Goal: Task Accomplishment & Management: Use online tool/utility

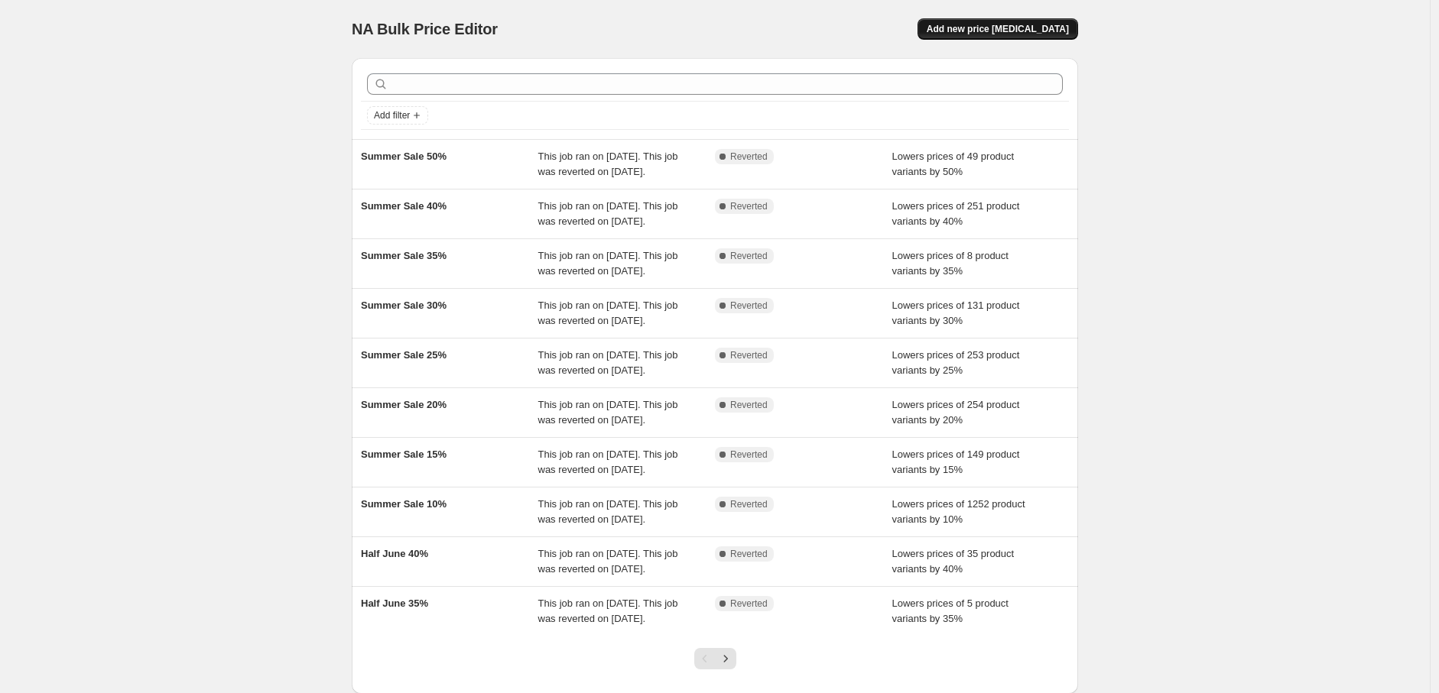
click at [1011, 28] on span "Add new price [MEDICAL_DATA]" at bounding box center [998, 29] width 142 height 12
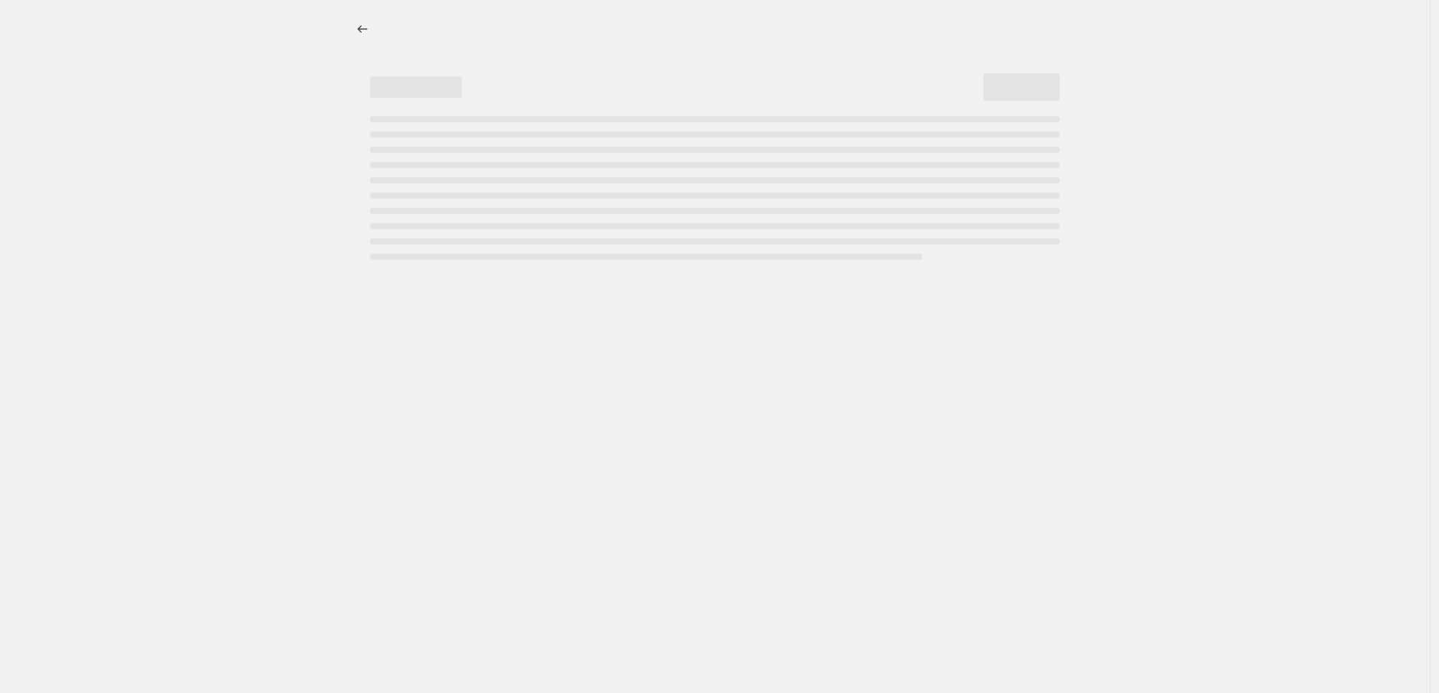
select select "percentage"
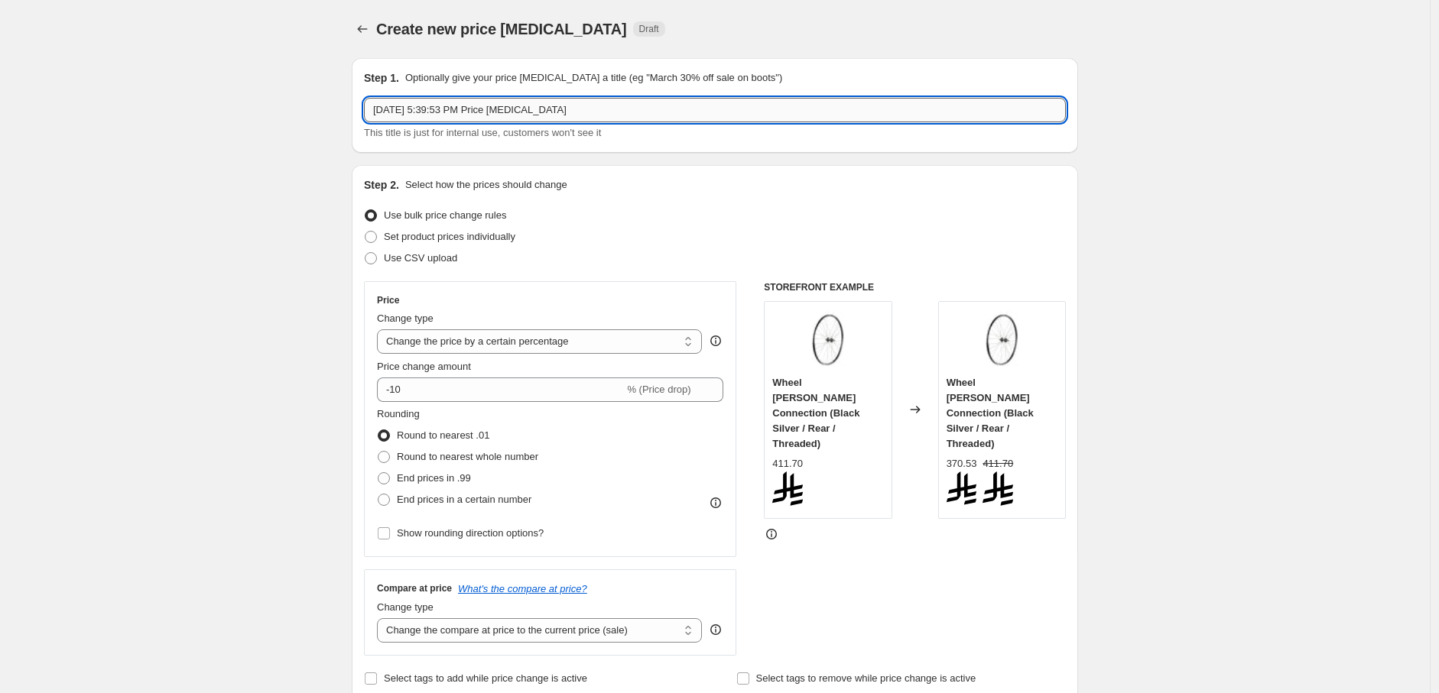
click at [492, 122] on input "Sep 15, 2025, 5:39:53 PM Price change job" at bounding box center [715, 110] width 702 height 24
paste input "National Day Sale 35%"
type input "National Day Sale 35%"
click at [440, 241] on span "Set product prices individually" at bounding box center [449, 236] width 131 height 11
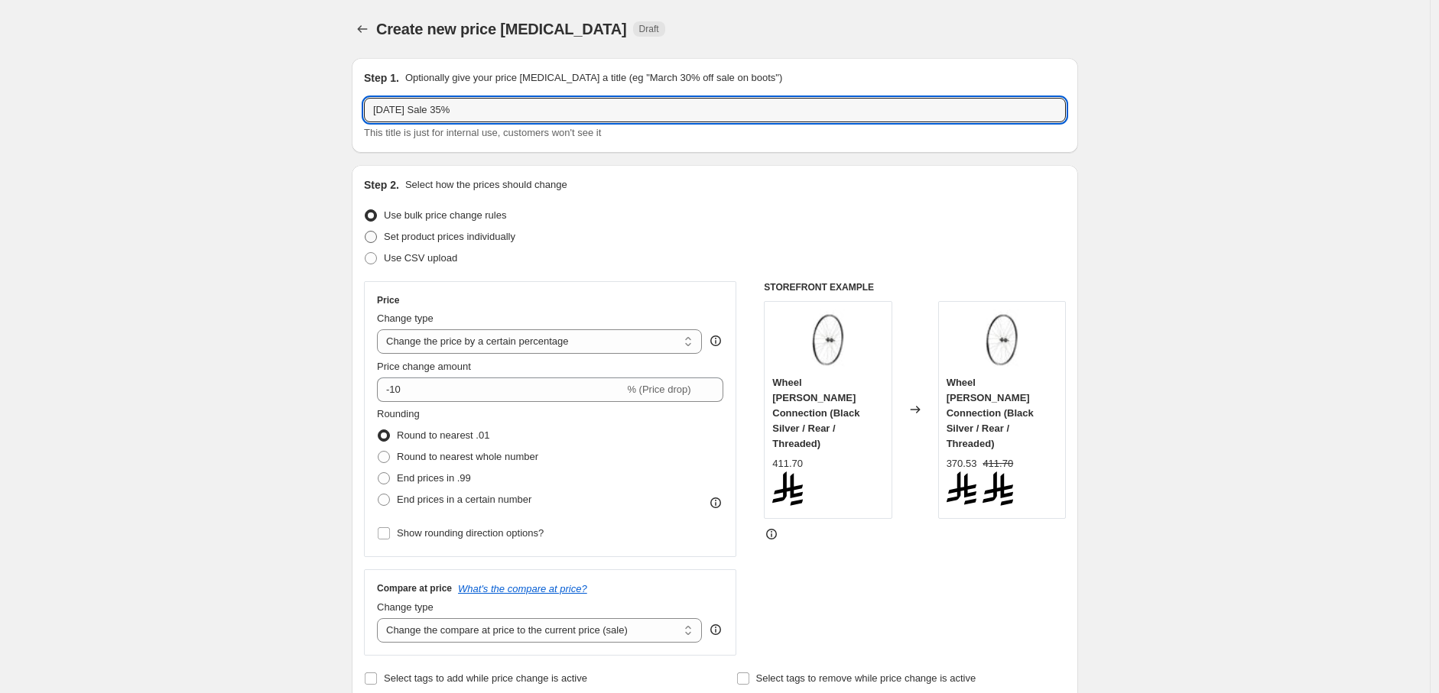
click at [365, 232] on input "Set product prices individually" at bounding box center [365, 231] width 1 height 1
radio input "true"
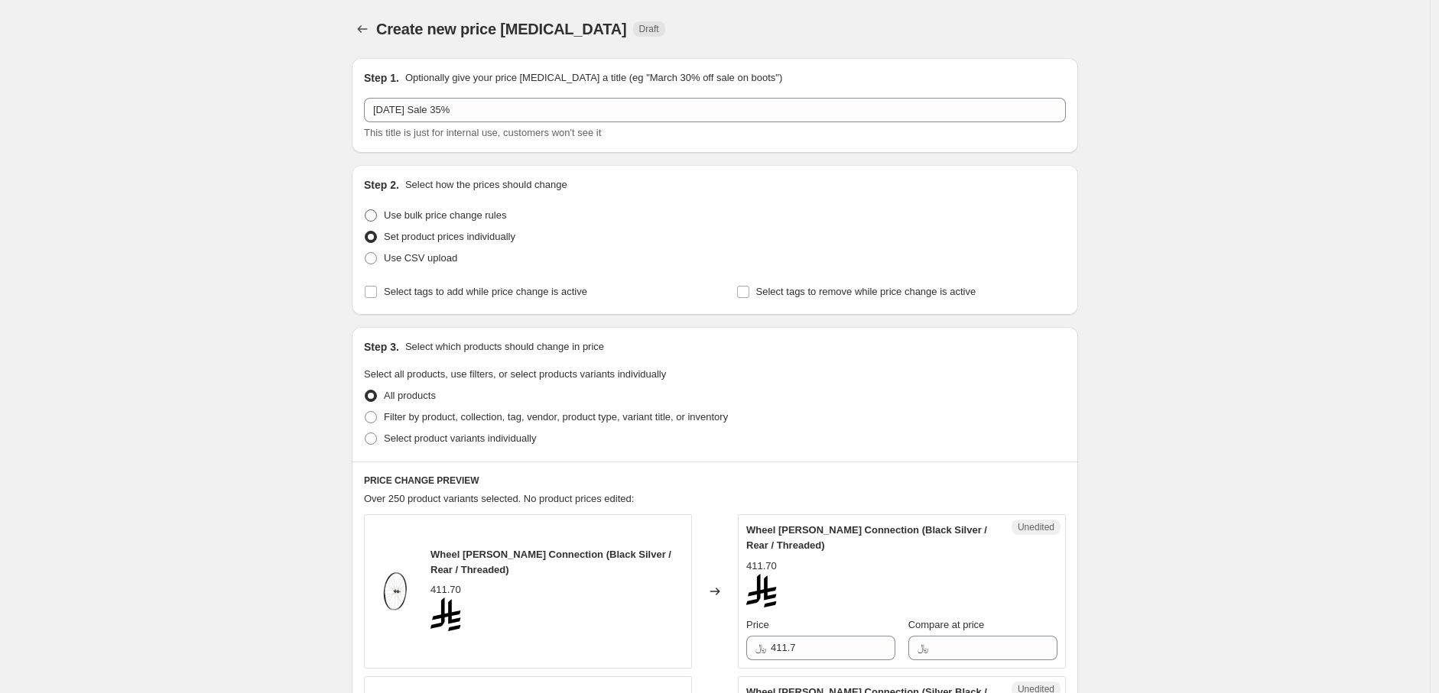
click at [431, 216] on span "Use bulk price change rules" at bounding box center [445, 214] width 122 height 11
click at [365, 210] on input "Use bulk price change rules" at bounding box center [365, 209] width 1 height 1
radio input "true"
select select "percentage"
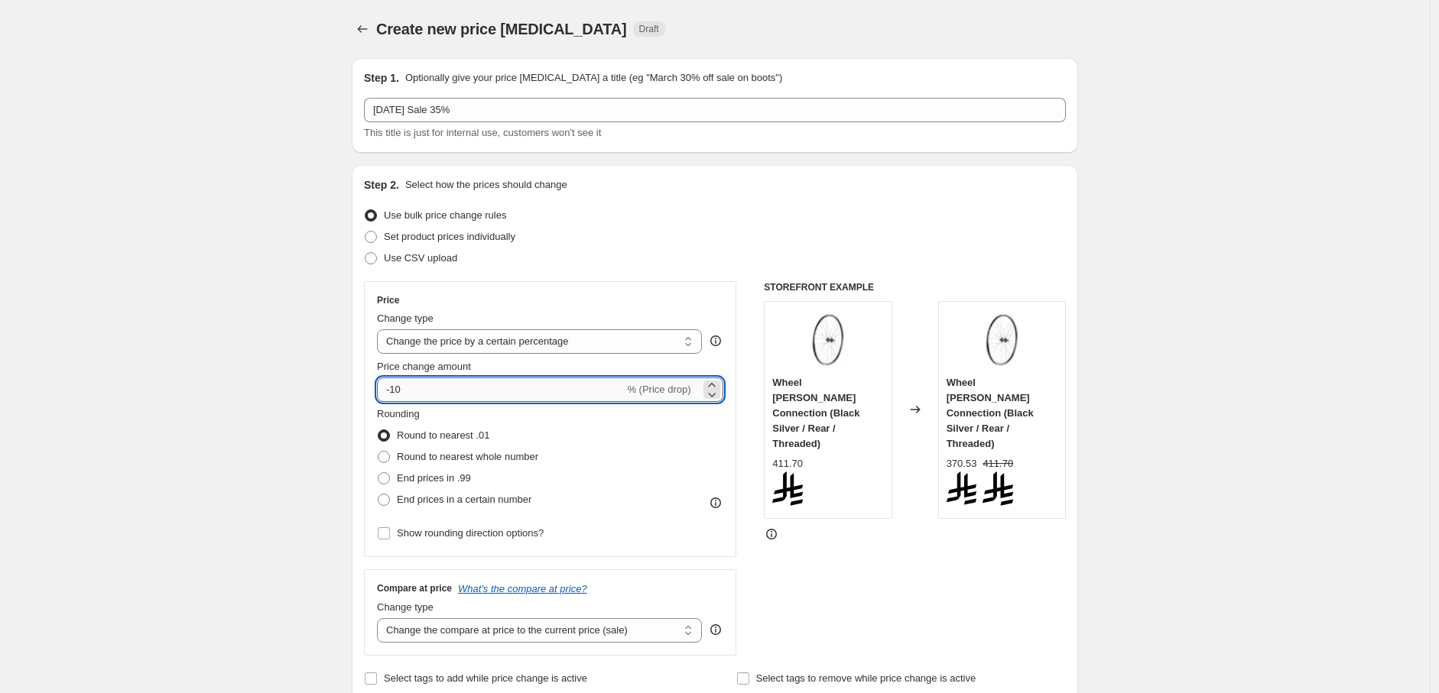
click at [415, 394] on input "-10" at bounding box center [500, 390] width 247 height 24
drag, startPoint x: 396, startPoint y: 391, endPoint x: 436, endPoint y: 391, distance: 39.8
click at [436, 391] on input "-10" at bounding box center [500, 390] width 247 height 24
type input "-35"
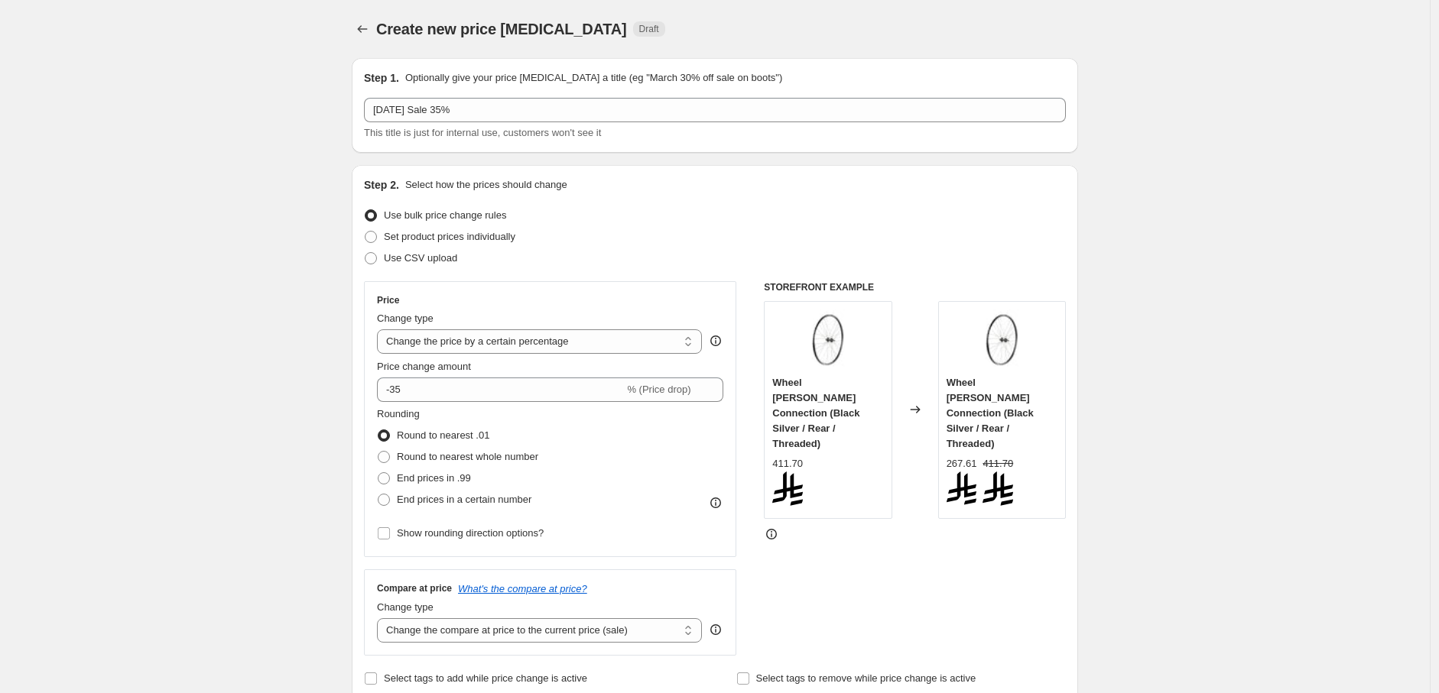
click at [485, 304] on div "Price" at bounding box center [550, 300] width 346 height 12
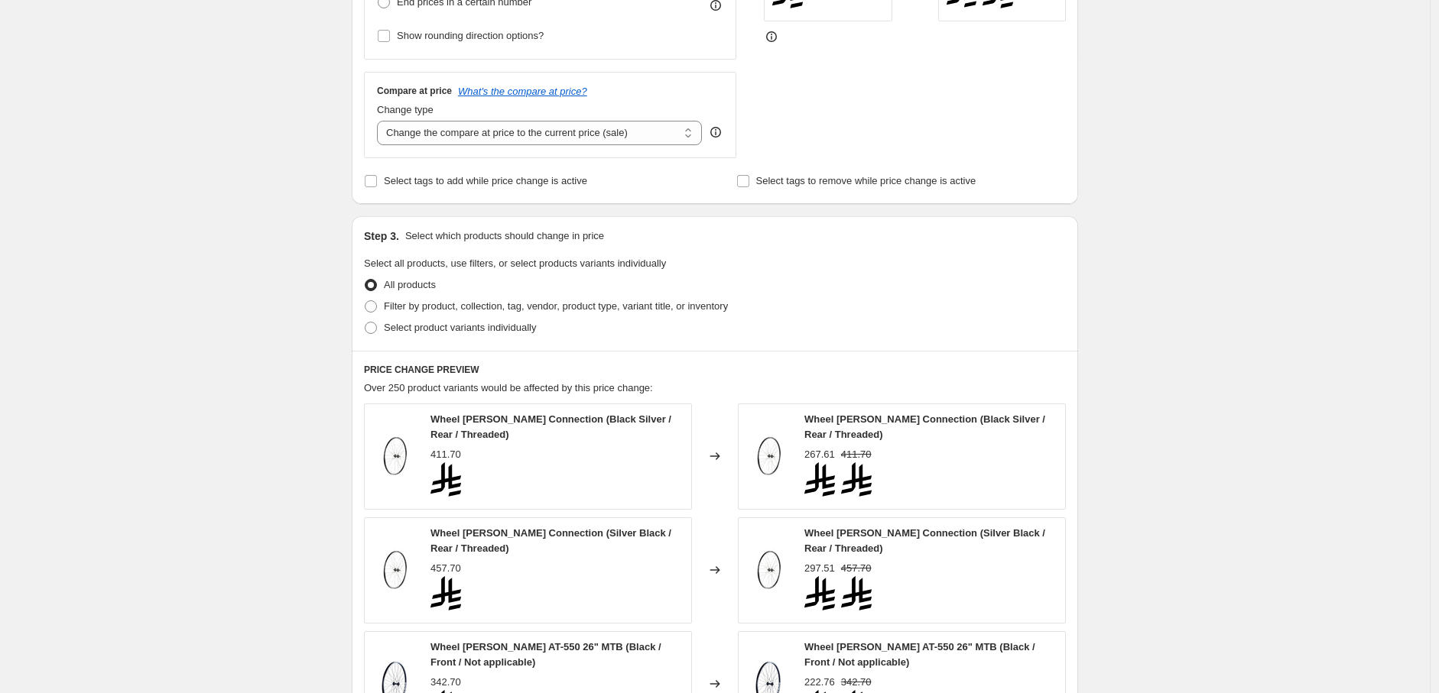
scroll to position [509, 0]
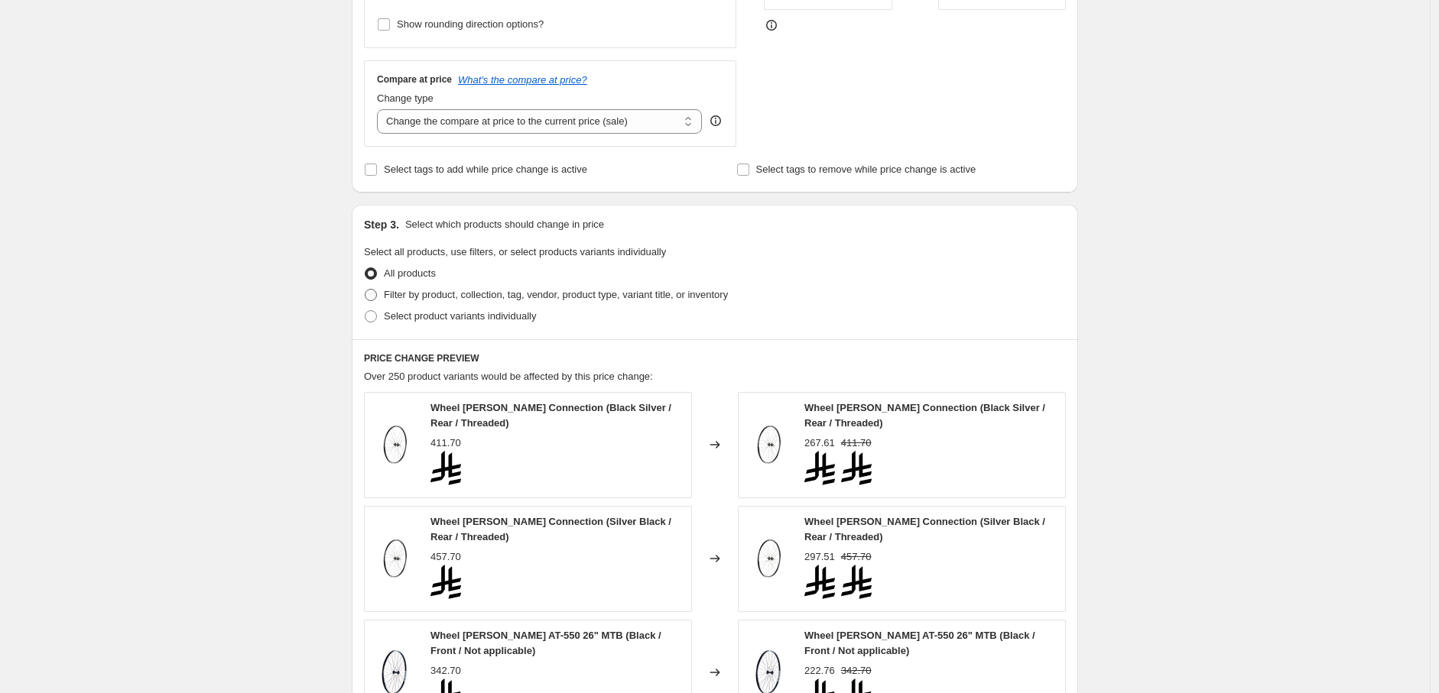
click at [415, 299] on span "Filter by product, collection, tag, vendor, product type, variant title, or inv…" at bounding box center [556, 294] width 344 height 11
click at [365, 290] on input "Filter by product, collection, tag, vendor, product type, variant title, or inv…" at bounding box center [365, 289] width 1 height 1
radio input "true"
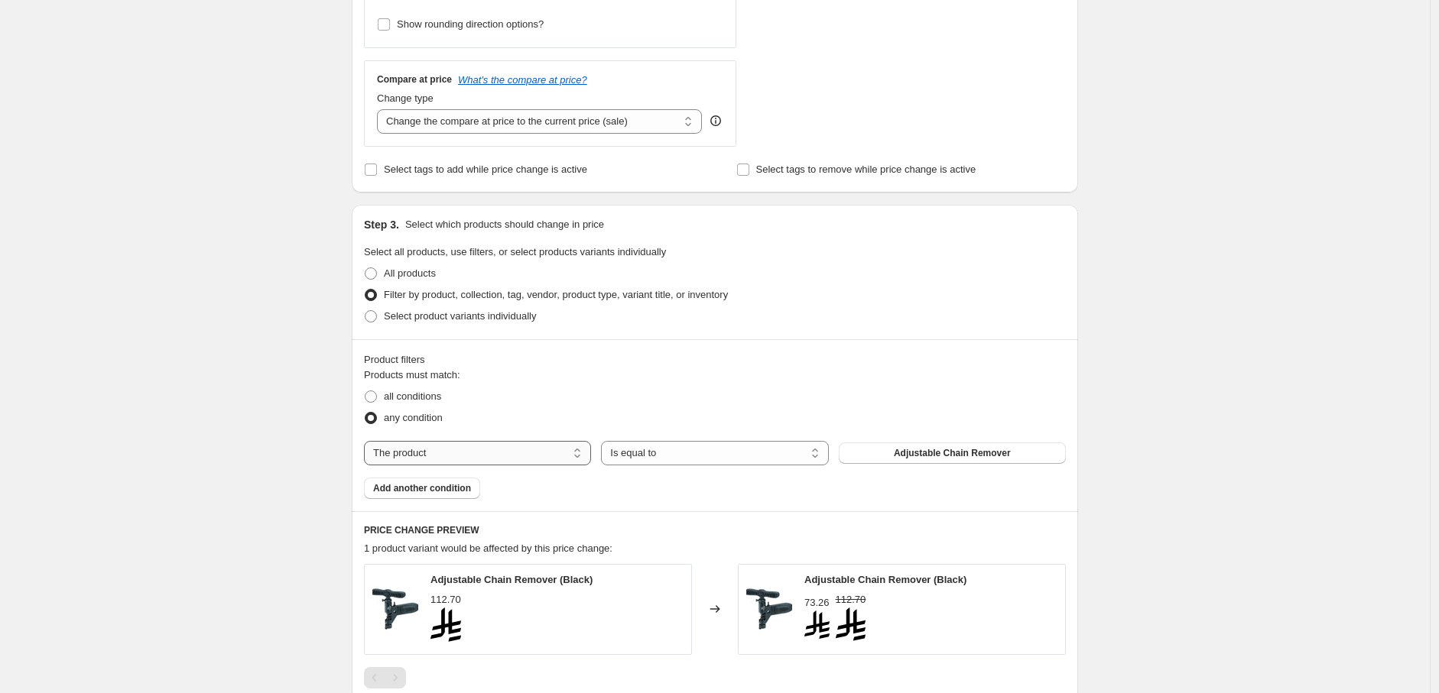
click at [467, 461] on select "The product The product's collection The product's tag The product's vendor The…" at bounding box center [477, 453] width 227 height 24
select select "collection"
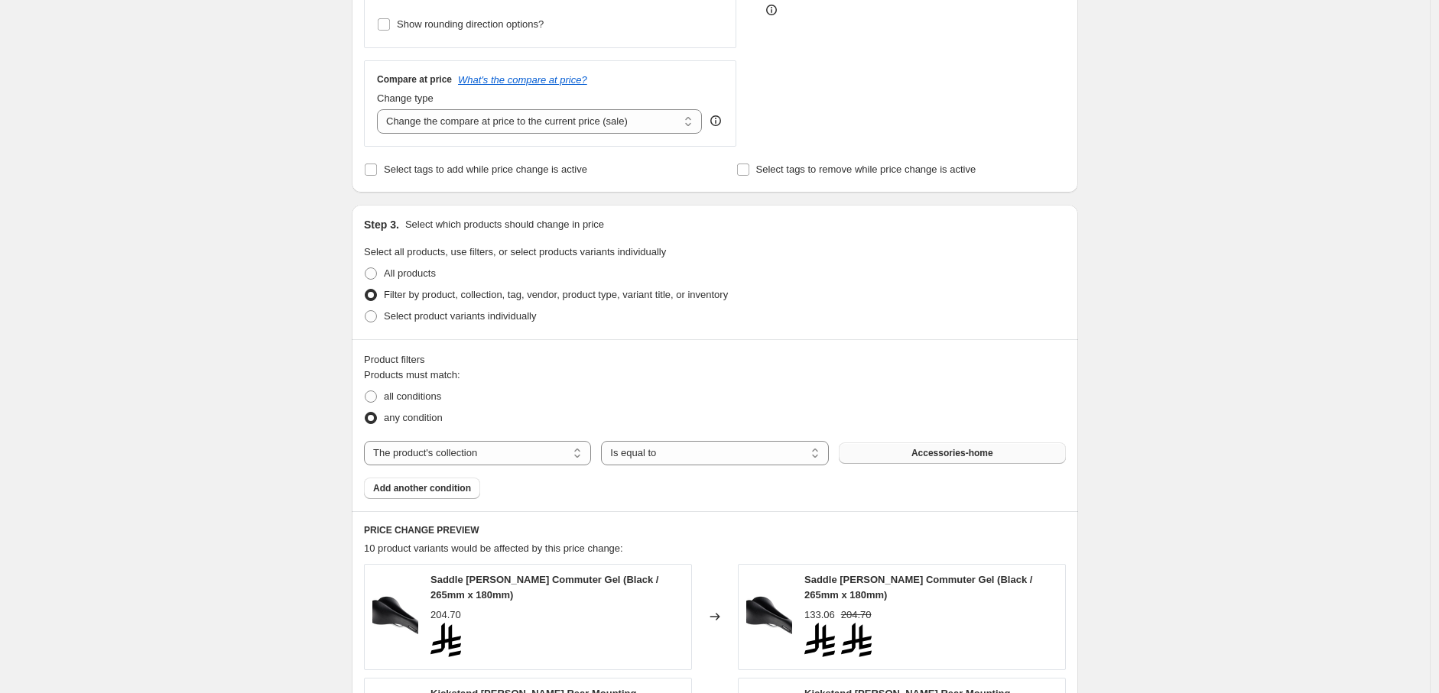
click at [911, 455] on button "Accessories-home" at bounding box center [952, 453] width 227 height 21
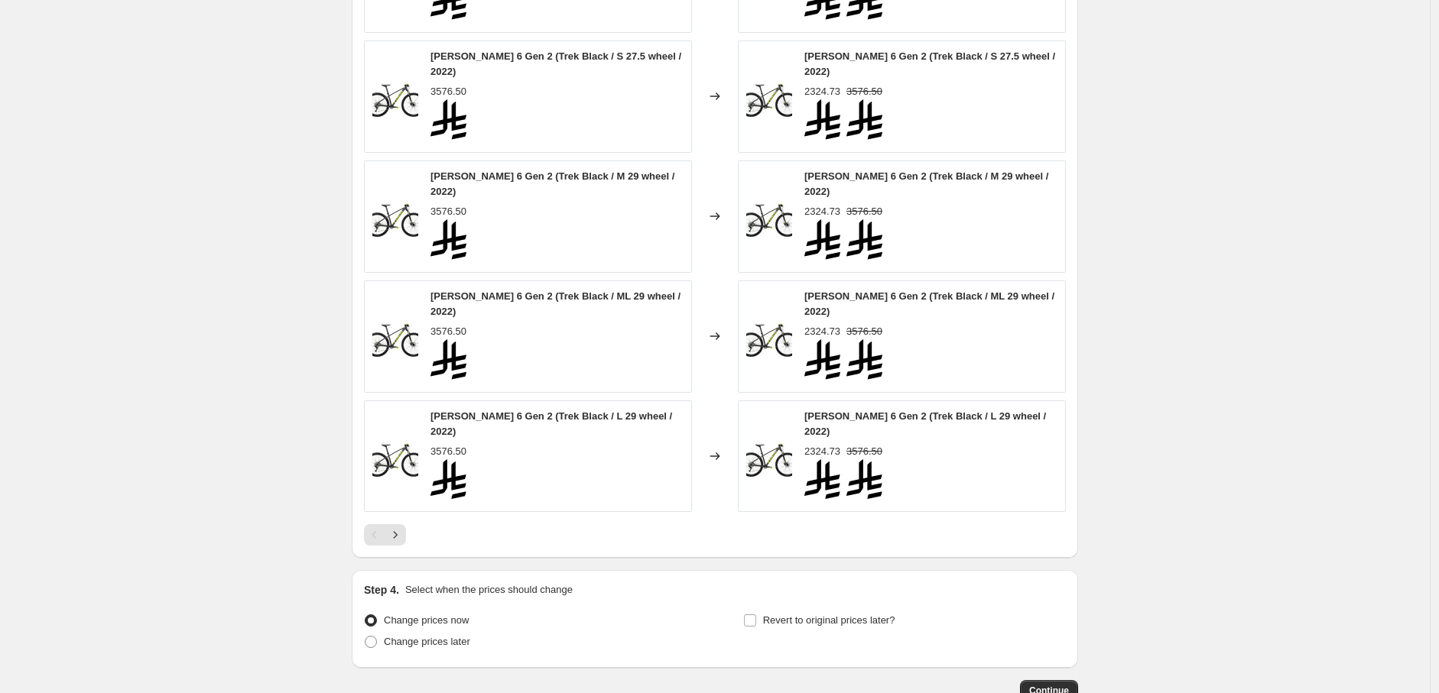
scroll to position [1180, 0]
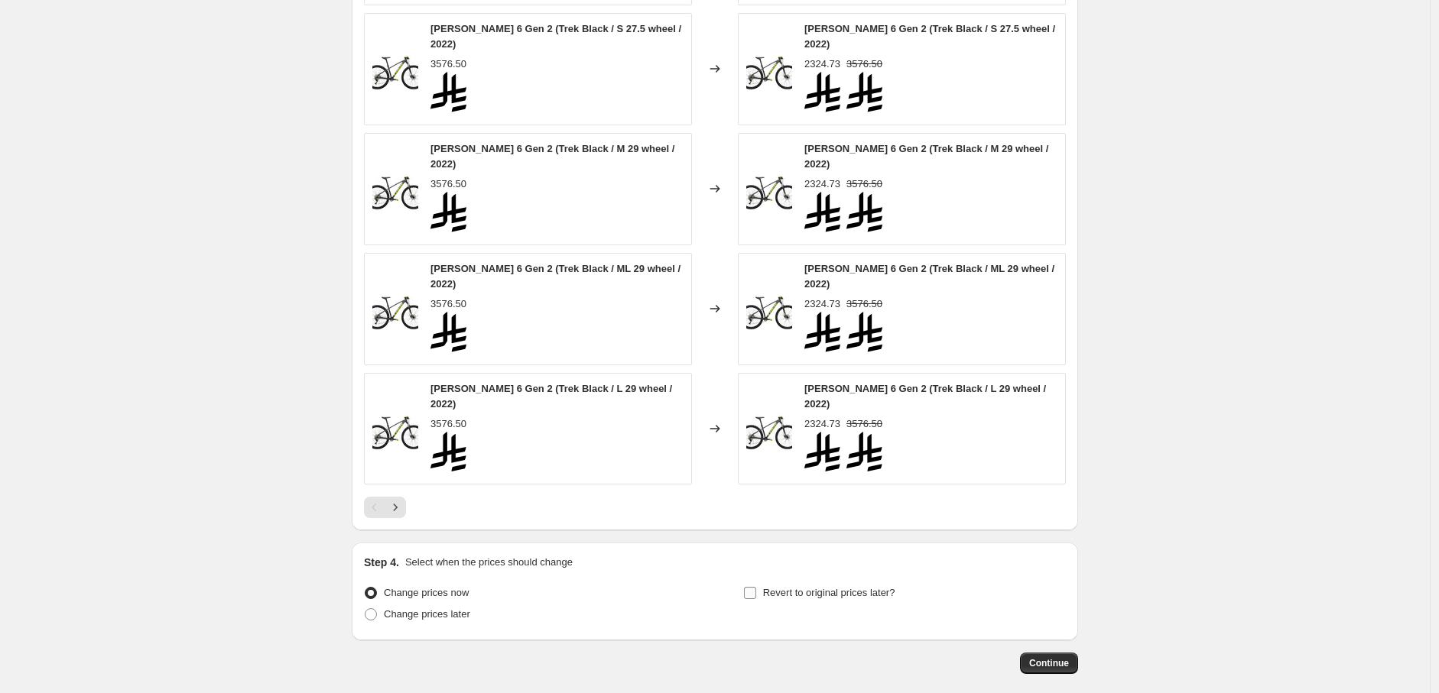
click at [755, 587] on input "Revert to original prices later?" at bounding box center [750, 593] width 12 height 12
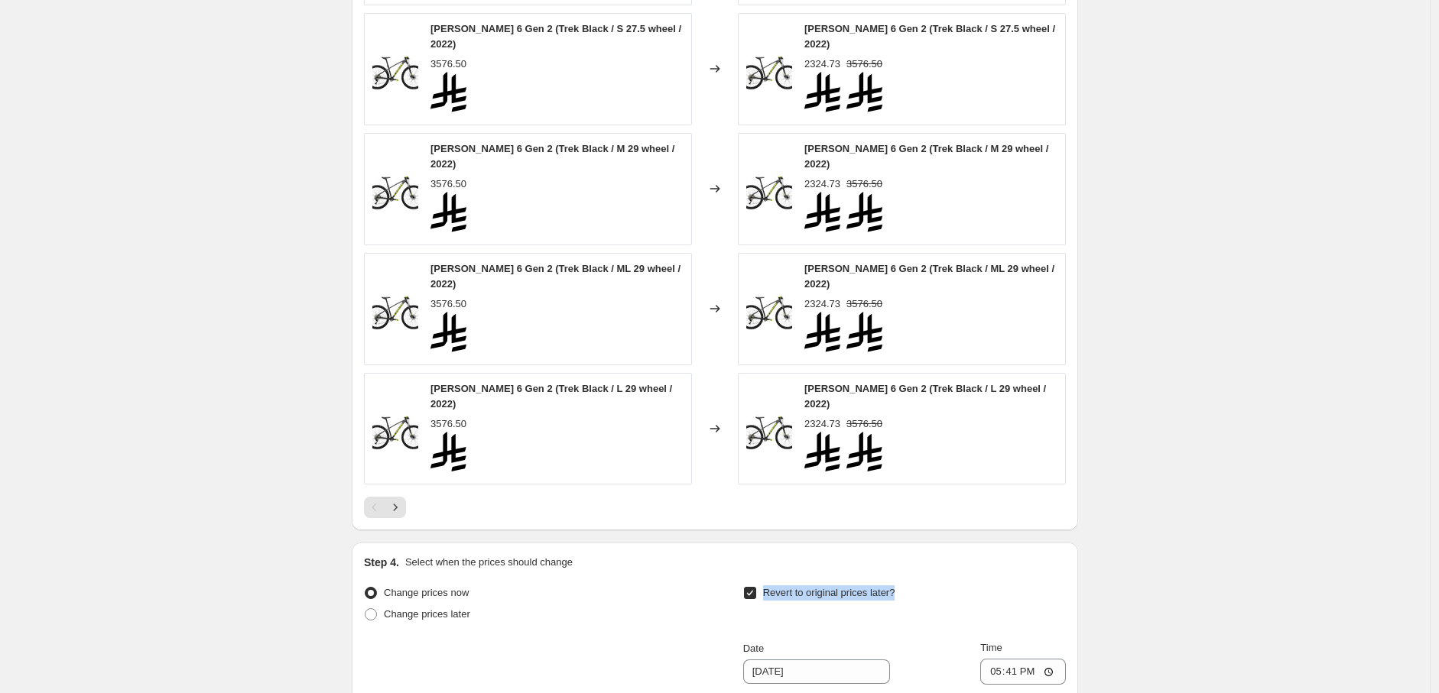
drag, startPoint x: 764, startPoint y: 518, endPoint x: 901, endPoint y: 520, distance: 136.1
click at [901, 583] on div "Revert to original prices later?" at bounding box center [904, 606] width 323 height 46
click at [891, 527] on div at bounding box center [891, 527] width 0 height 0
click at [764, 660] on input "9/22/2025" at bounding box center [816, 672] width 147 height 24
click at [769, 587] on span "Revert to original prices later?" at bounding box center [829, 592] width 132 height 11
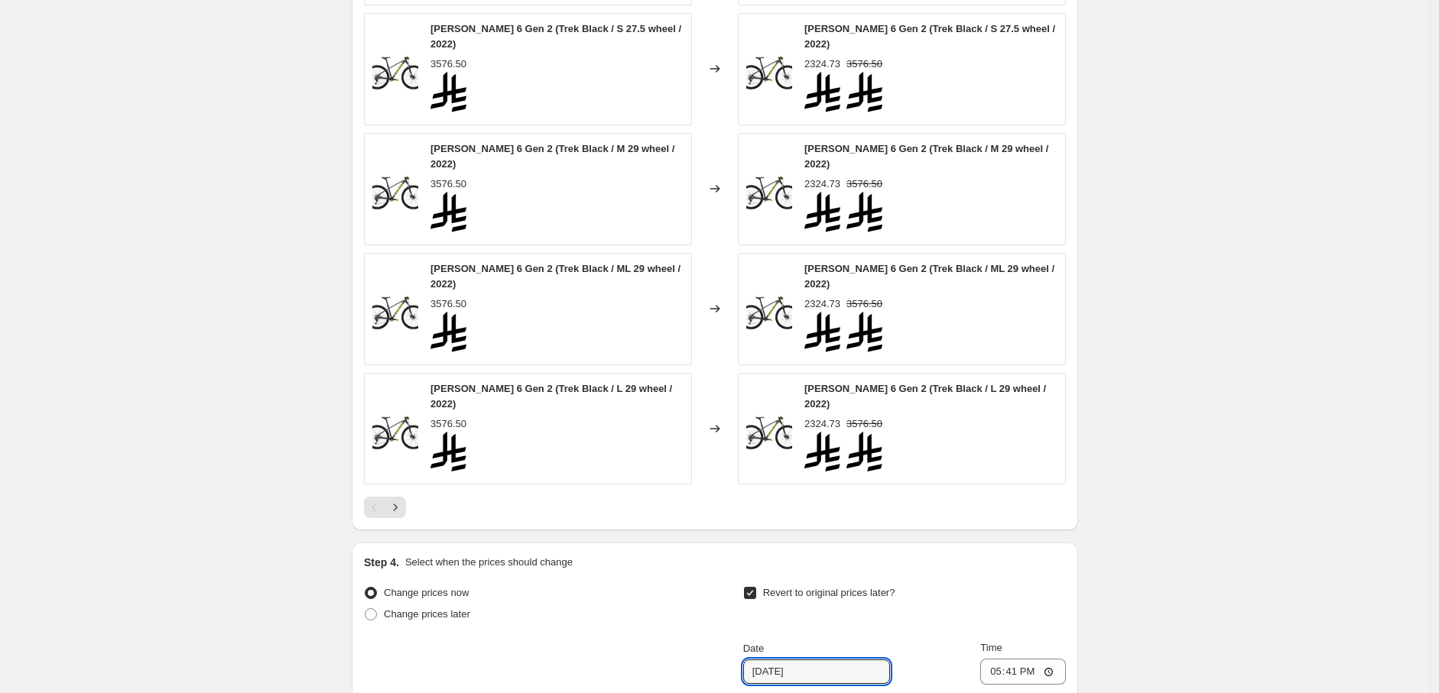
click at [756, 587] on input "Revert to original prices later?" at bounding box center [750, 593] width 12 height 12
checkbox input "false"
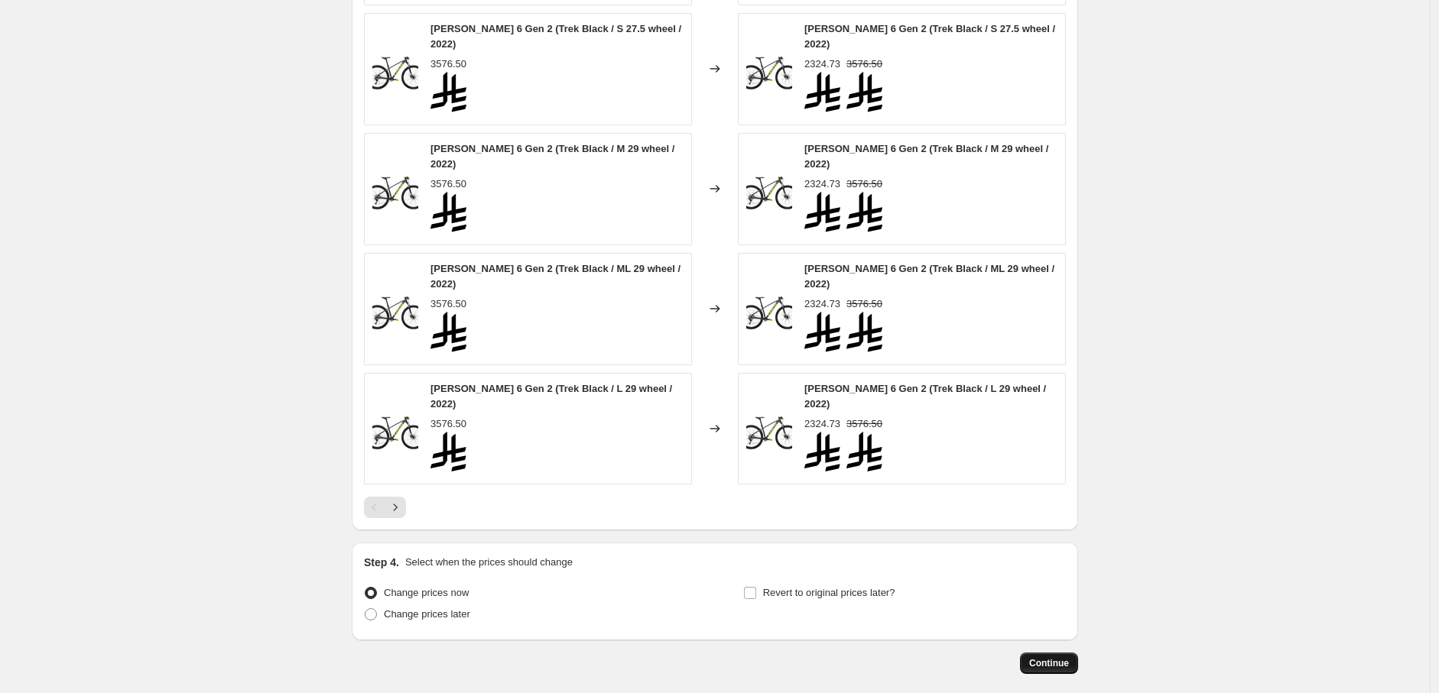
click at [1033, 653] on button "Continue" at bounding box center [1049, 663] width 58 height 21
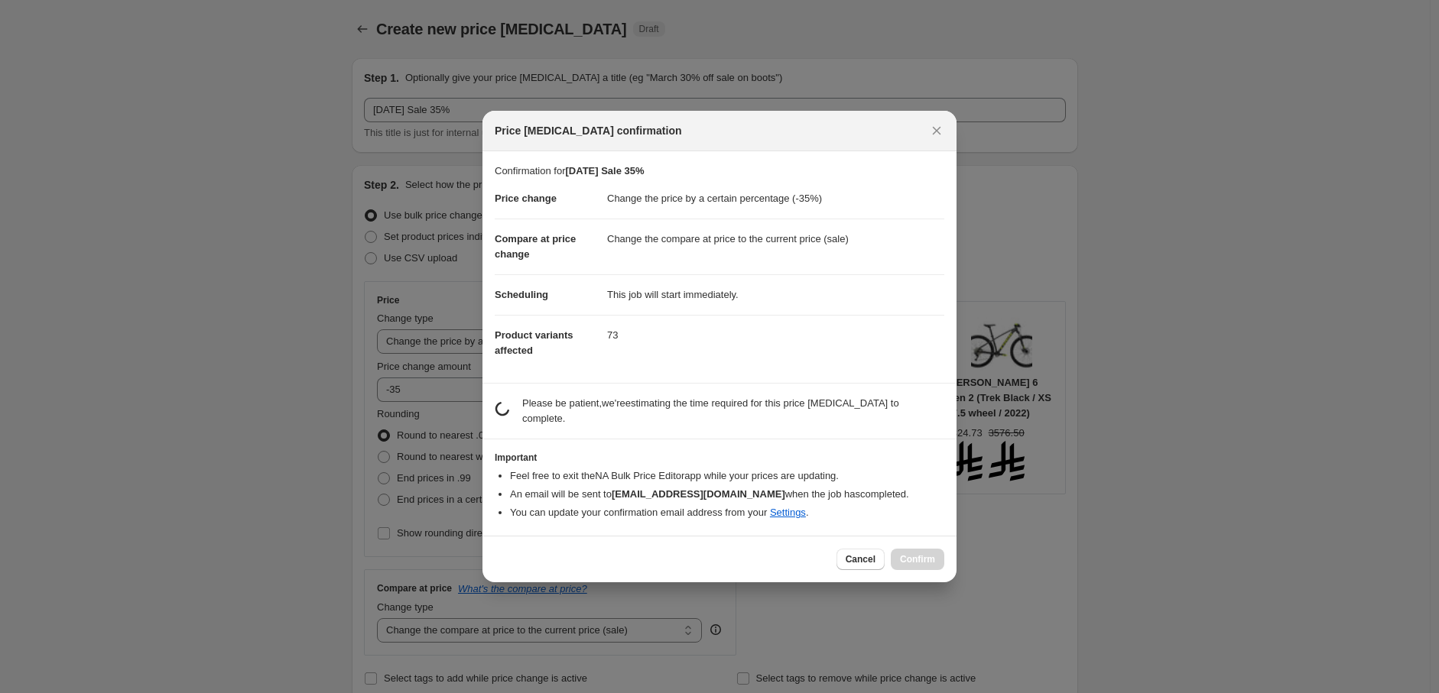
scroll to position [0, 0]
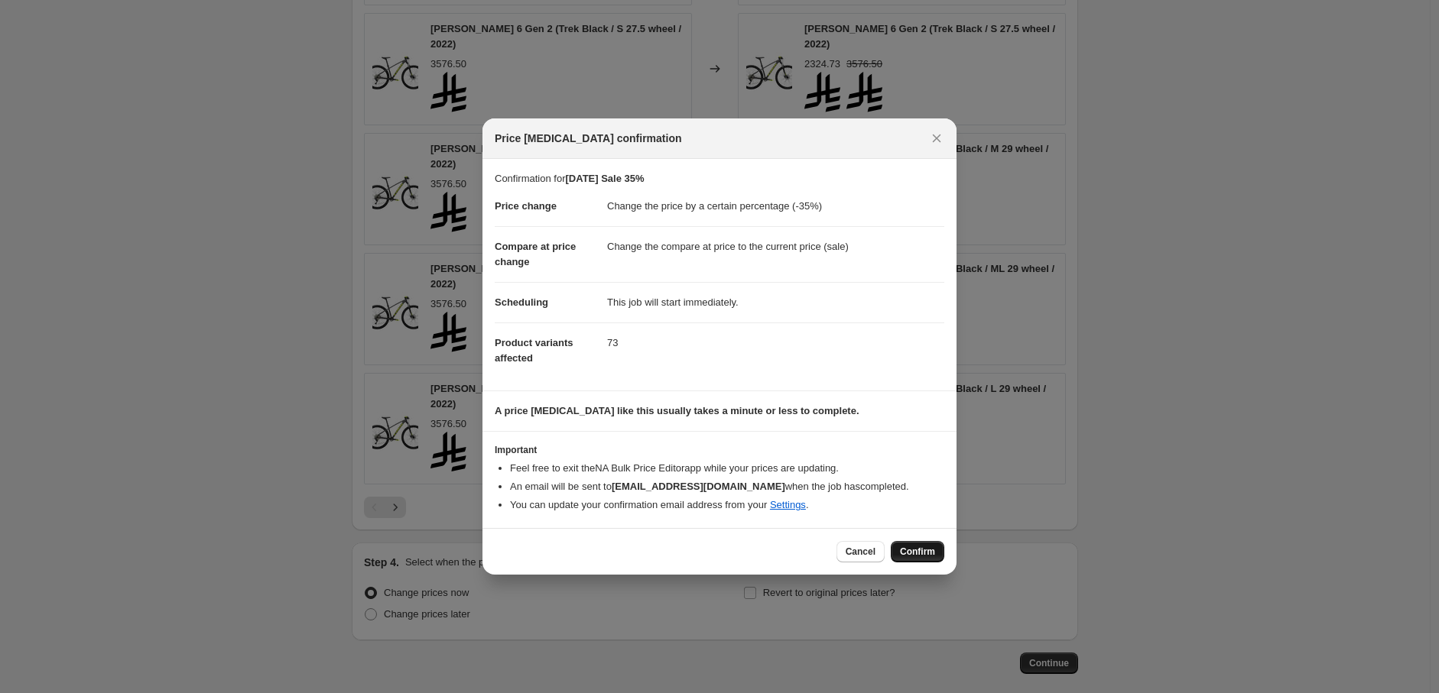
click at [921, 557] on span "Confirm" at bounding box center [917, 552] width 35 height 12
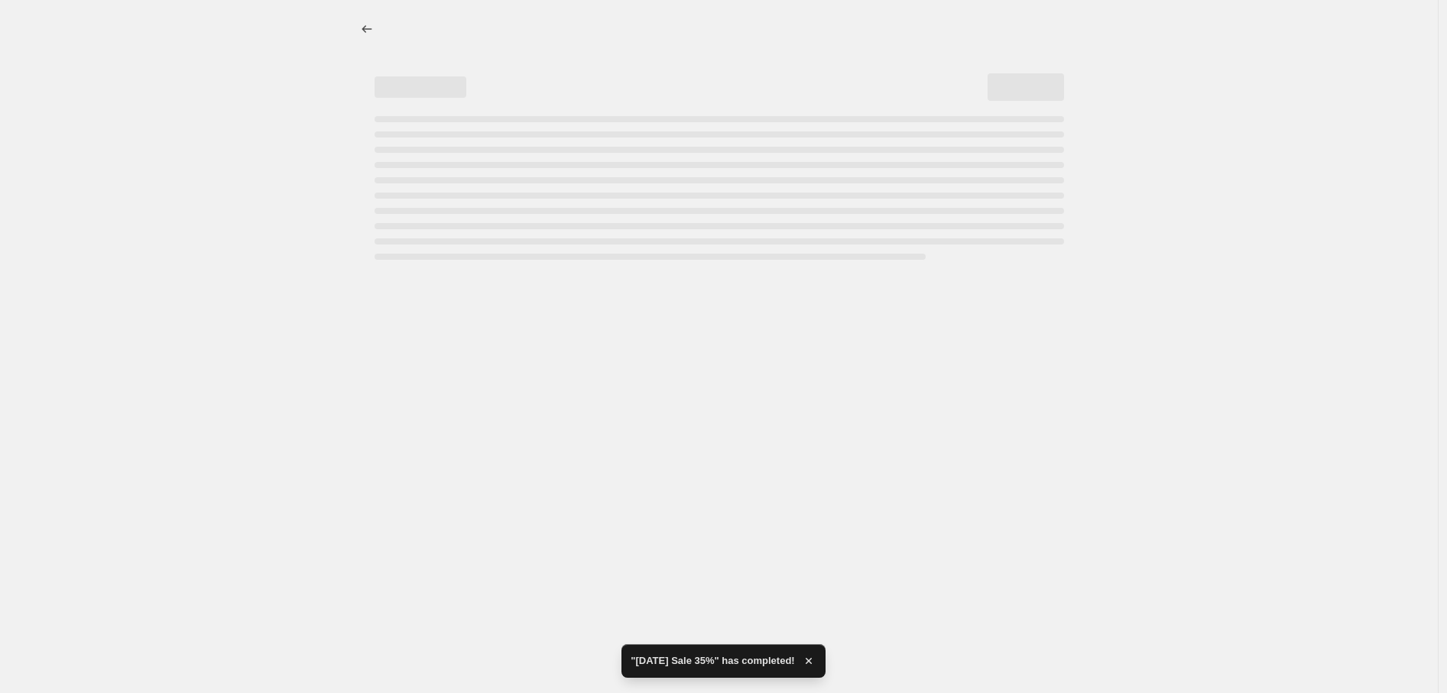
select select "percentage"
select select "collection"
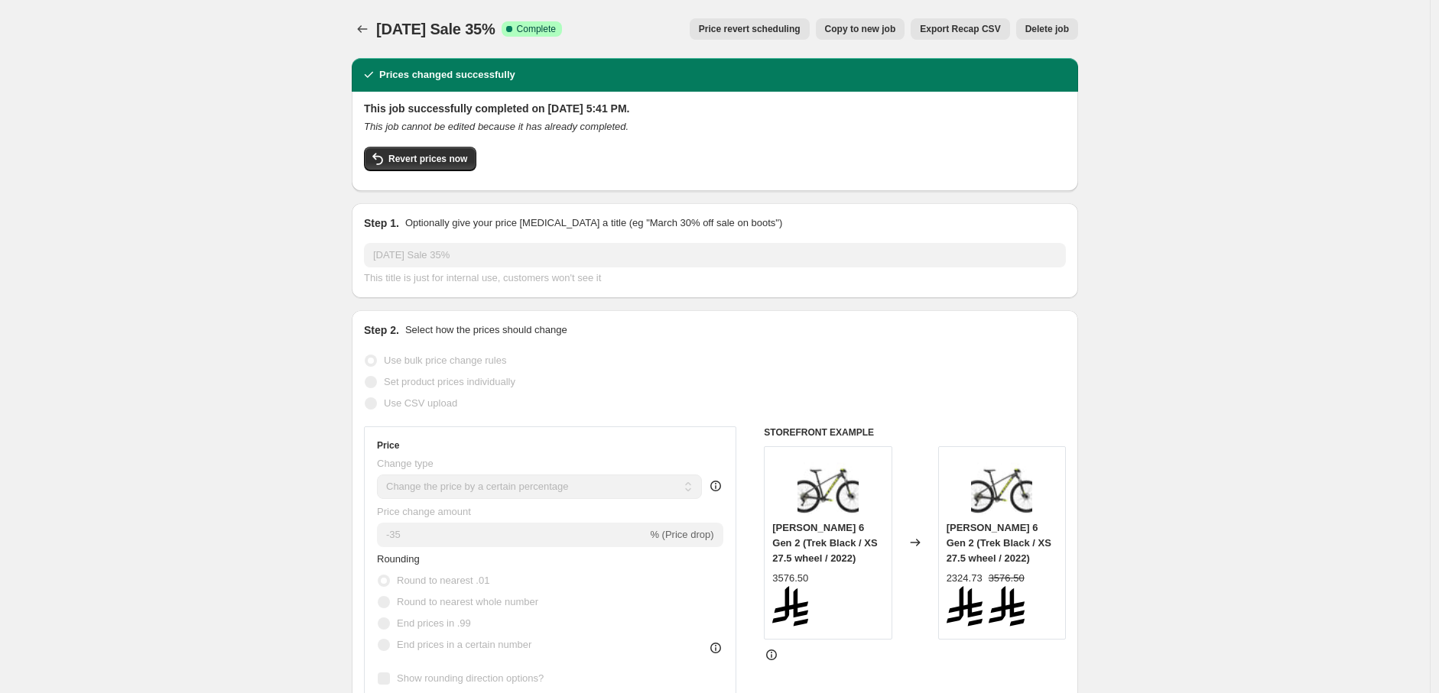
click at [465, 32] on span "[DATE] Sale 35%" at bounding box center [435, 29] width 119 height 17
click at [362, 29] on icon "Price change jobs" at bounding box center [363, 29] width 10 height 8
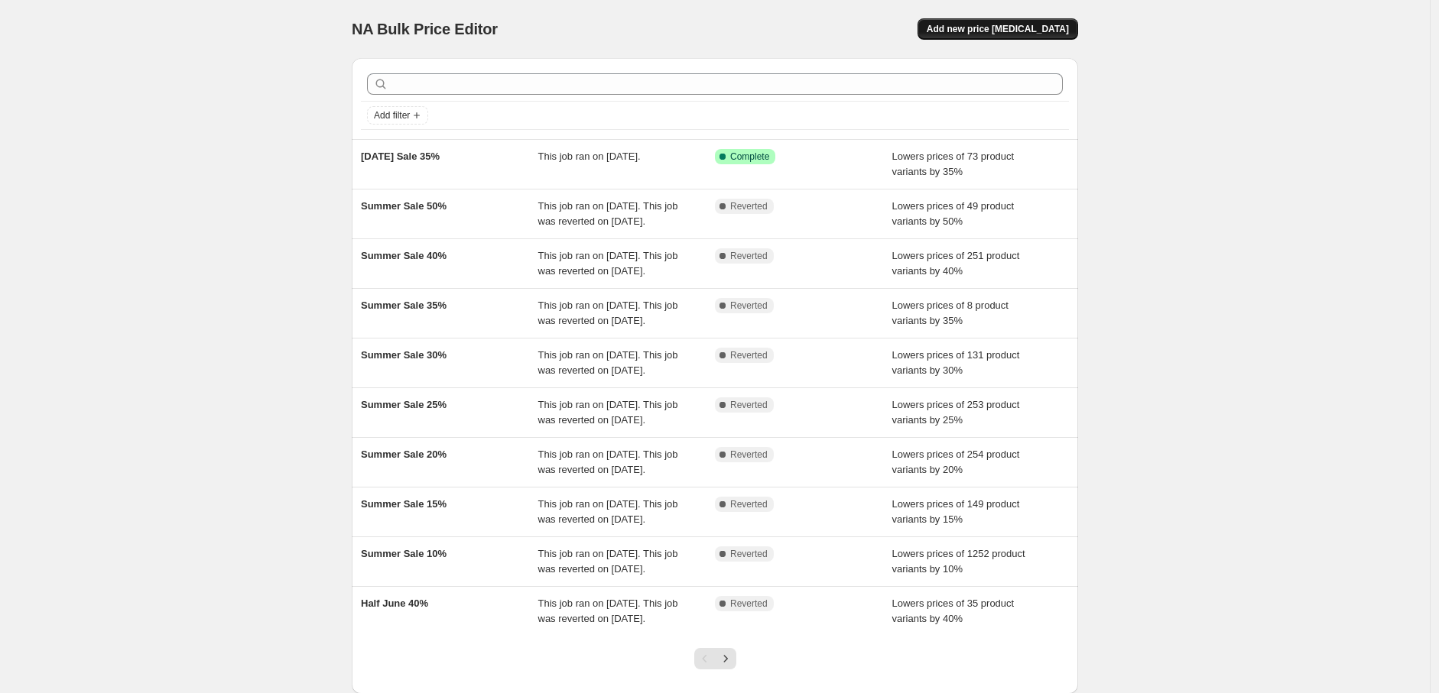
click at [979, 24] on span "Add new price [MEDICAL_DATA]" at bounding box center [998, 29] width 142 height 12
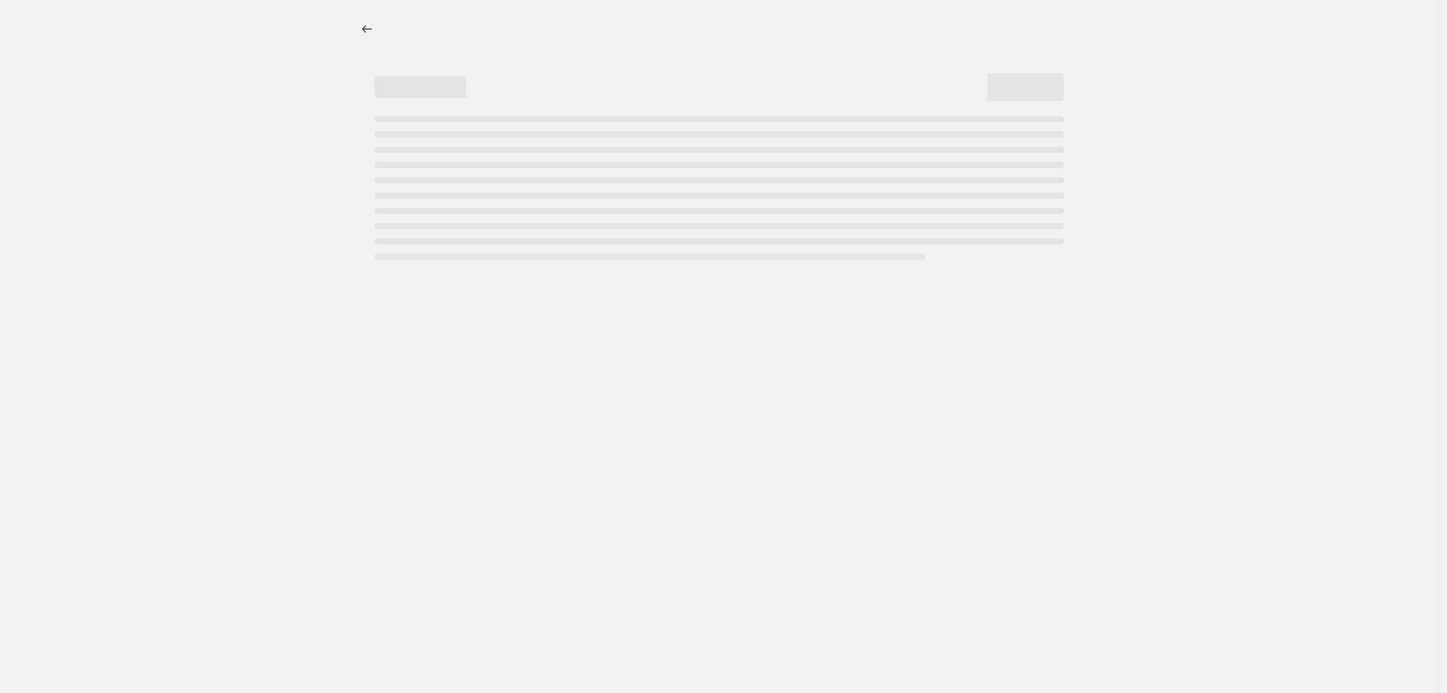
select select "percentage"
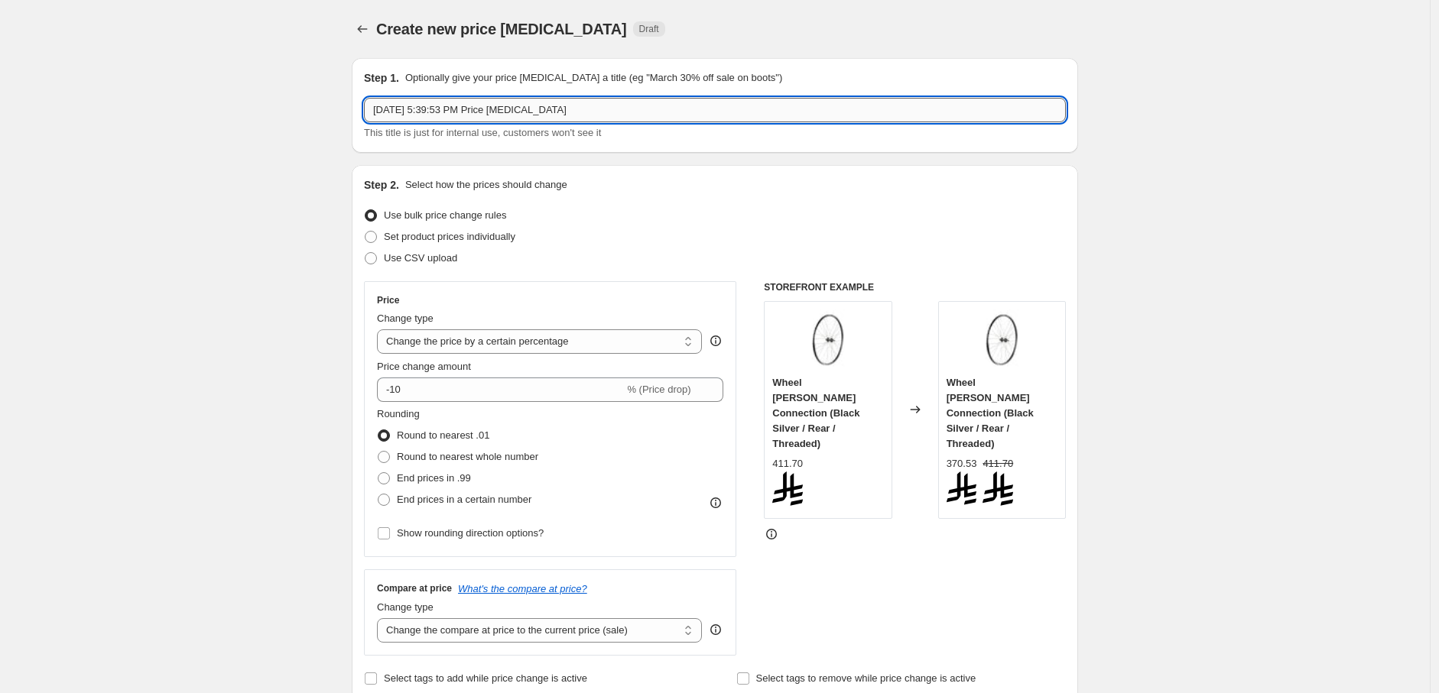
click at [575, 115] on input "Sep 15, 2025, 5:39:53 PM Price change job" at bounding box center [715, 110] width 702 height 24
paste input "[DATE] Sale 40%"
type input "[DATE] Sale 40%"
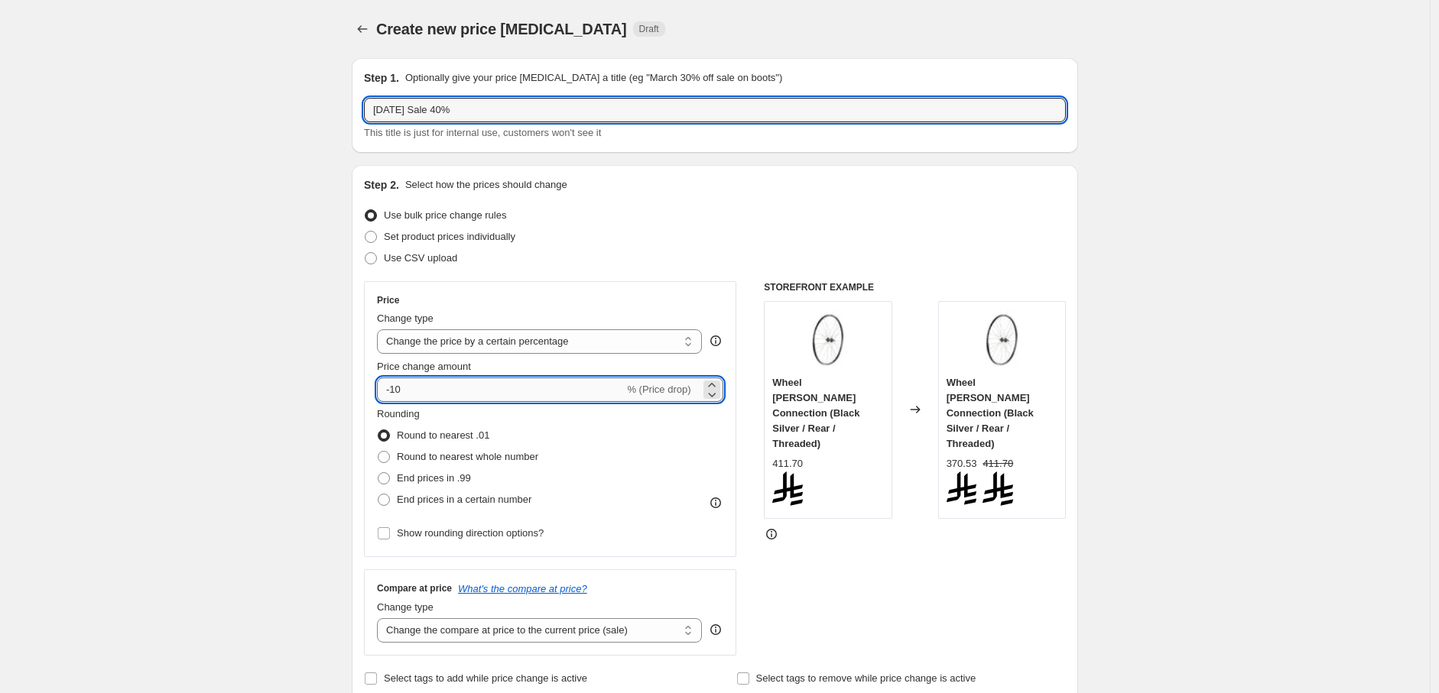
click at [472, 387] on input "-10" at bounding box center [500, 390] width 247 height 24
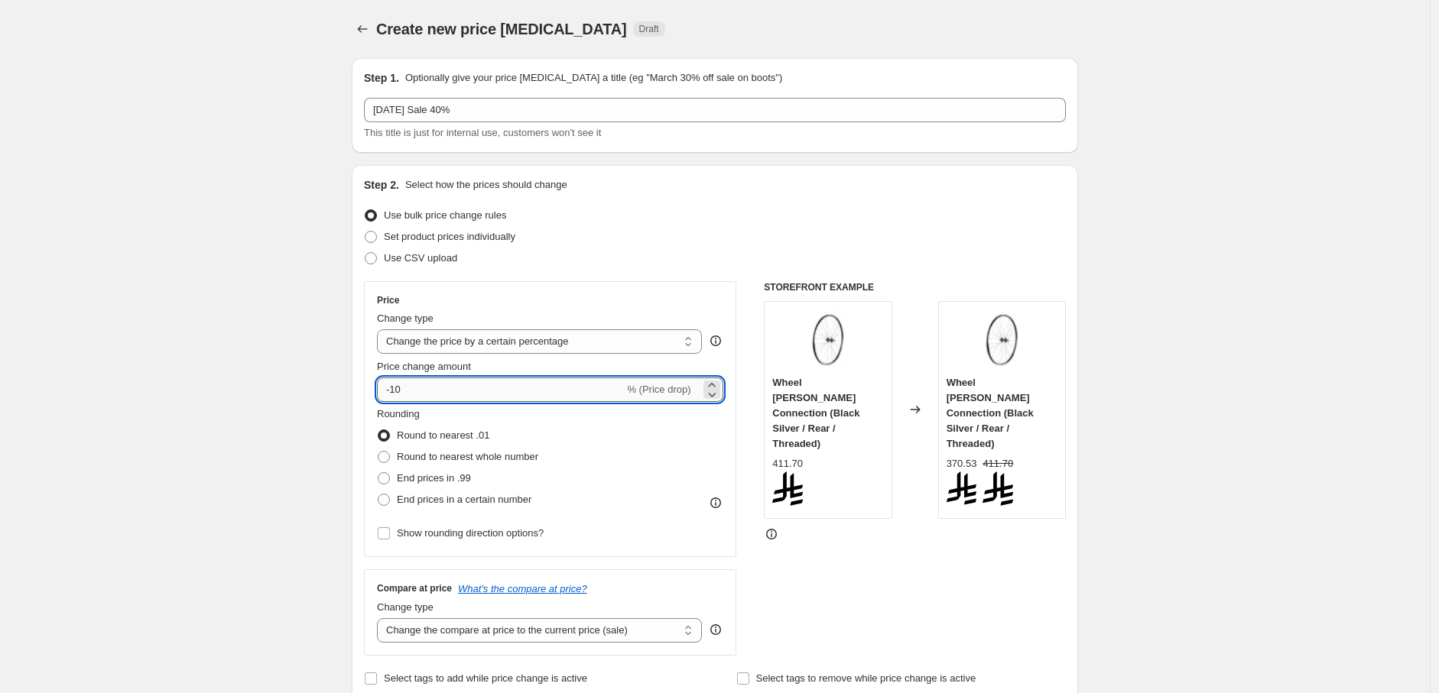
type input "-1"
type input "-40"
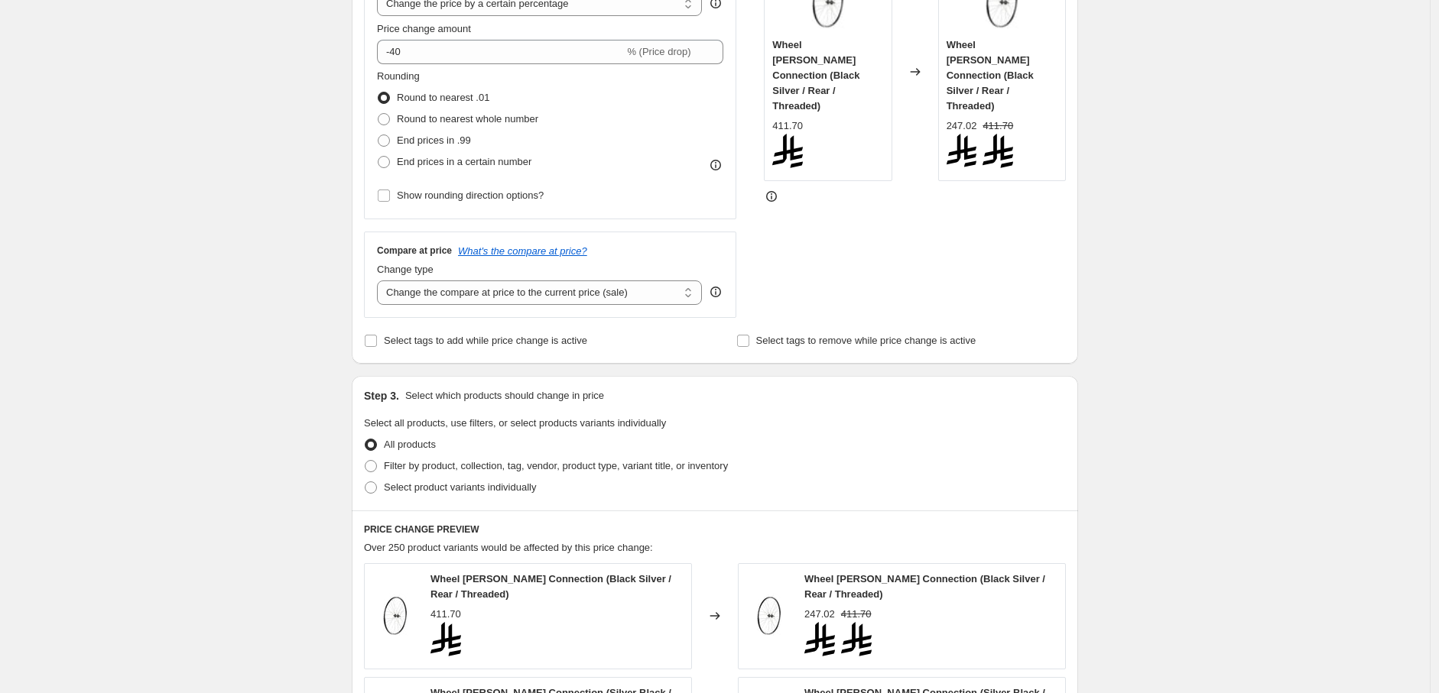
scroll to position [339, 0]
click at [437, 459] on span "Filter by product, collection, tag, vendor, product type, variant title, or inv…" at bounding box center [556, 464] width 344 height 11
click at [365, 459] on input "Filter by product, collection, tag, vendor, product type, variant title, or inv…" at bounding box center [365, 459] width 1 height 1
radio input "true"
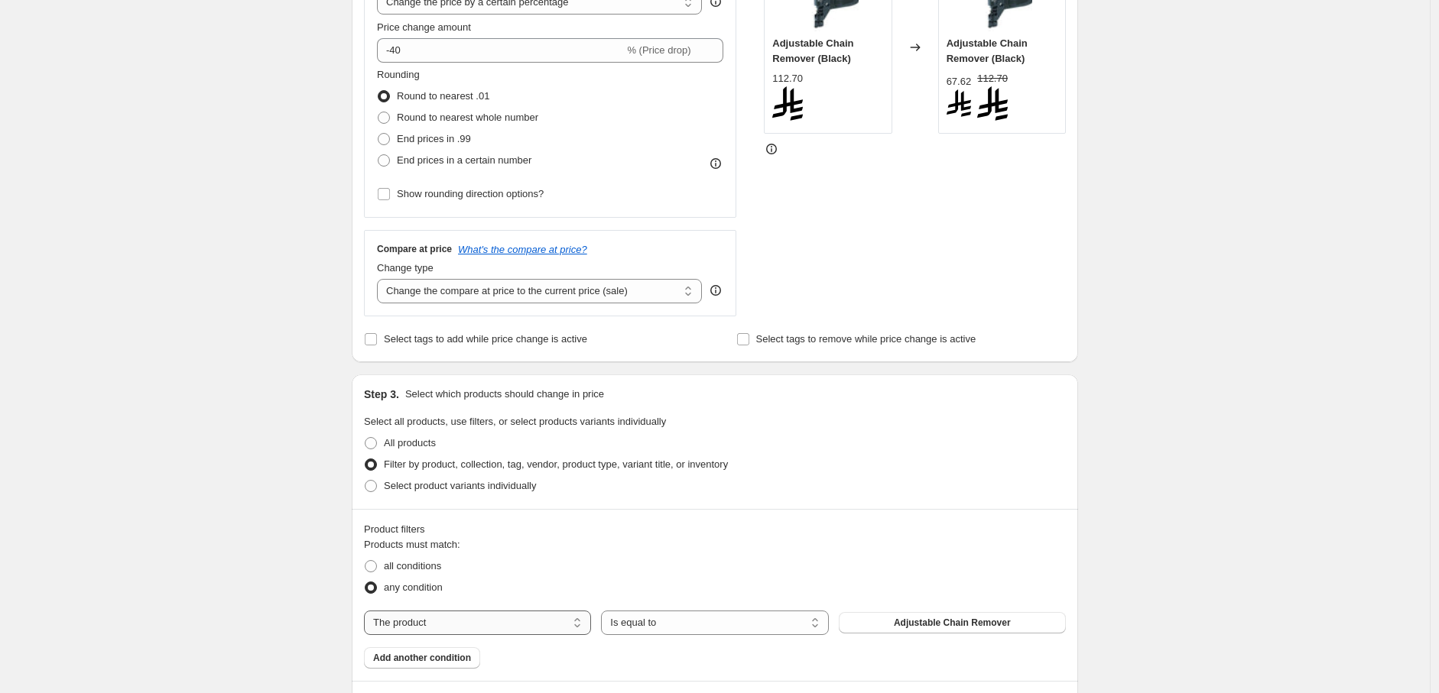
click at [508, 626] on select "The product The product's collection The product's tag The product's vendor The…" at bounding box center [477, 623] width 227 height 24
select select "collection"
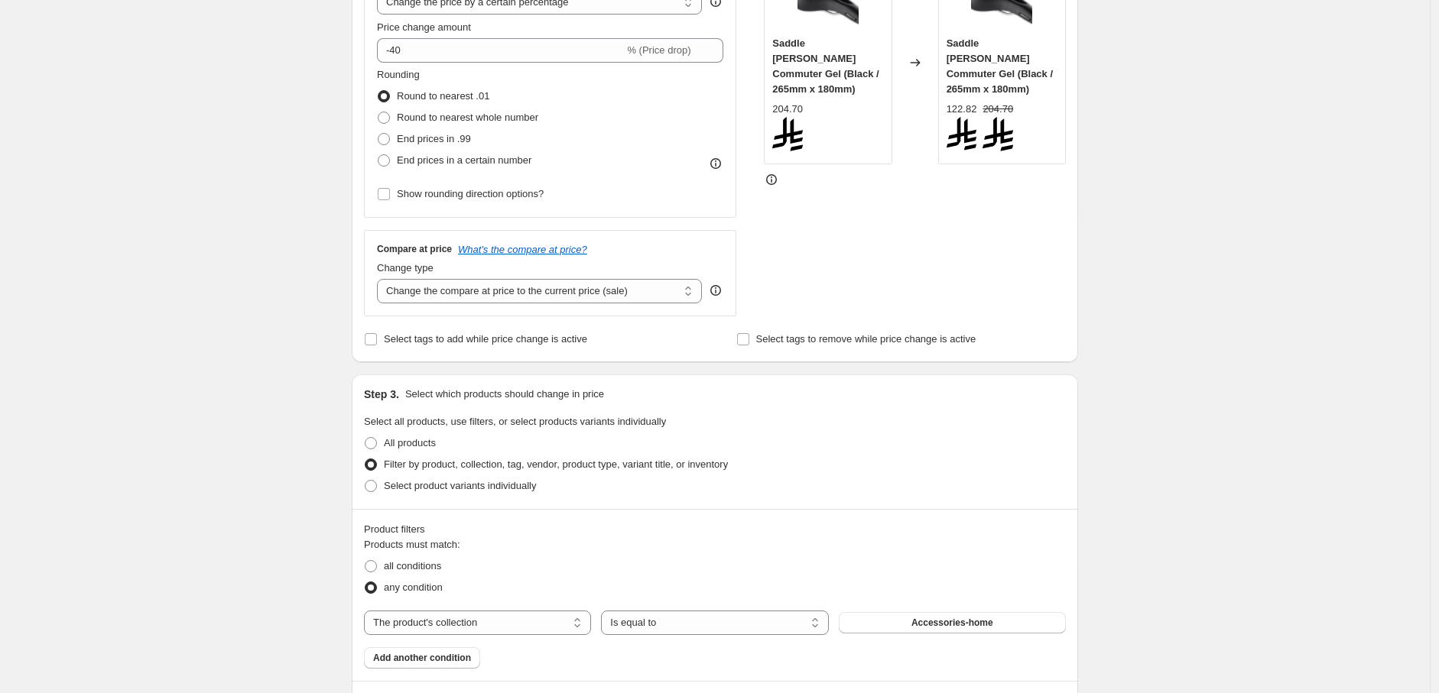
click at [957, 625] on span "Accessories-home" at bounding box center [952, 623] width 82 height 12
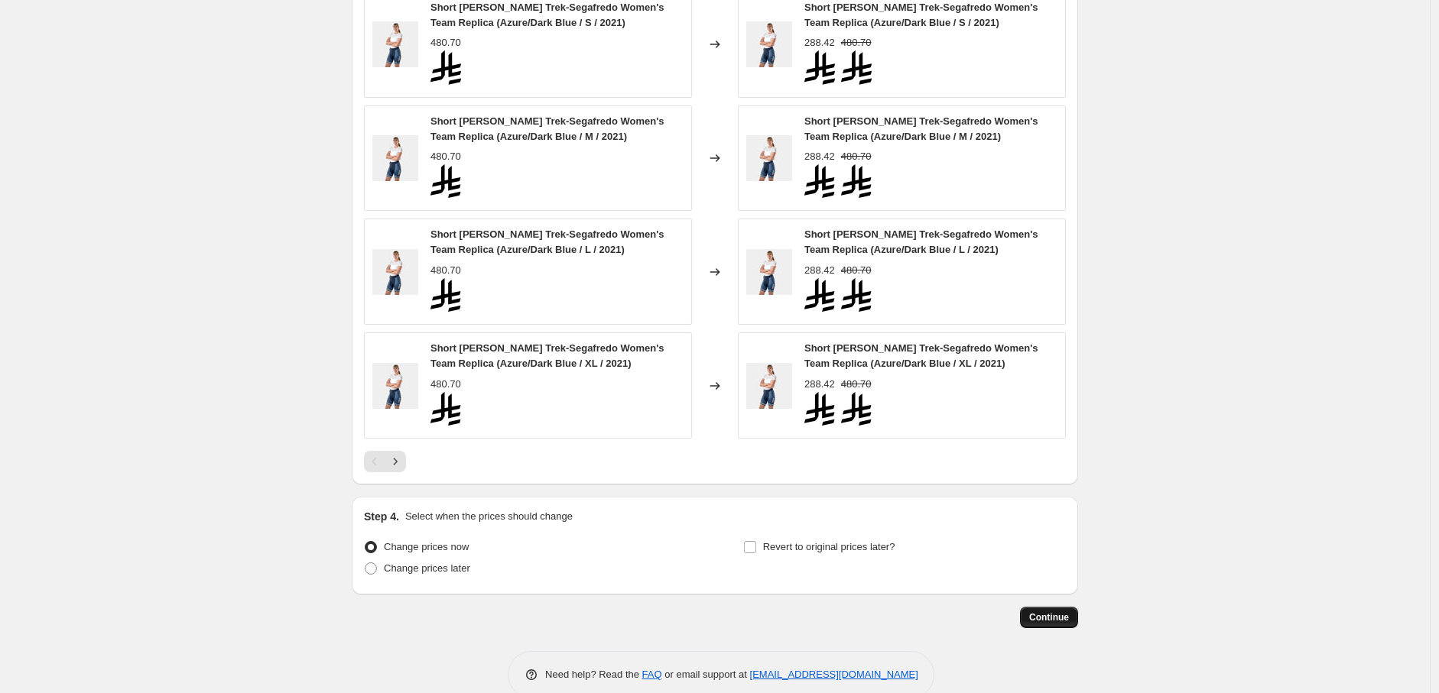
scroll to position [1226, 0]
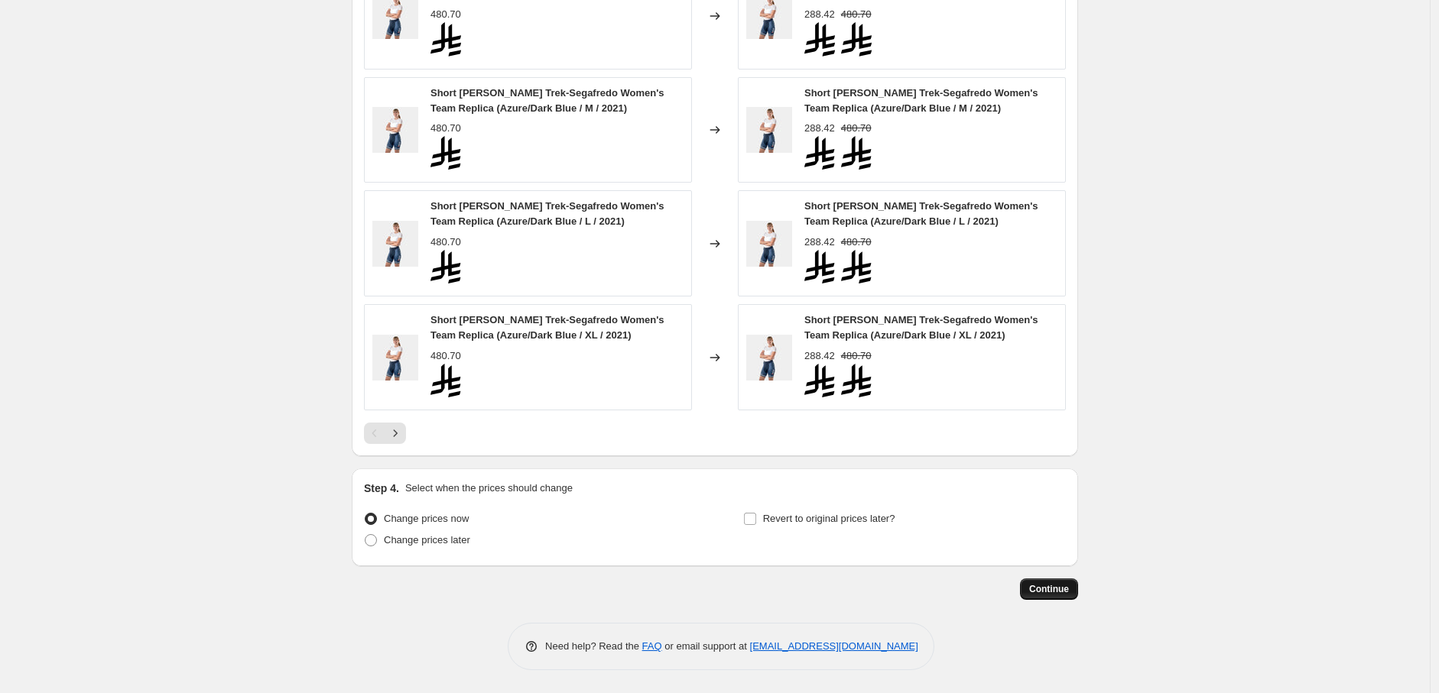
click at [1059, 596] on button "Continue" at bounding box center [1049, 589] width 58 height 21
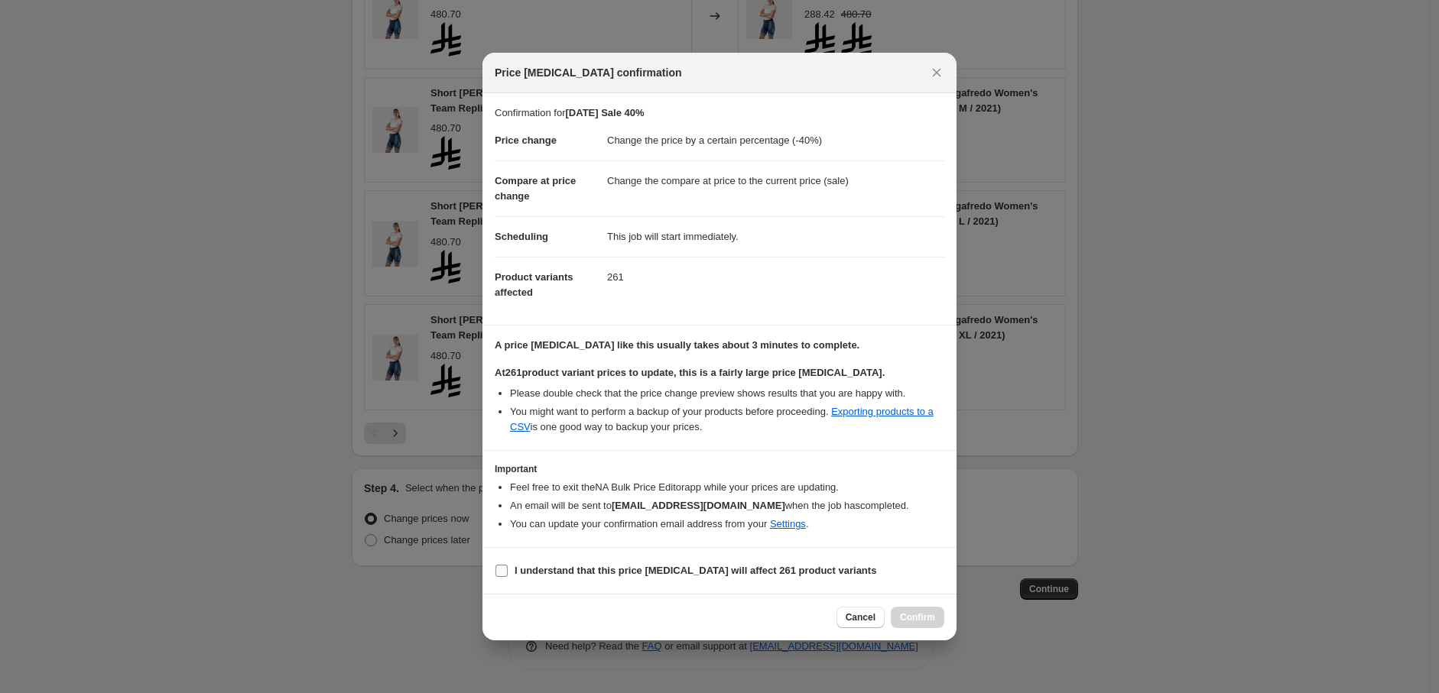
click at [553, 566] on b "I understand that this price change job will affect 261 product variants" at bounding box center [695, 570] width 362 height 11
click at [508, 566] on input "I understand that this price change job will affect 261 product variants" at bounding box center [501, 571] width 12 height 12
checkbox input "true"
click at [933, 622] on span "Confirm" at bounding box center [917, 618] width 35 height 12
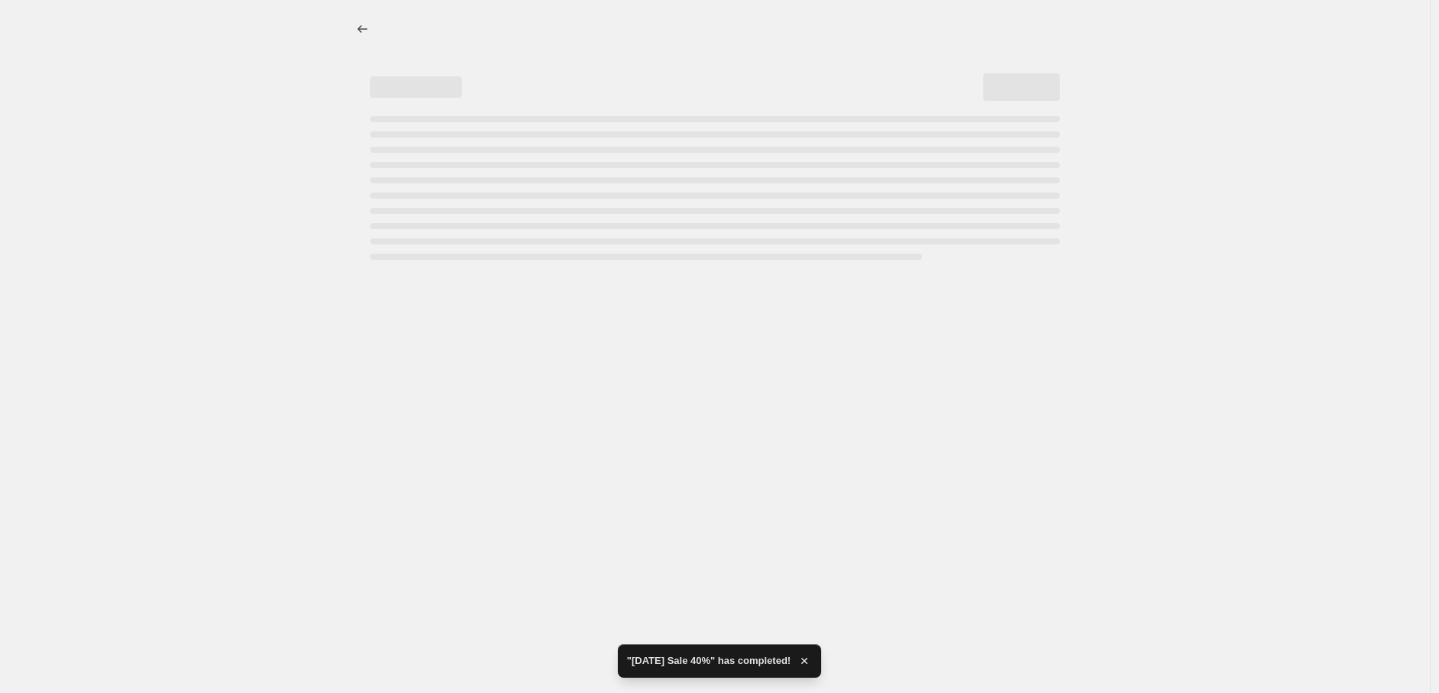
select select "percentage"
select select "collection"
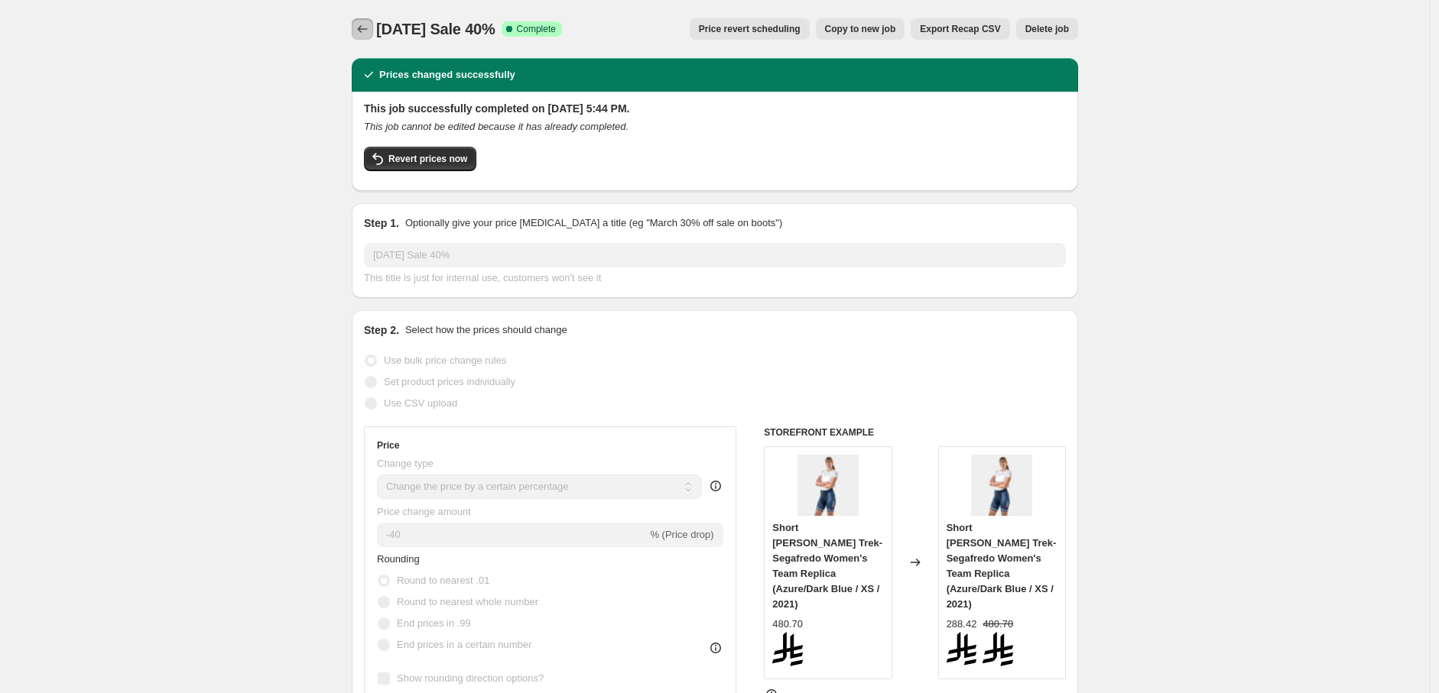
click at [363, 30] on icon "Price change jobs" at bounding box center [363, 29] width 10 height 8
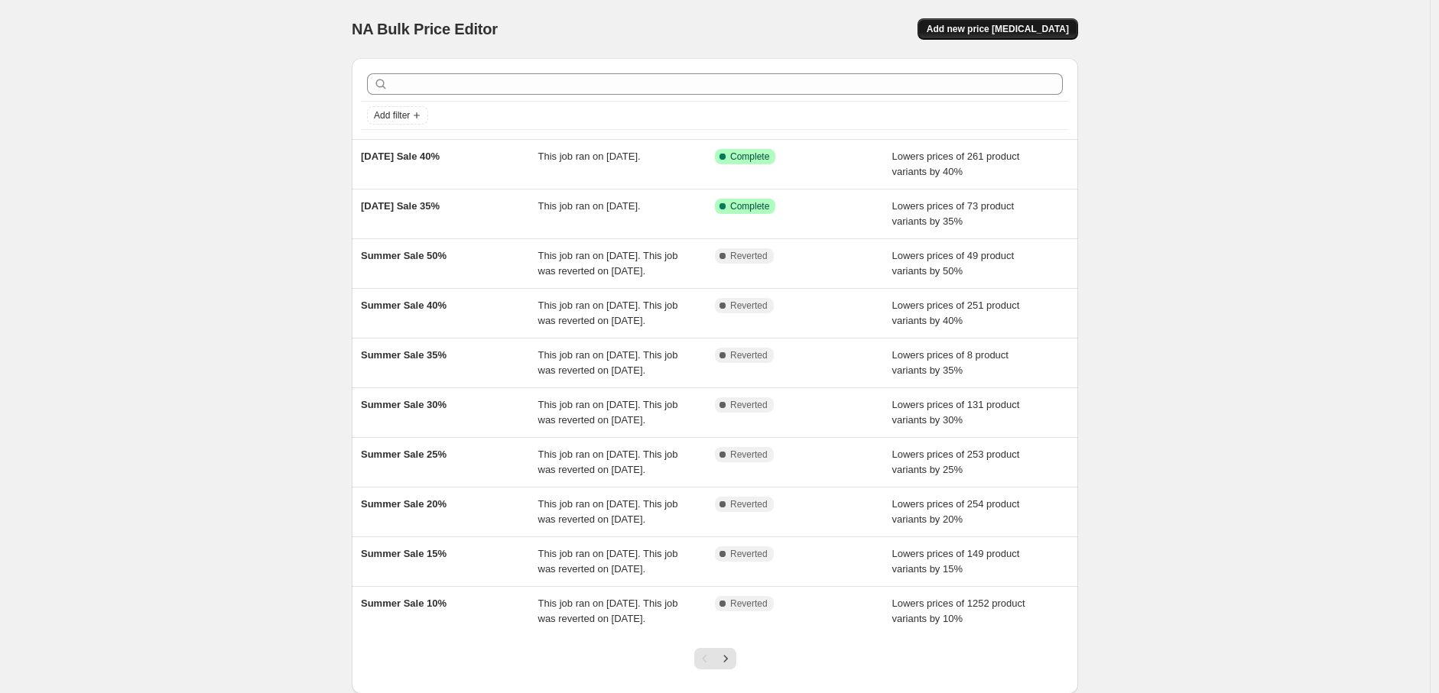
click at [1037, 29] on span "Add new price [MEDICAL_DATA]" at bounding box center [998, 29] width 142 height 12
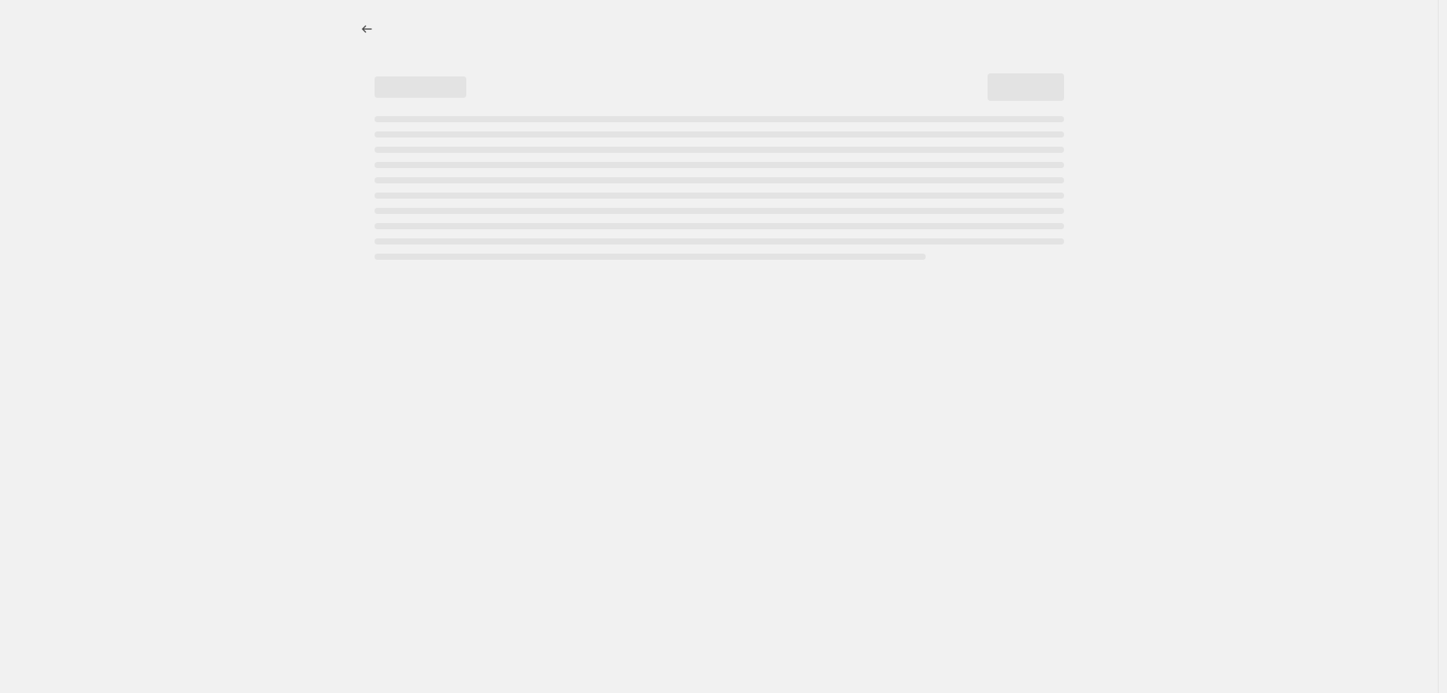
select select "percentage"
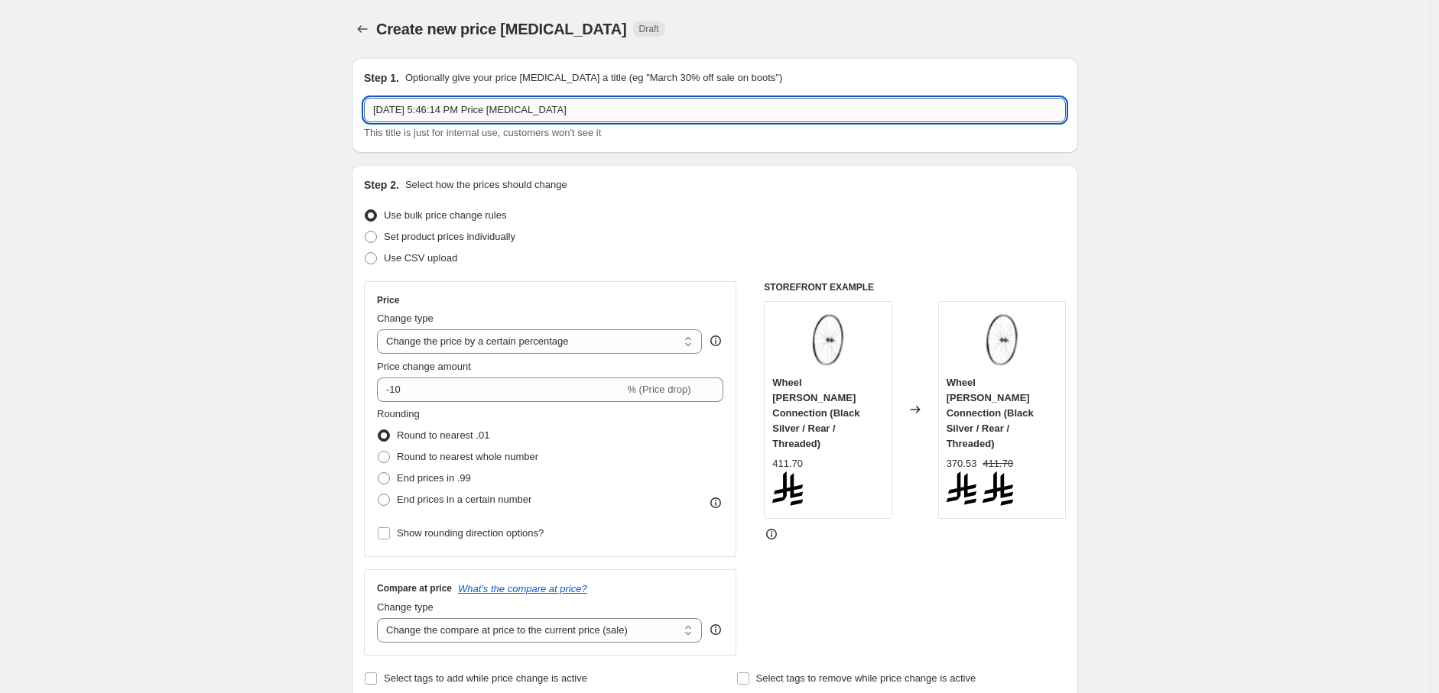
click at [561, 112] on input "Sep 15, 2025, 5:46:14 PM Price change job" at bounding box center [715, 110] width 702 height 24
paste input "National Day Sale 30%"
type input "National Day Sale 30%"
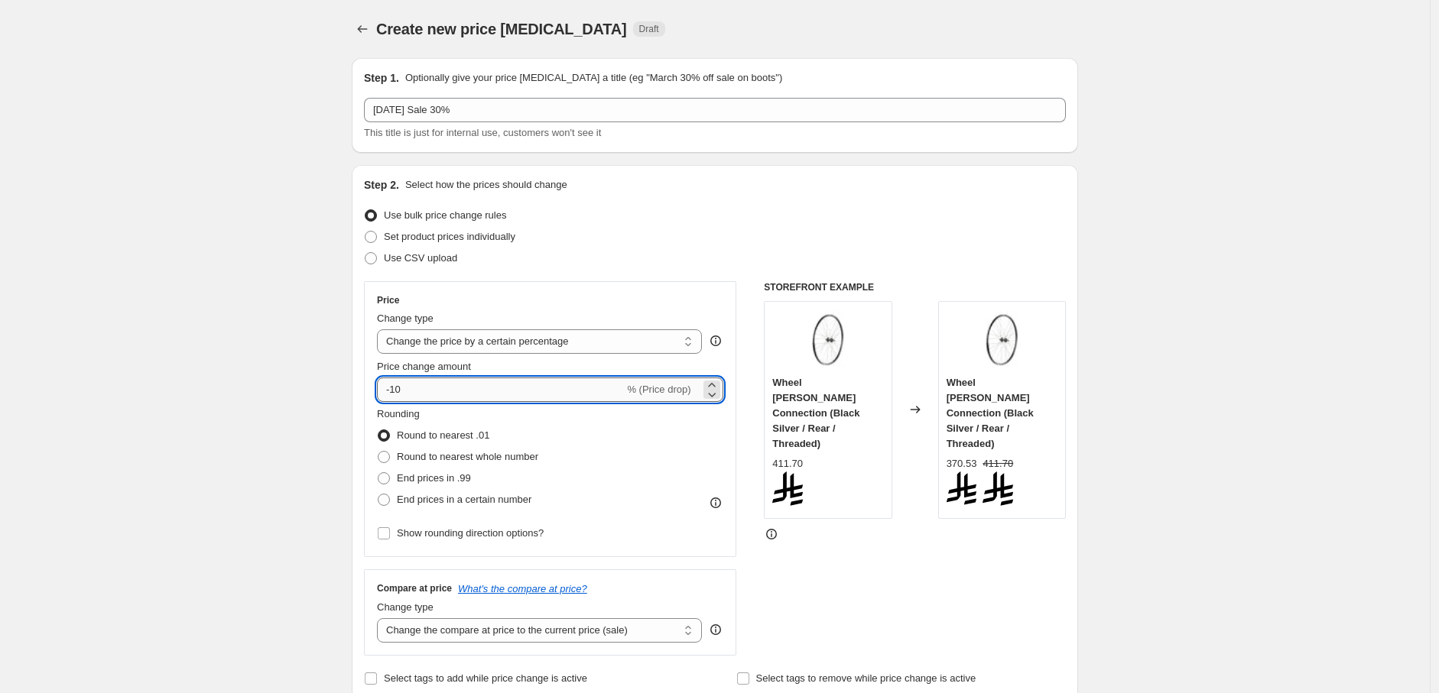
click at [445, 384] on input "-10" at bounding box center [500, 390] width 247 height 24
drag, startPoint x: 411, startPoint y: 392, endPoint x: 421, endPoint y: 393, distance: 10.0
click at [421, 393] on input "-10" at bounding box center [500, 390] width 247 height 24
type input "-30"
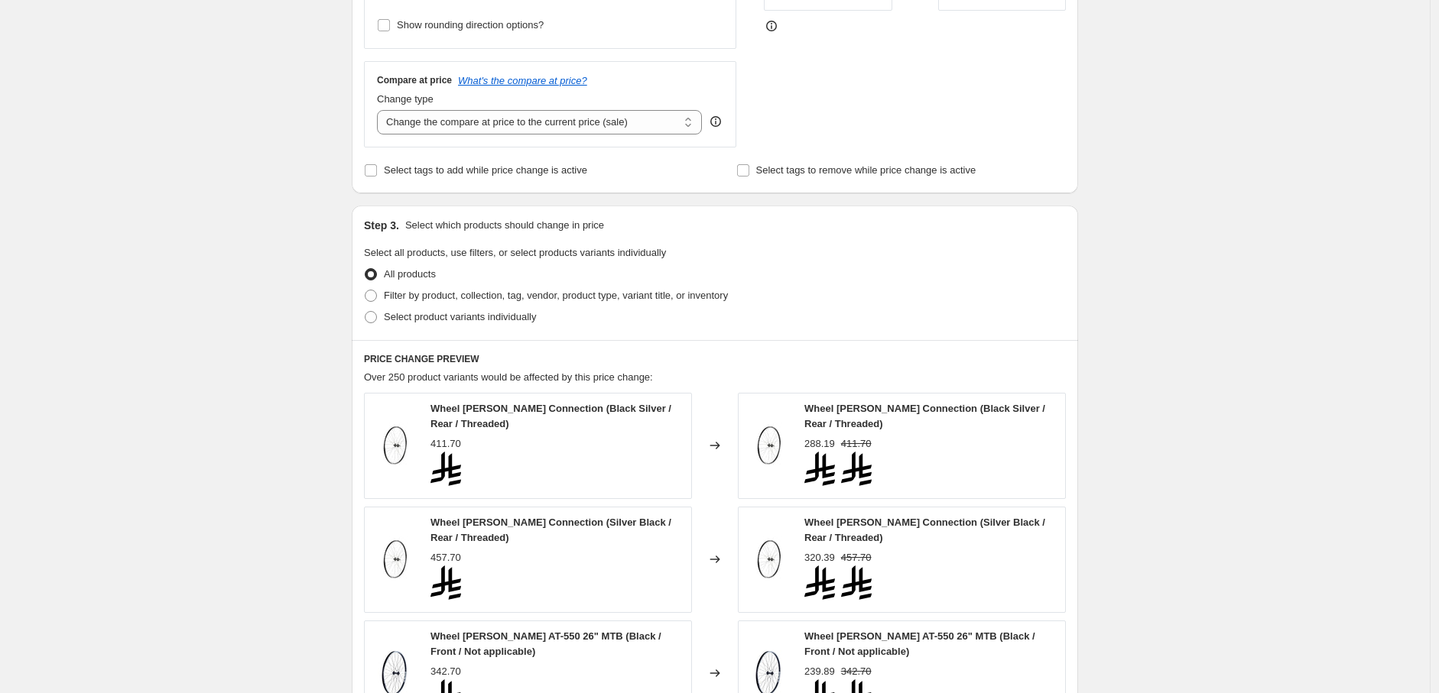
scroll to position [679, 0]
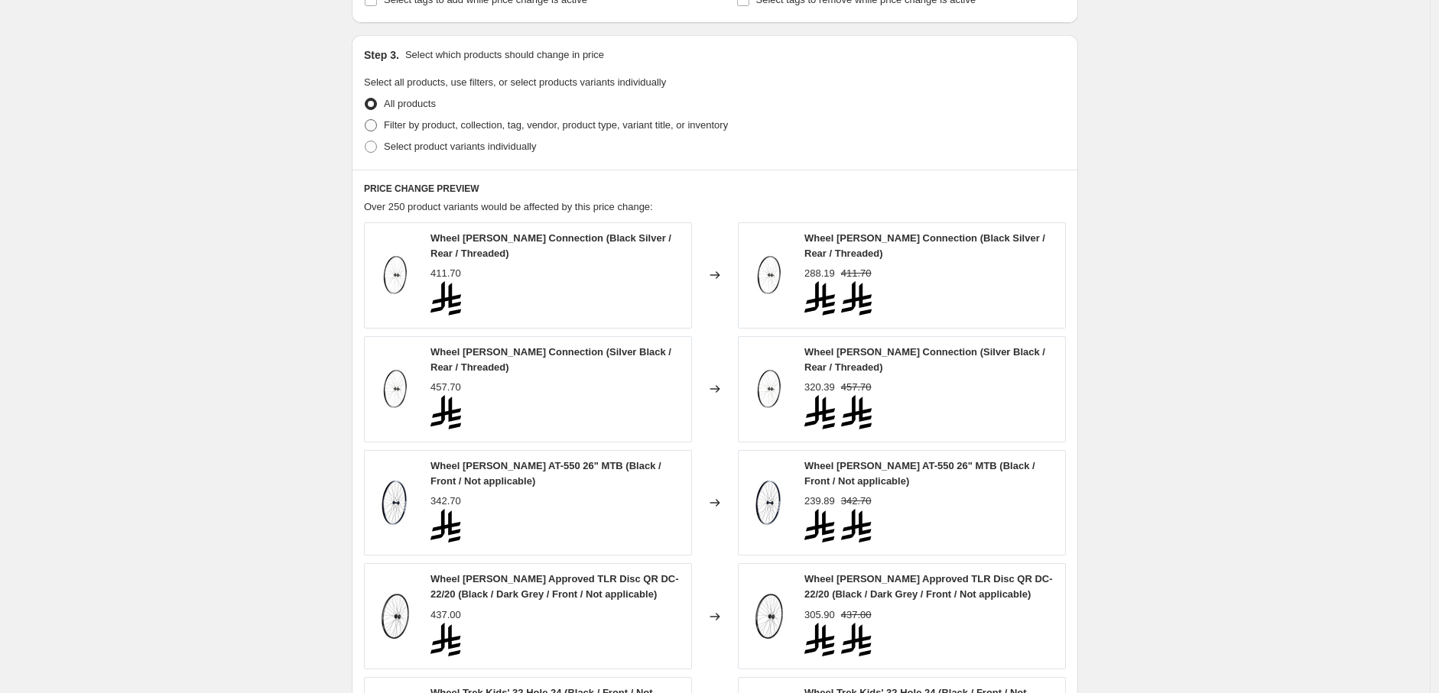
click at [446, 125] on span "Filter by product, collection, tag, vendor, product type, variant title, or inv…" at bounding box center [556, 124] width 344 height 11
click at [365, 120] on input "Filter by product, collection, tag, vendor, product type, variant title, or inv…" at bounding box center [365, 119] width 1 height 1
radio input "true"
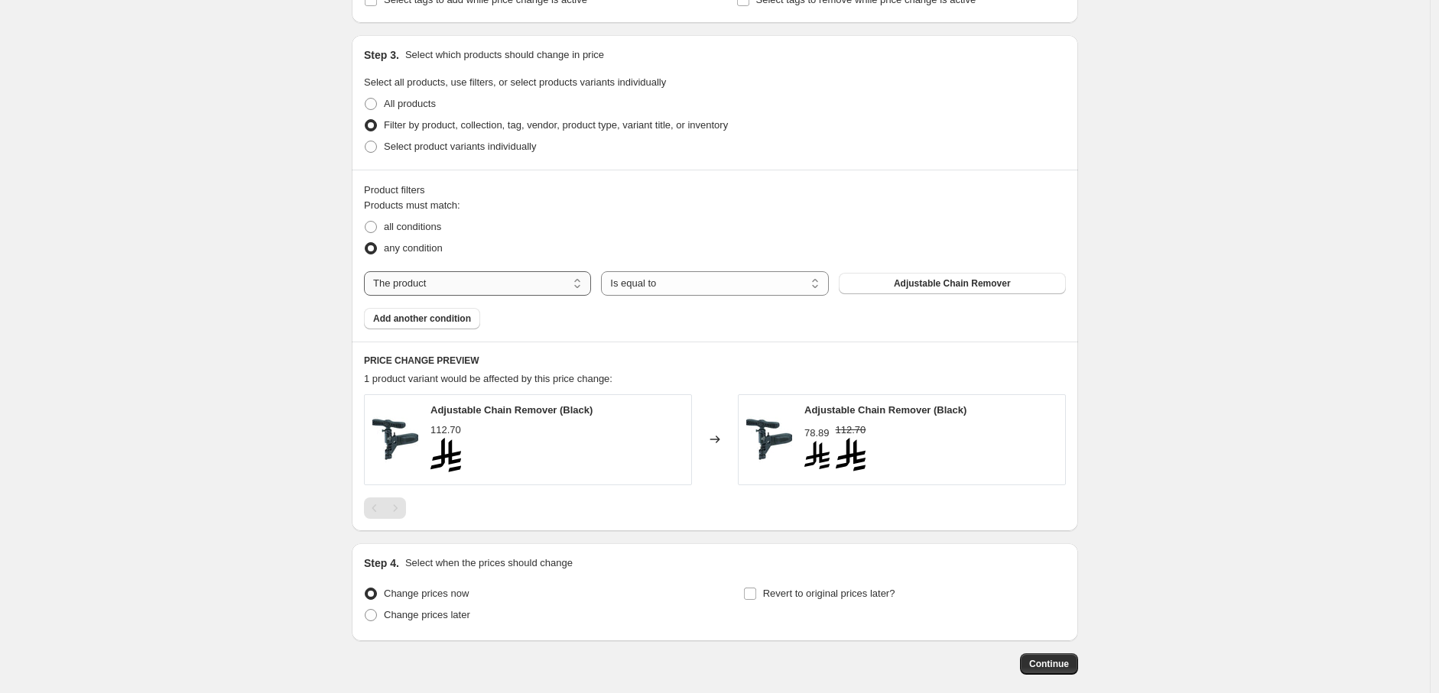
drag, startPoint x: 431, startPoint y: 285, endPoint x: 434, endPoint y: 293, distance: 8.2
click at [431, 285] on select "The product The product's collection The product's tag The product's vendor The…" at bounding box center [477, 283] width 227 height 24
select select "collection"
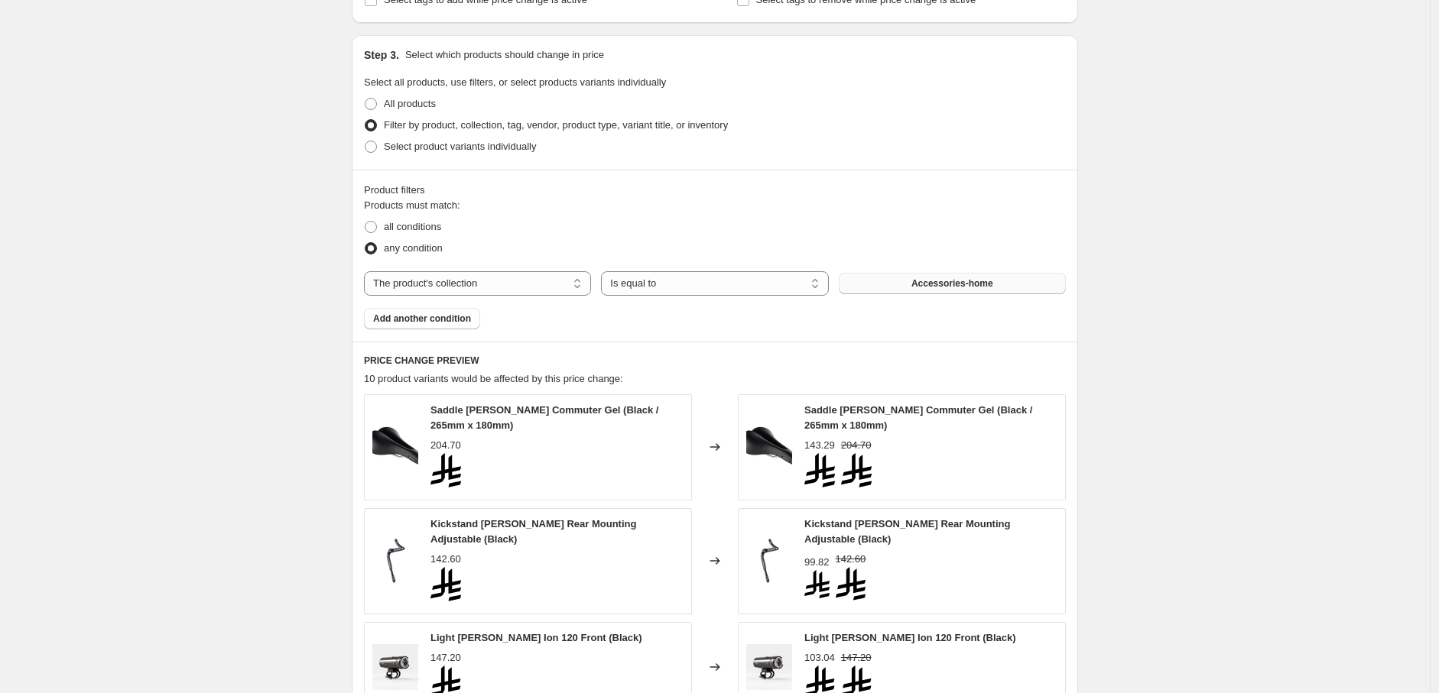
drag, startPoint x: 874, startPoint y: 287, endPoint x: 865, endPoint y: 286, distance: 9.3
click at [865, 286] on button "Accessories-home" at bounding box center [952, 283] width 227 height 21
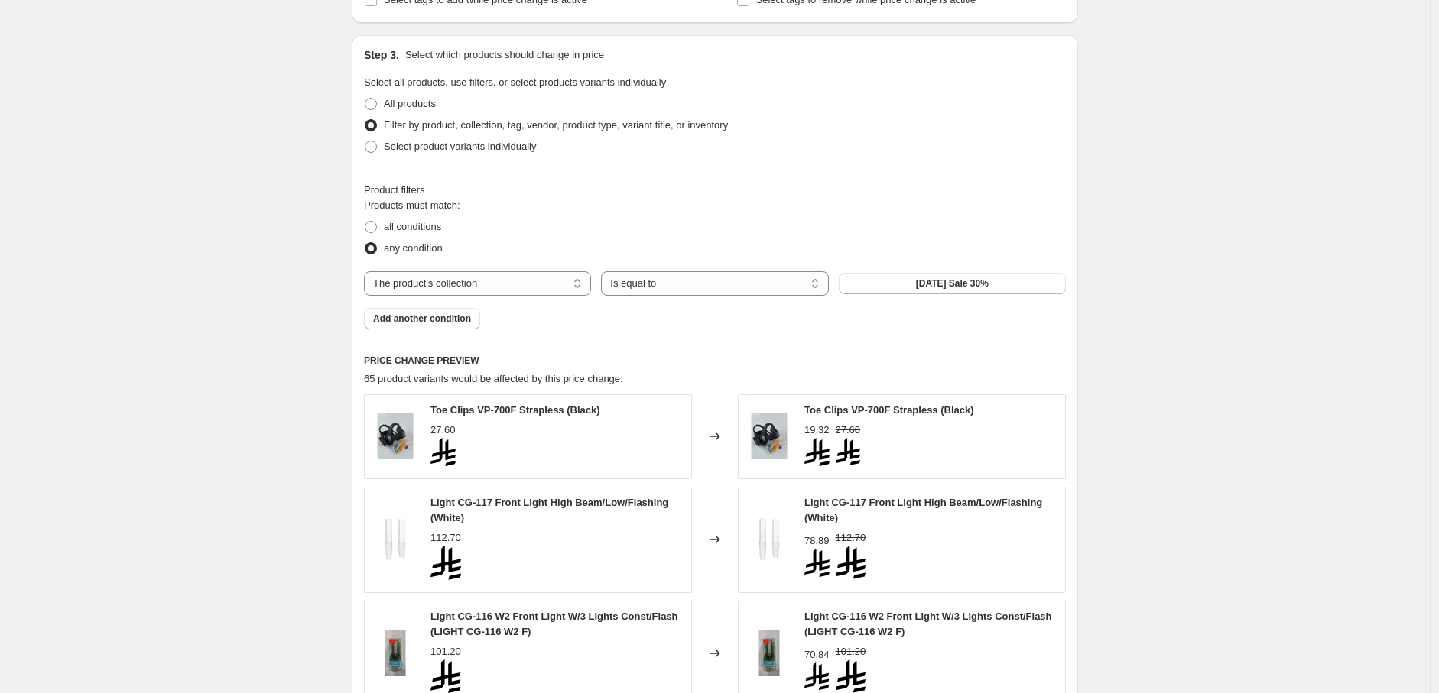
click at [1174, 361] on div "Create new price change job. This page is ready Create new price change job Dra…" at bounding box center [715, 264] width 1430 height 1887
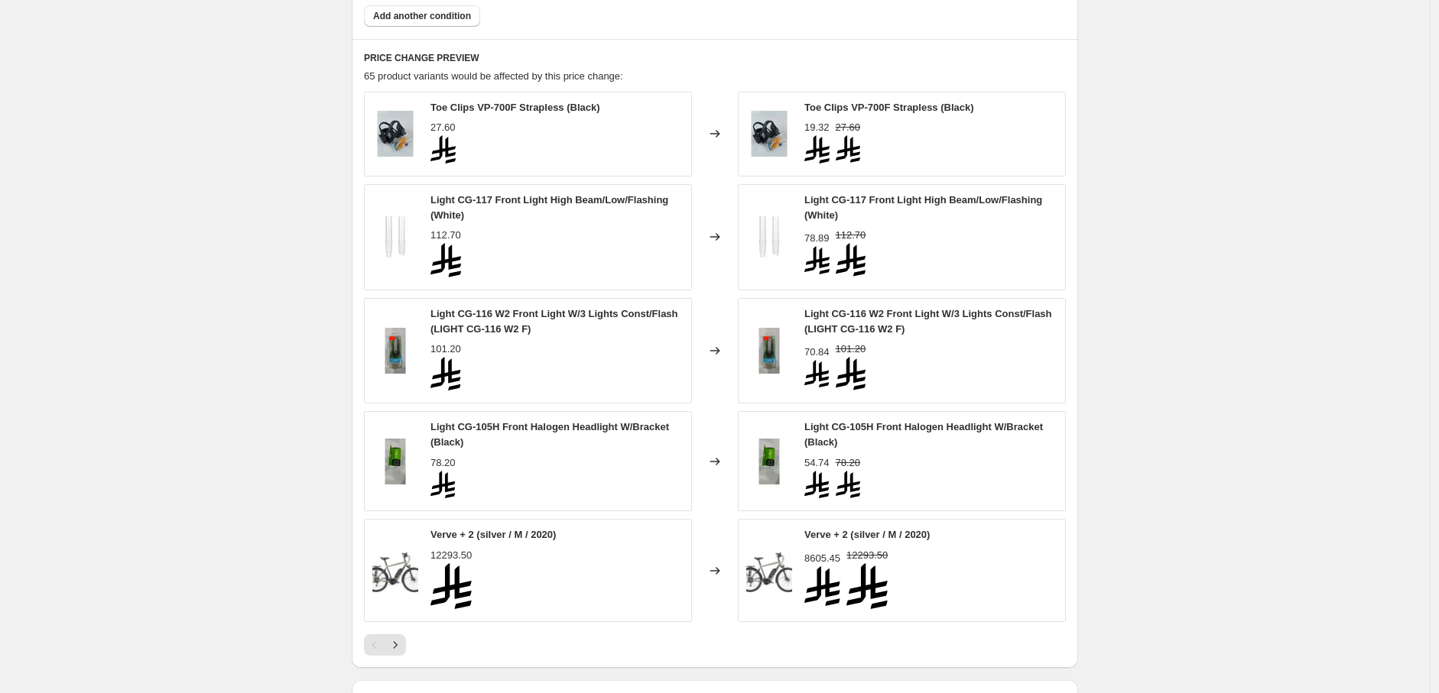
scroll to position [1196, 0]
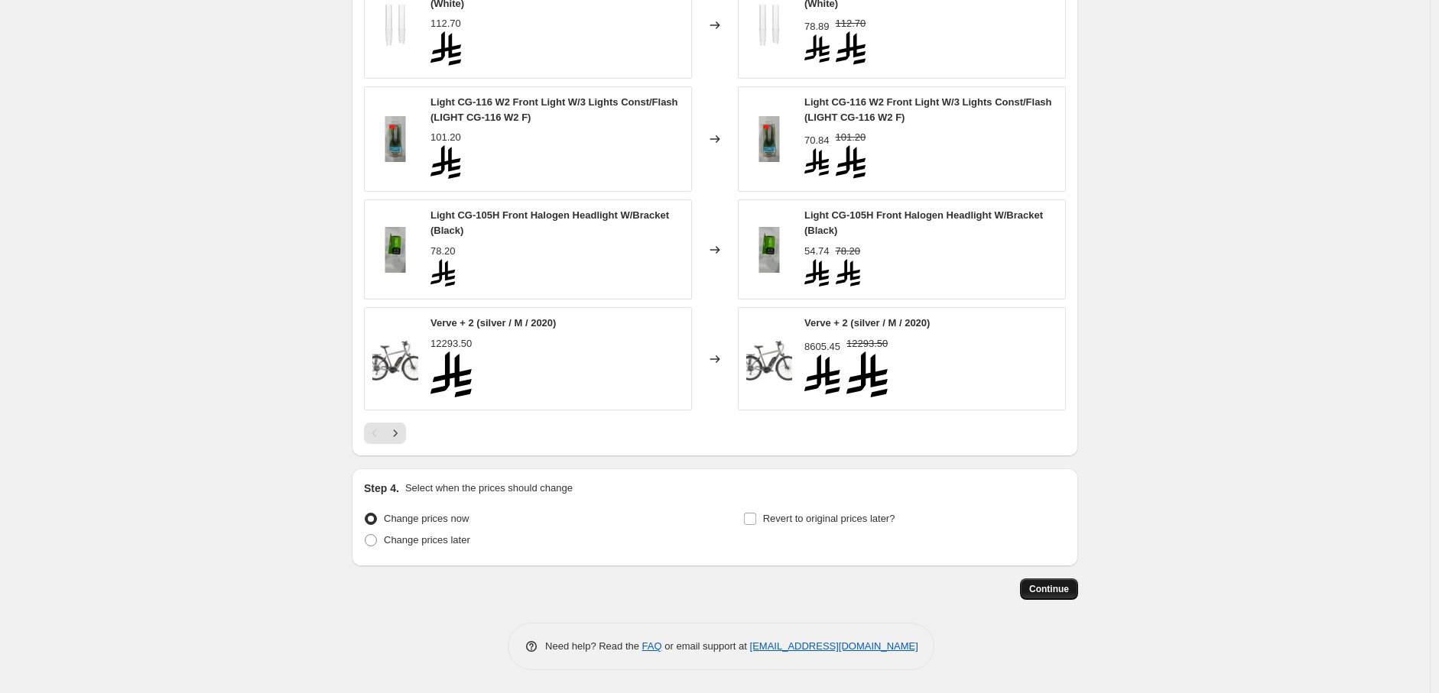
click at [1057, 587] on span "Continue" at bounding box center [1049, 589] width 40 height 12
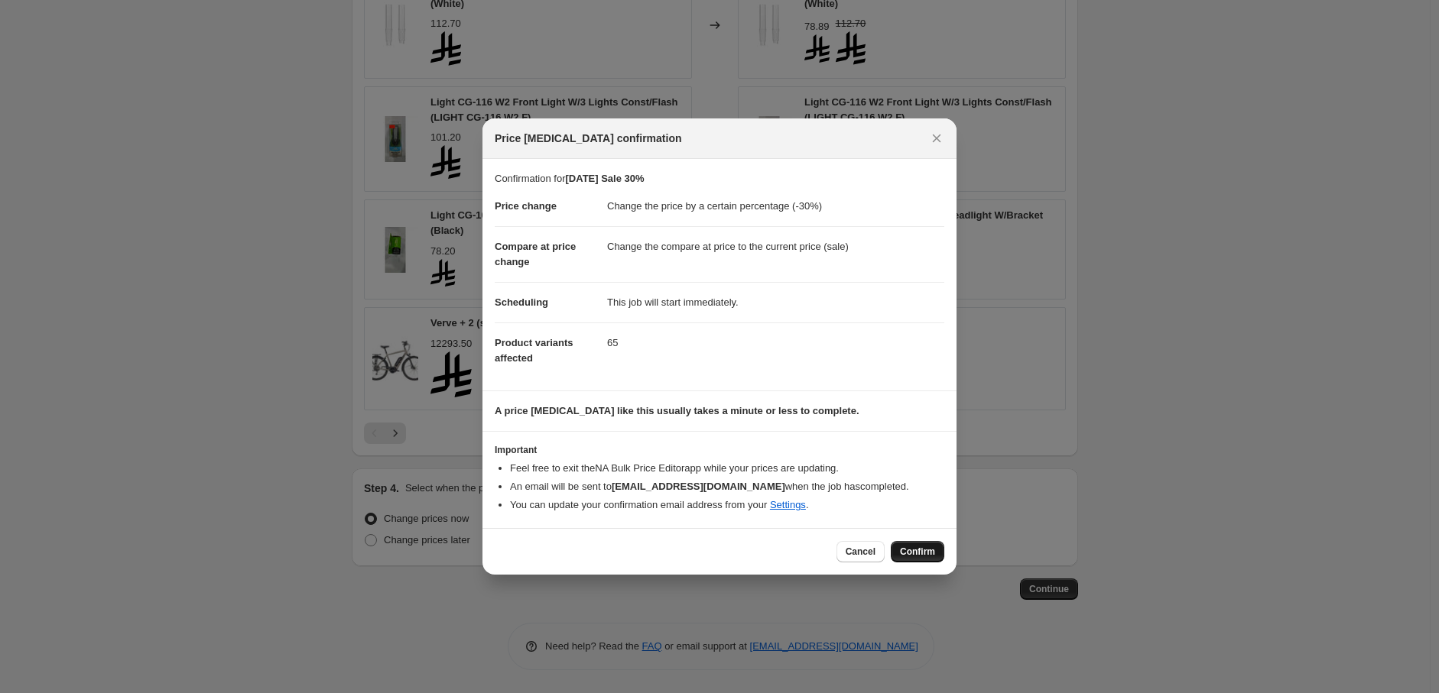
click at [907, 546] on span "Confirm" at bounding box center [917, 552] width 35 height 12
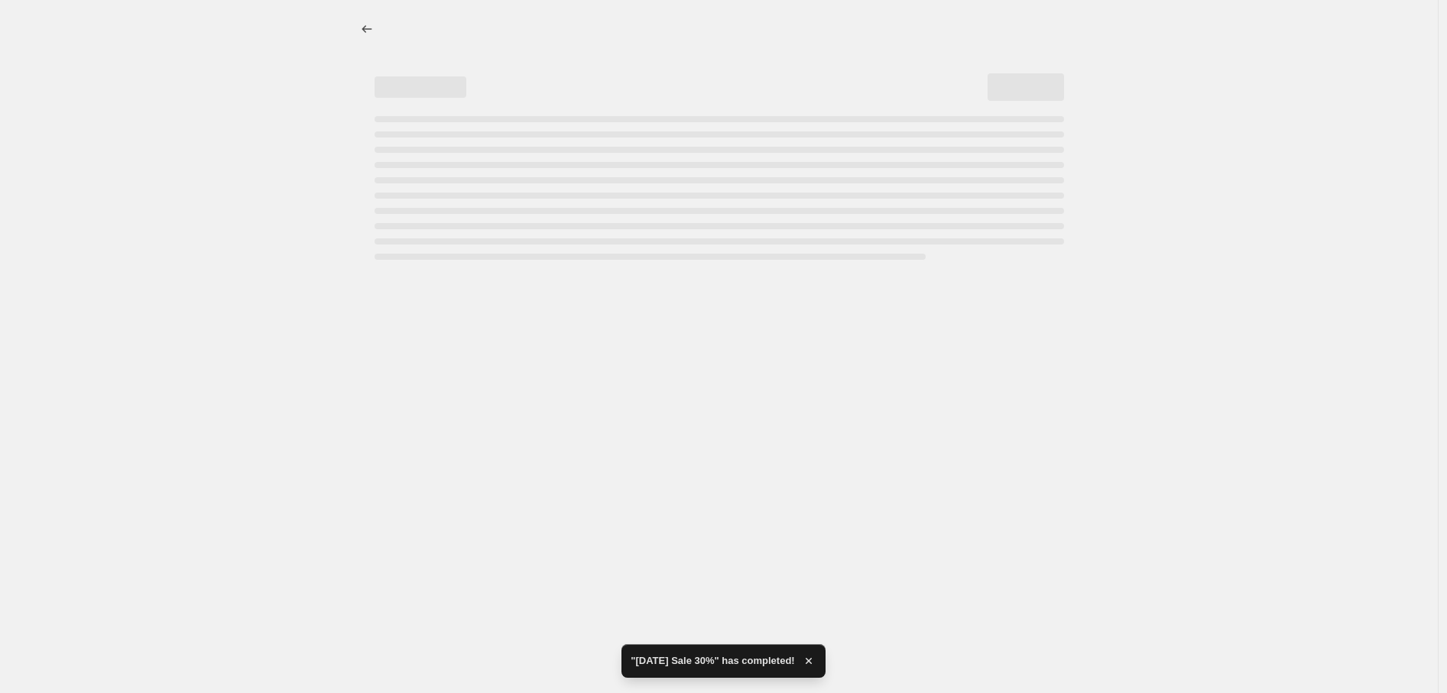
select select "percentage"
select select "collection"
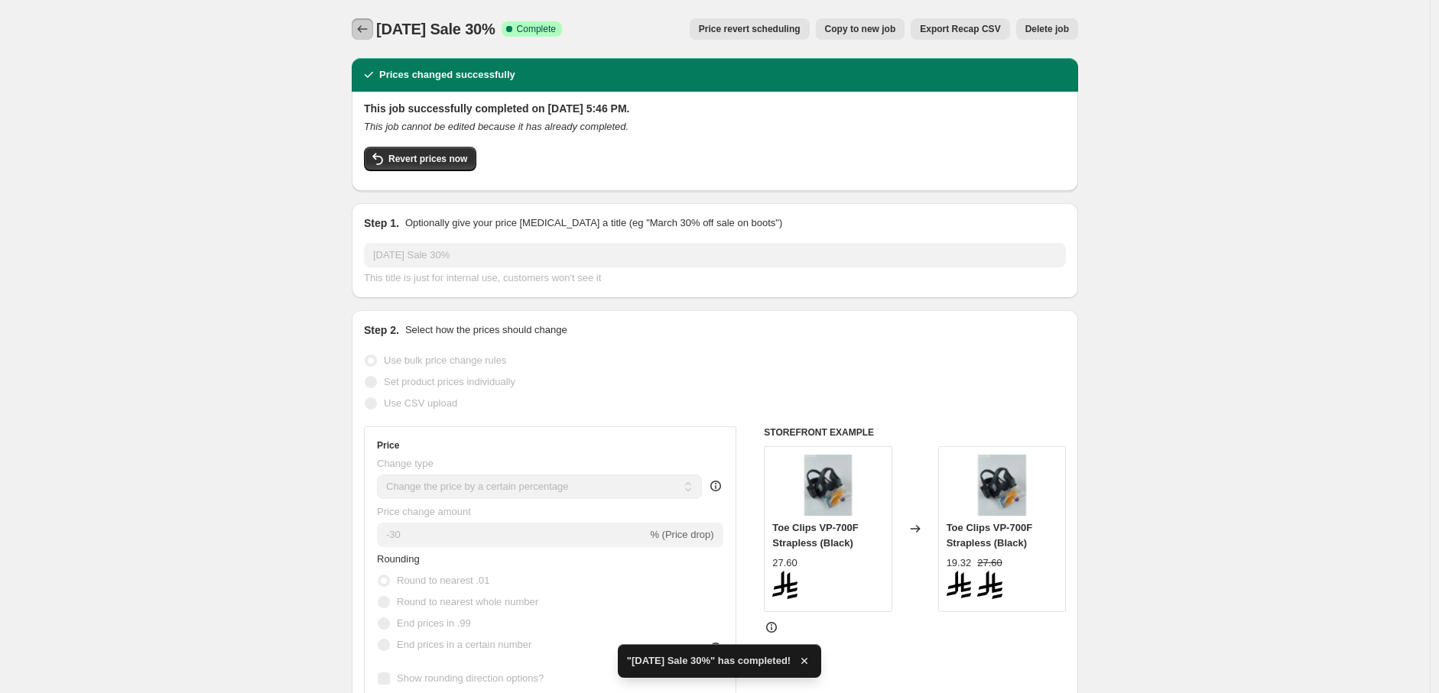
click at [365, 32] on icon "Price change jobs" at bounding box center [362, 28] width 15 height 15
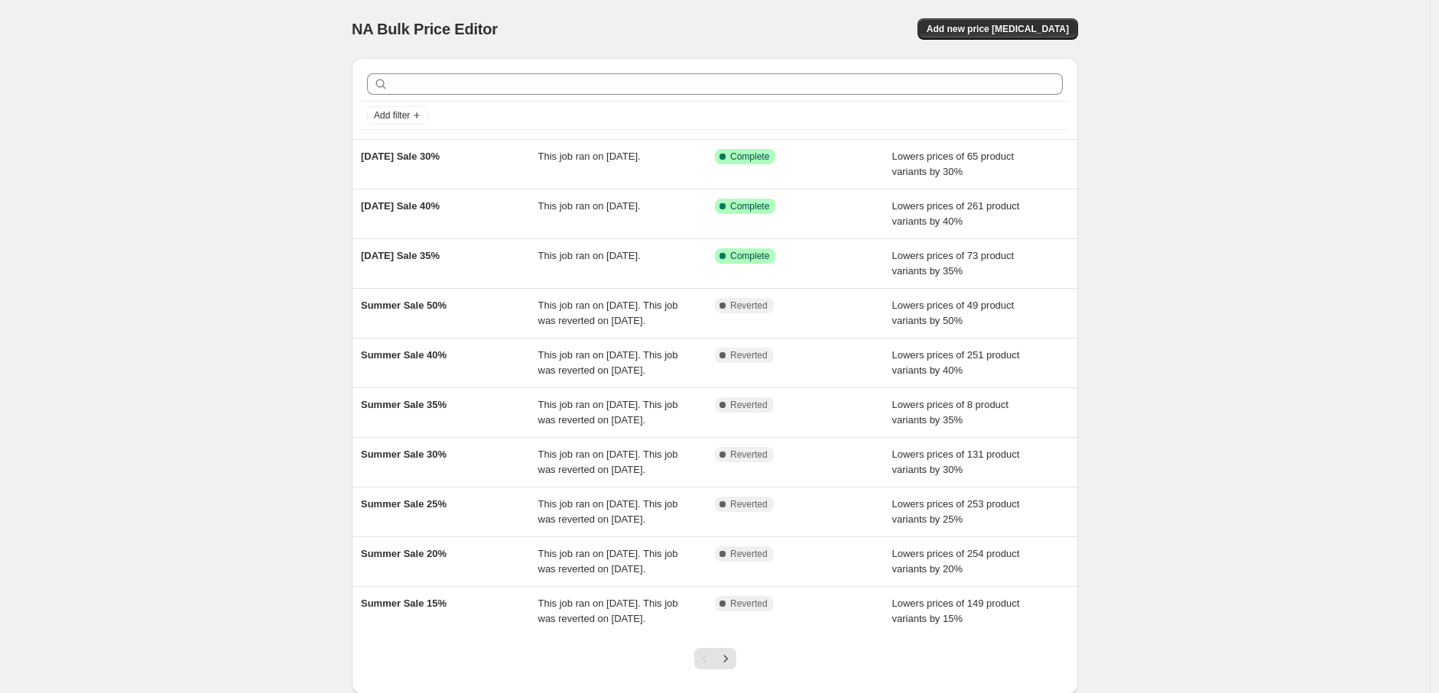
click at [341, 167] on div "NA Bulk Price Editor. This page is ready NA Bulk Price Editor Add new price cha…" at bounding box center [714, 393] width 763 height 787
click at [1003, 31] on span "Add new price [MEDICAL_DATA]" at bounding box center [998, 29] width 142 height 12
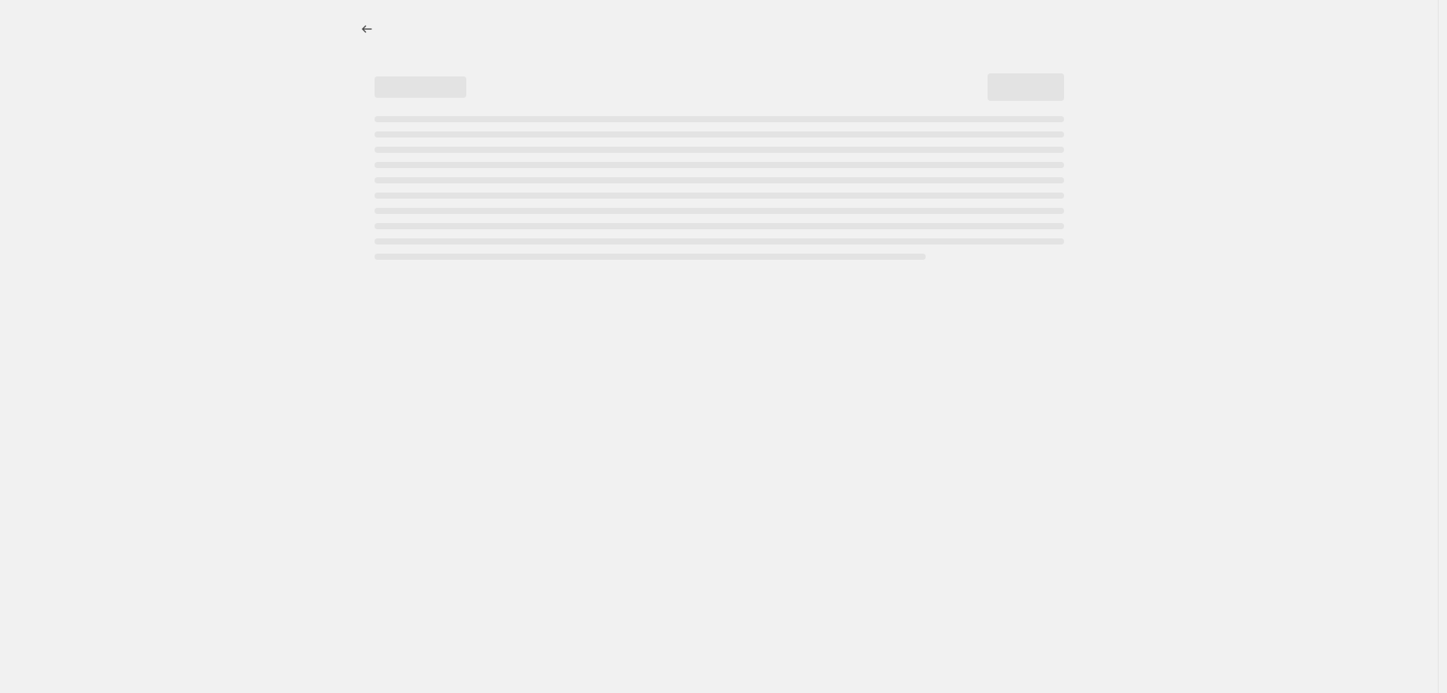
select select "percentage"
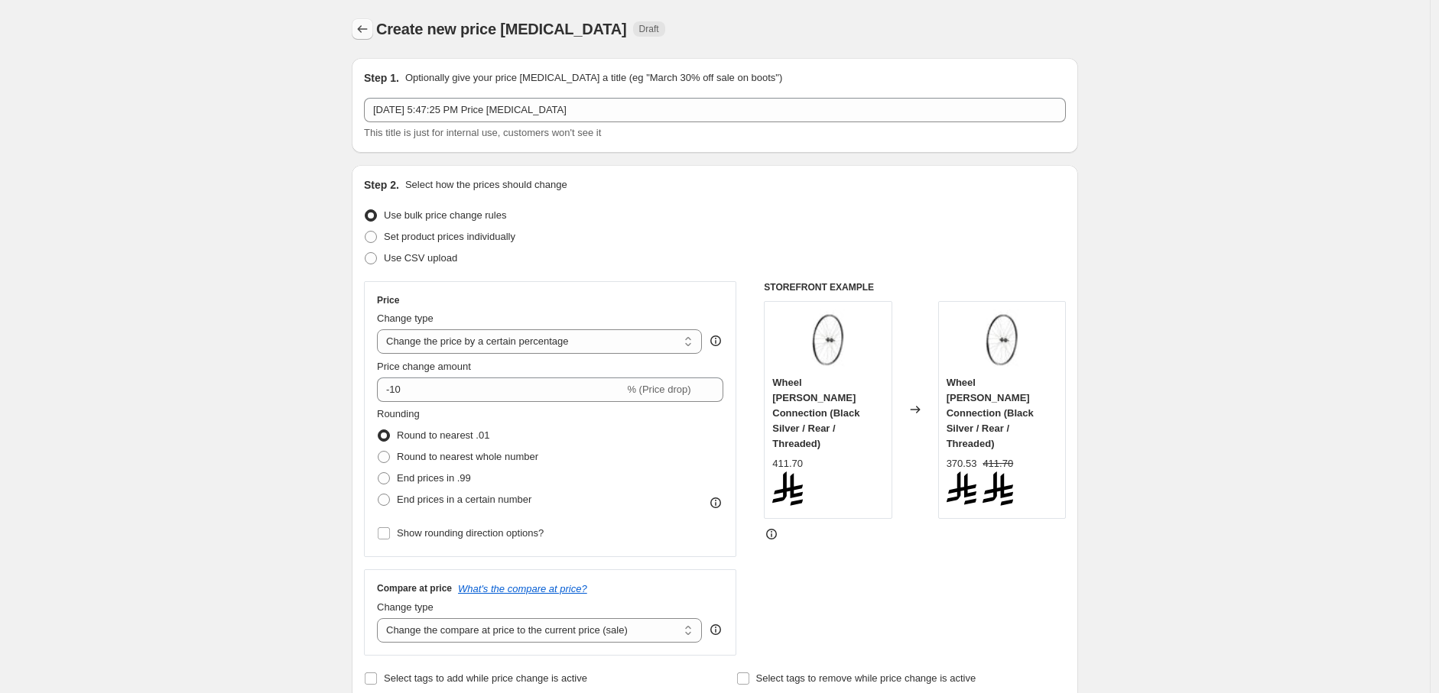
click at [362, 30] on icon "Price change jobs" at bounding box center [363, 29] width 10 height 8
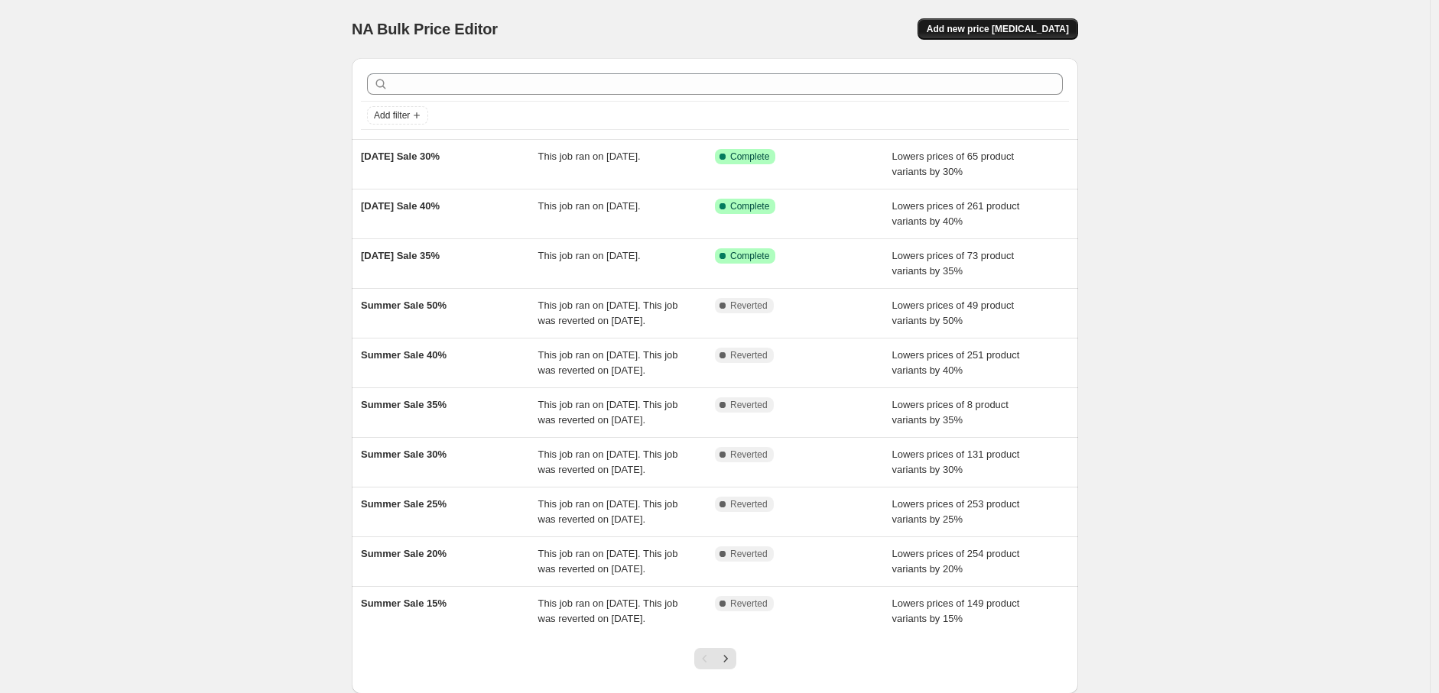
click at [1011, 26] on span "Add new price [MEDICAL_DATA]" at bounding box center [998, 29] width 142 height 12
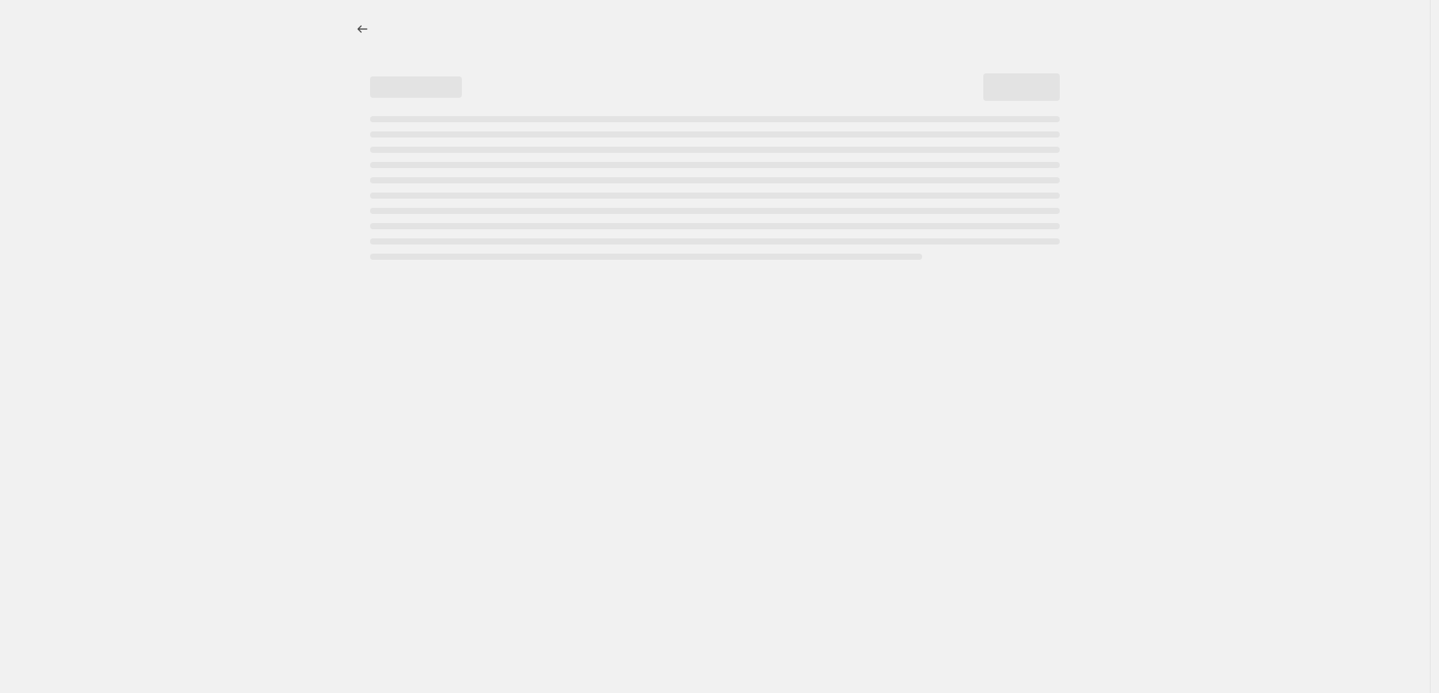
select select "percentage"
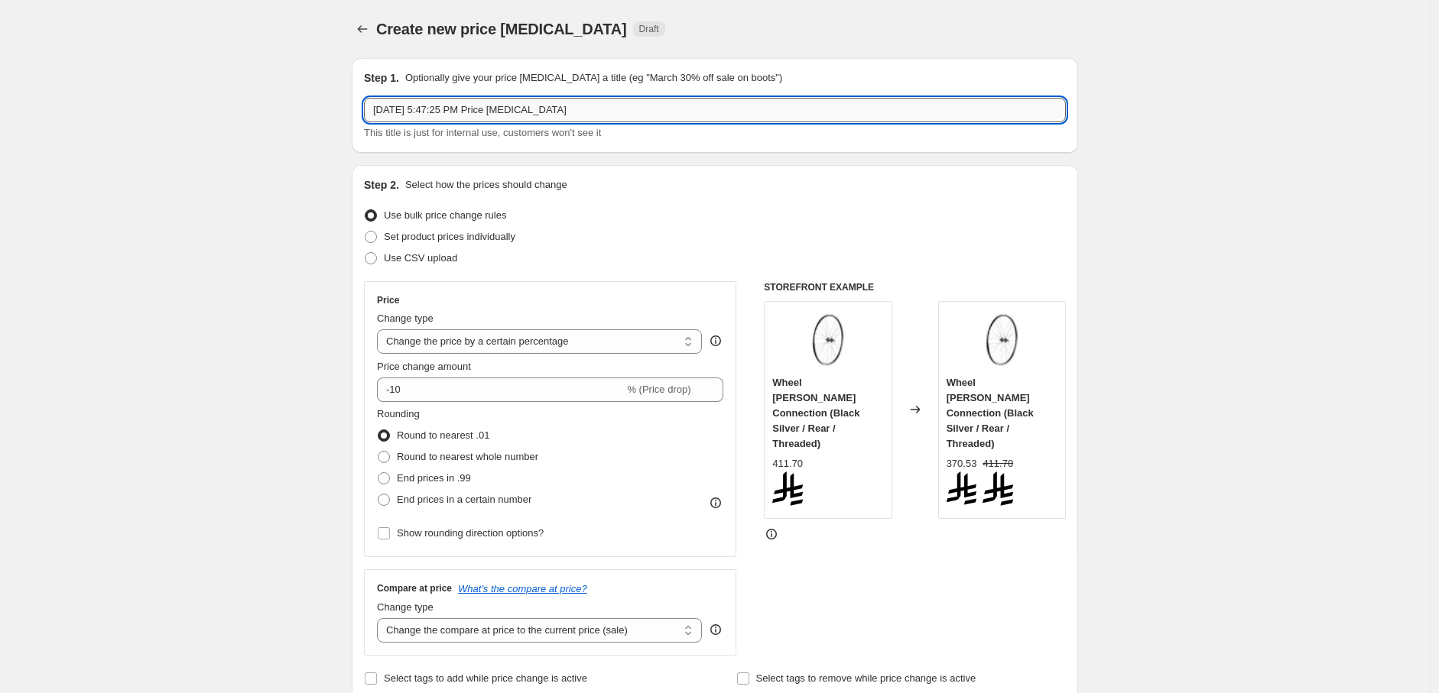
click at [533, 115] on input "Sep 15, 2025, 5:47:25 PM Price change job" at bounding box center [715, 110] width 702 height 24
paste input "[DATE] Sale 30%"
paste input "5"
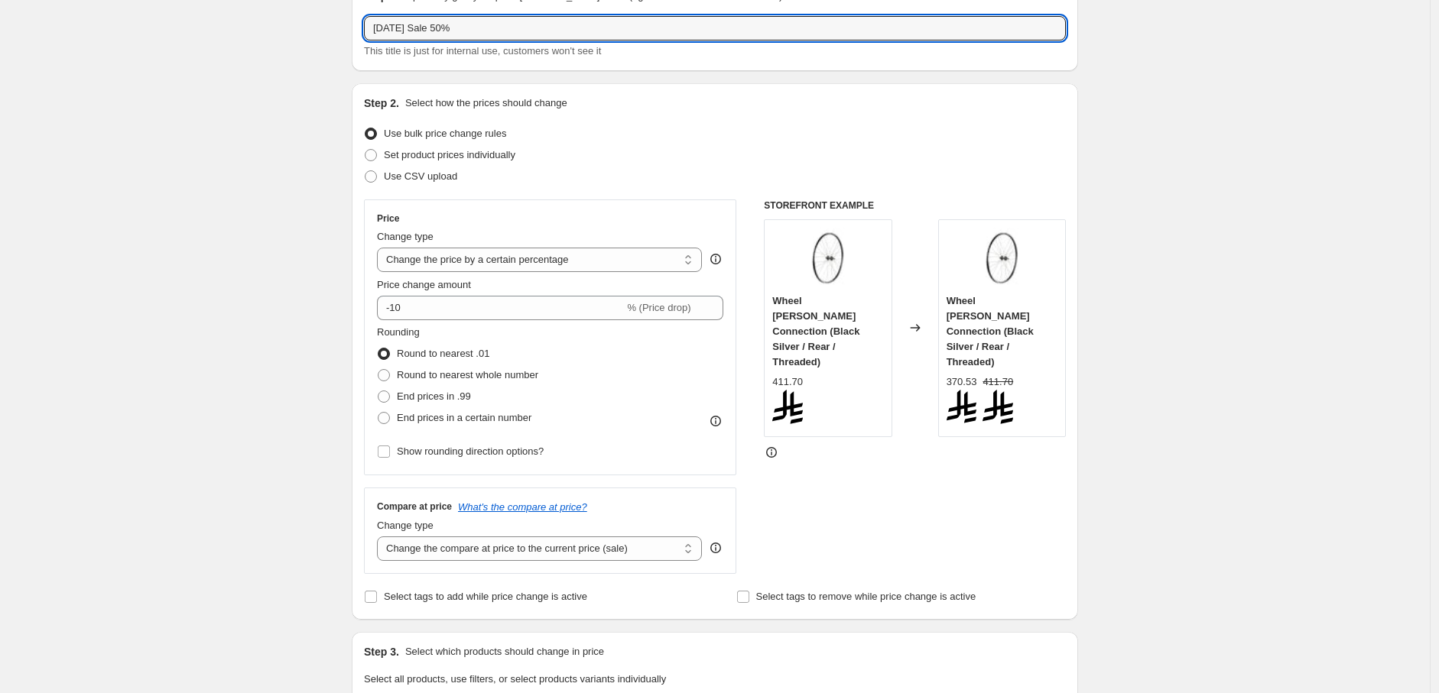
scroll to position [170, 0]
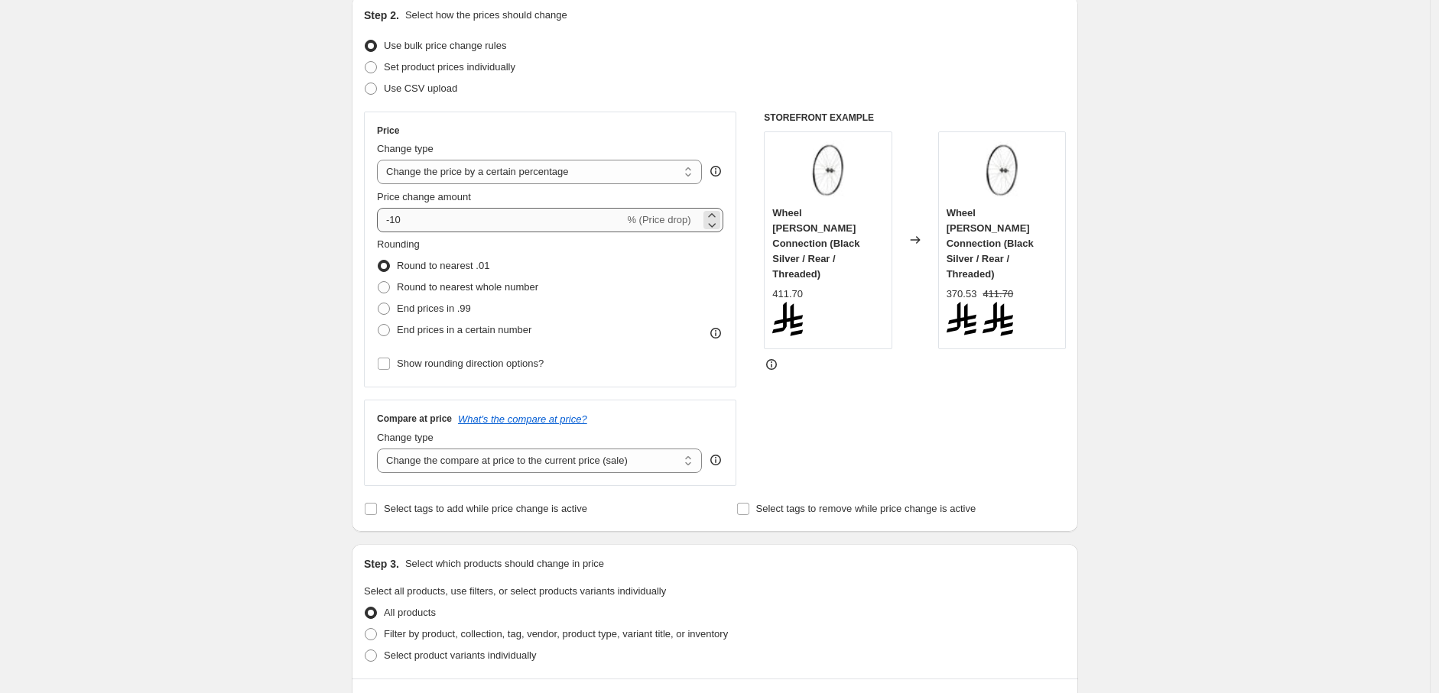
type input "[DATE] Sale 50%"
drag, startPoint x: 395, startPoint y: 218, endPoint x: 417, endPoint y: 217, distance: 21.4
click at [417, 217] on input "-10" at bounding box center [500, 220] width 247 height 24
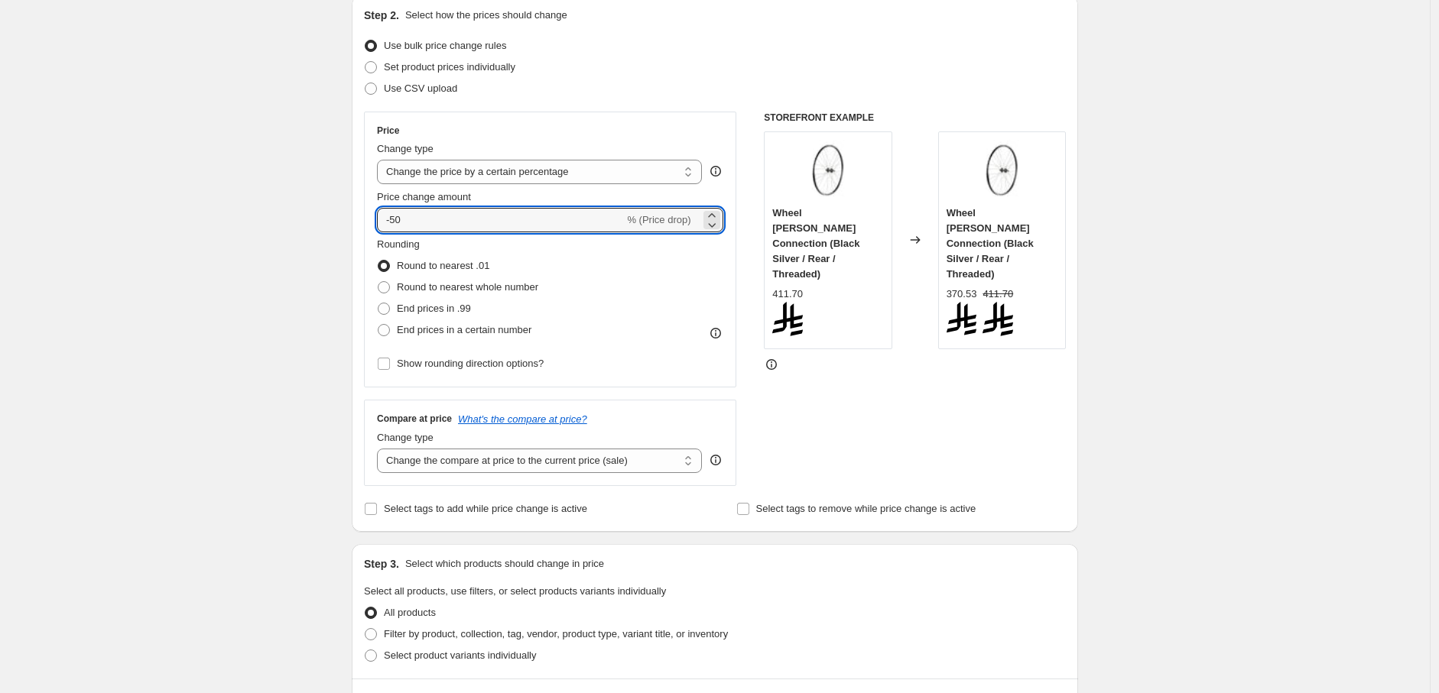
type input "-50"
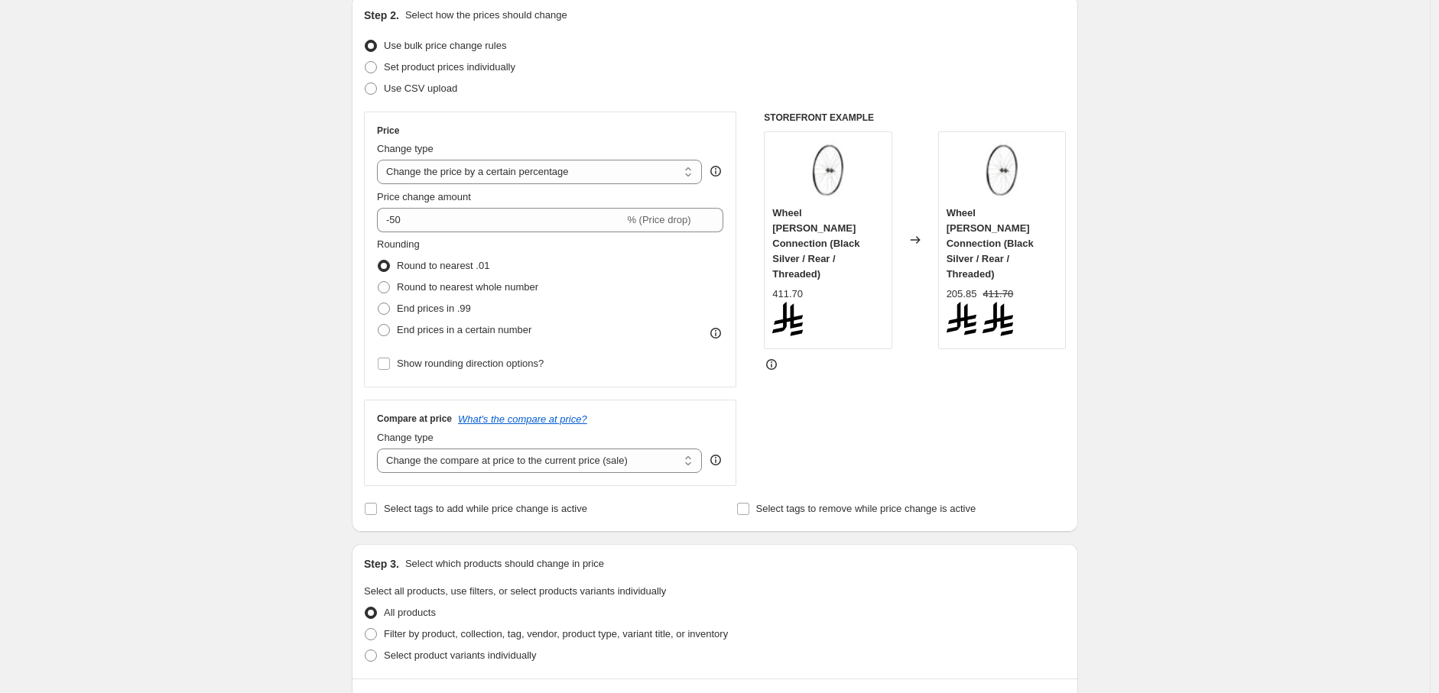
click at [302, 252] on div "Create new price change job. This page is ready Create new price change job Dra…" at bounding box center [715, 702] width 1430 height 1745
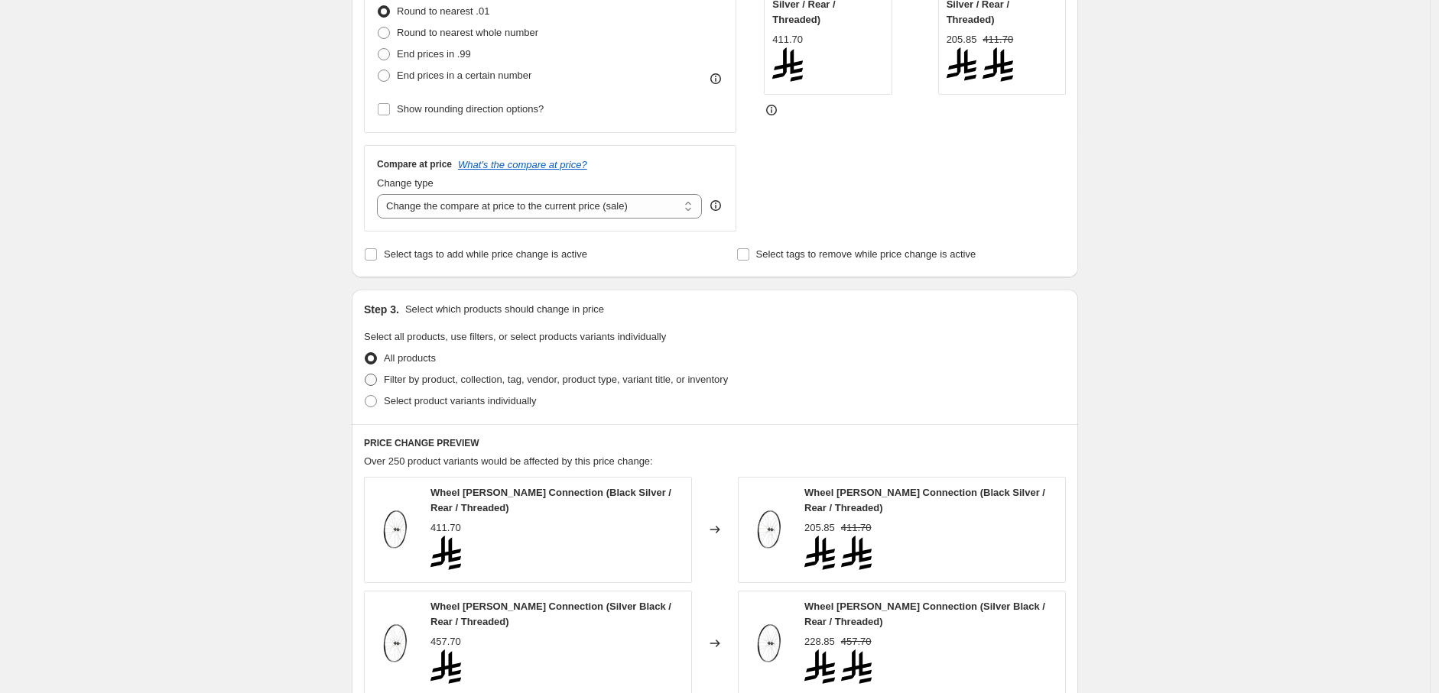
click at [388, 378] on span "Filter by product, collection, tag, vendor, product type, variant title, or inv…" at bounding box center [556, 379] width 344 height 11
click at [365, 375] on input "Filter by product, collection, tag, vendor, product type, variant title, or inv…" at bounding box center [365, 374] width 1 height 1
radio input "true"
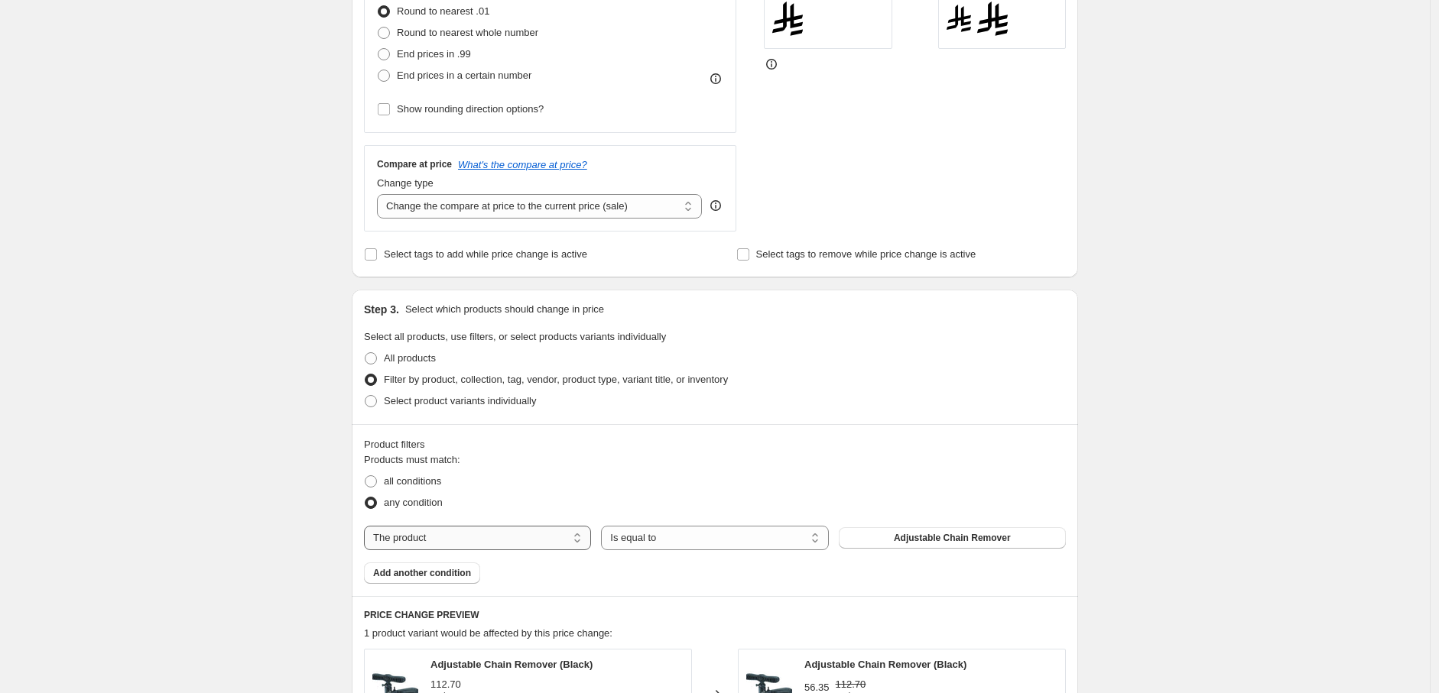
click at [454, 536] on select "The product The product's collection The product's tag The product's vendor The…" at bounding box center [477, 538] width 227 height 24
select select "collection"
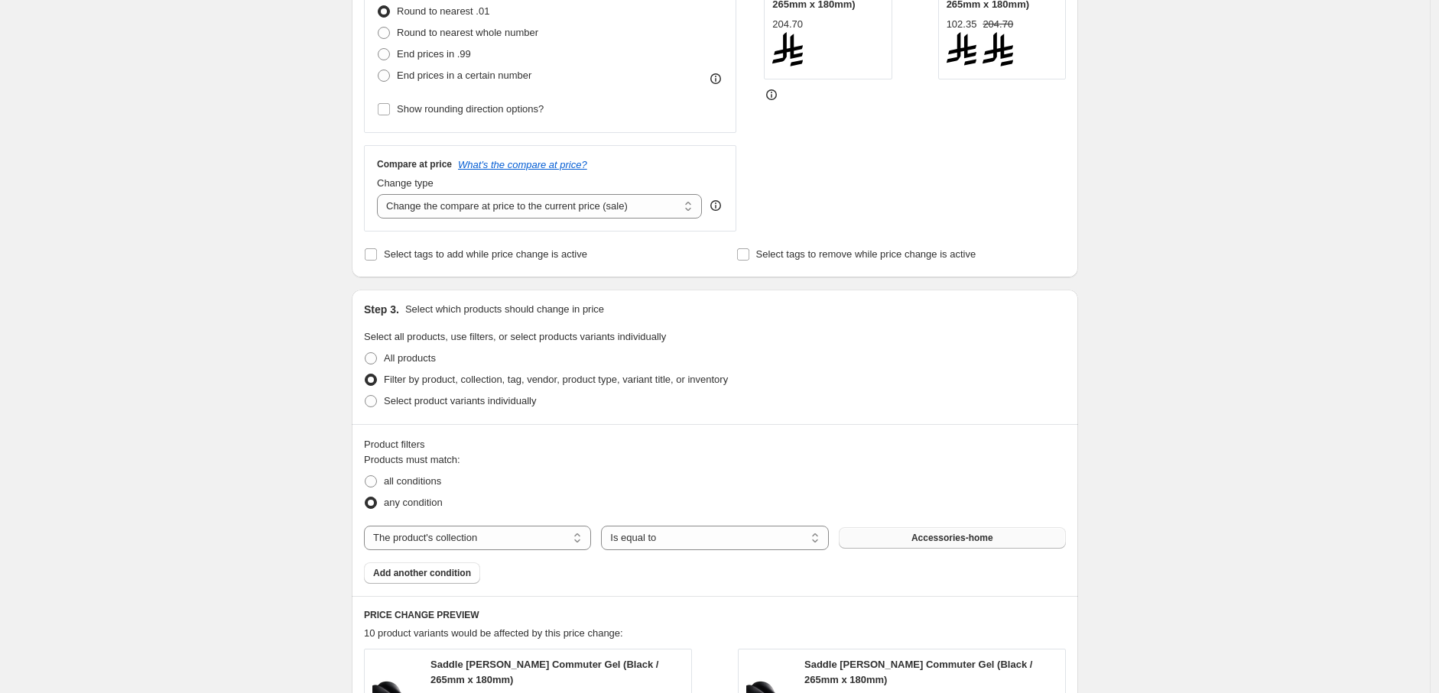
click at [949, 541] on span "Accessories-home" at bounding box center [952, 538] width 82 height 12
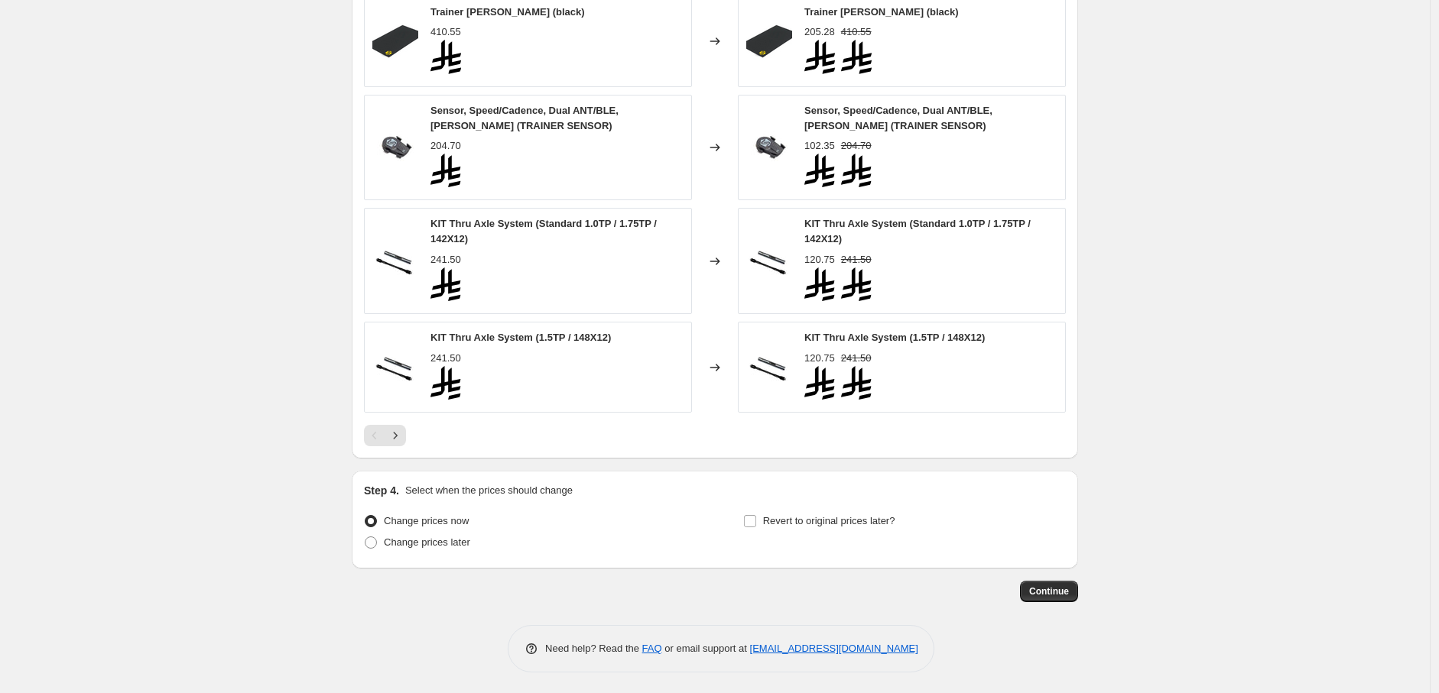
scroll to position [1180, 0]
click at [1055, 584] on span "Continue" at bounding box center [1049, 589] width 40 height 12
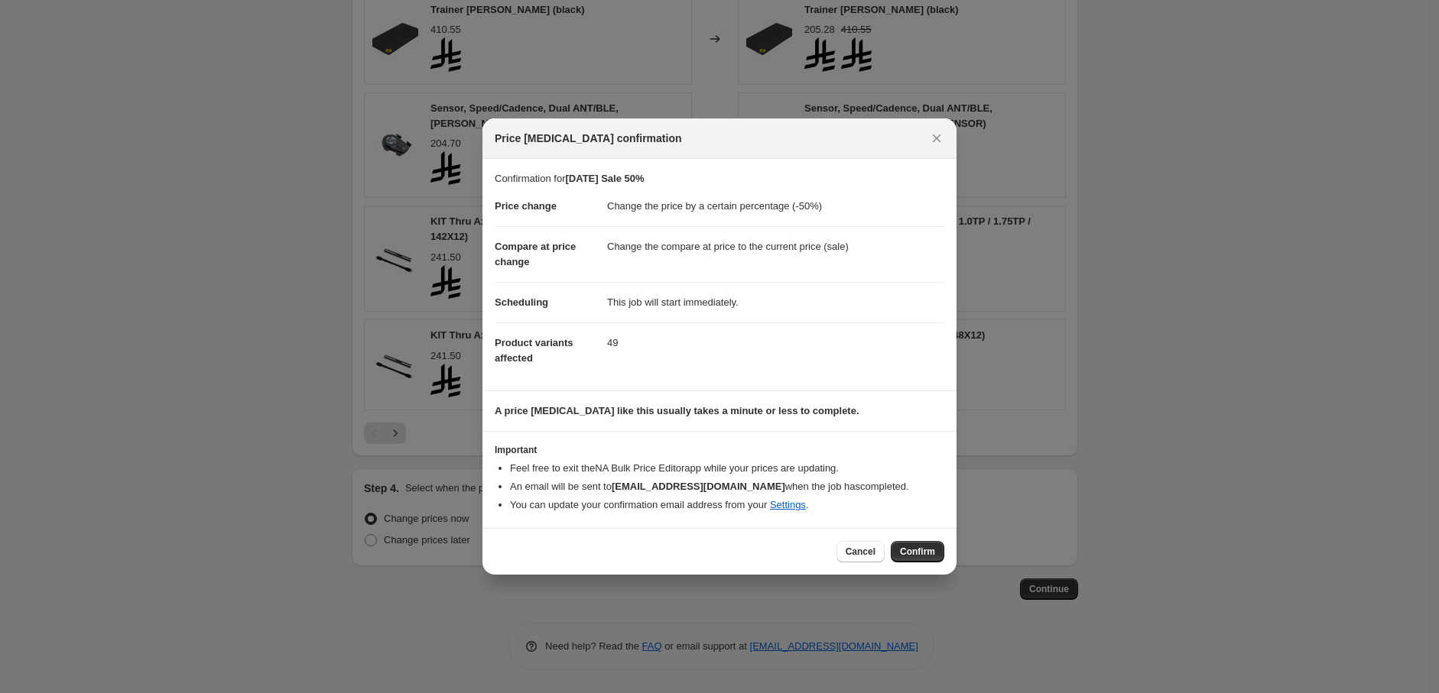
click at [917, 539] on div "Cancel Confirm" at bounding box center [719, 551] width 474 height 47
click at [919, 549] on span "Confirm" at bounding box center [917, 552] width 35 height 12
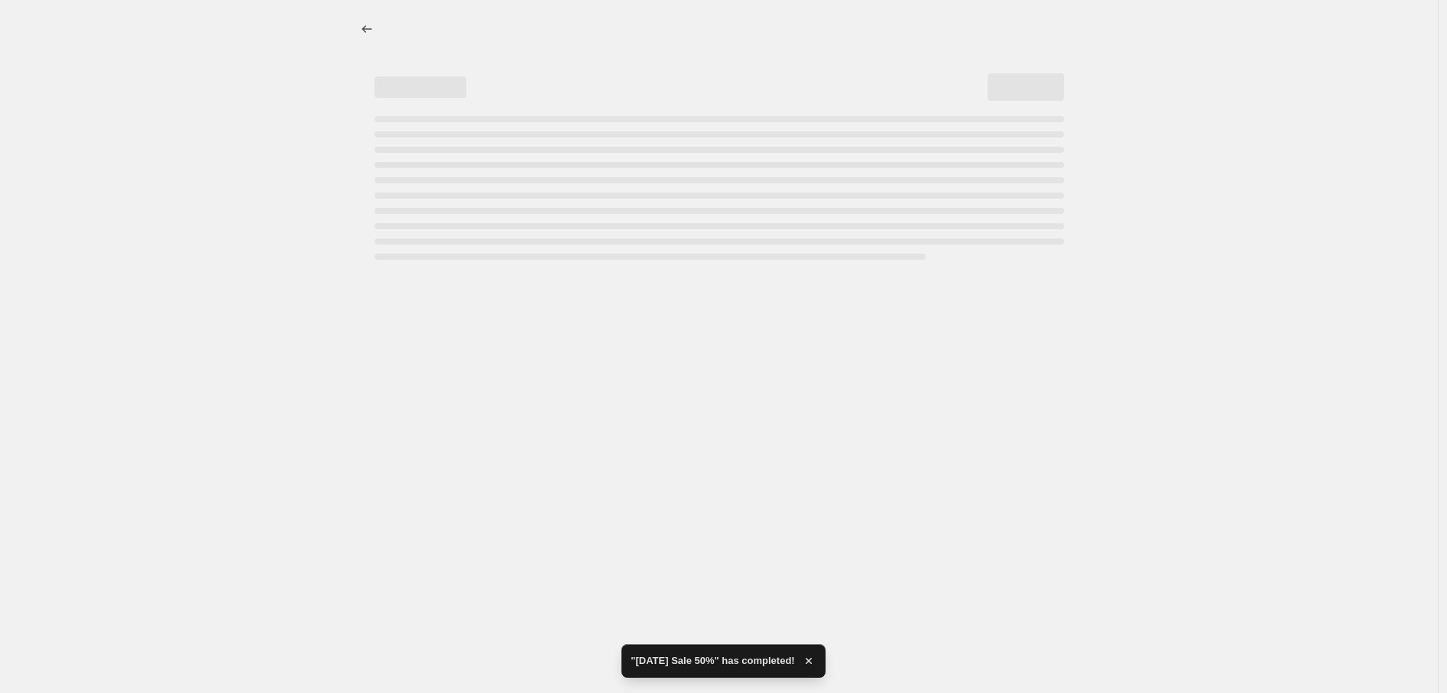
select select "percentage"
select select "collection"
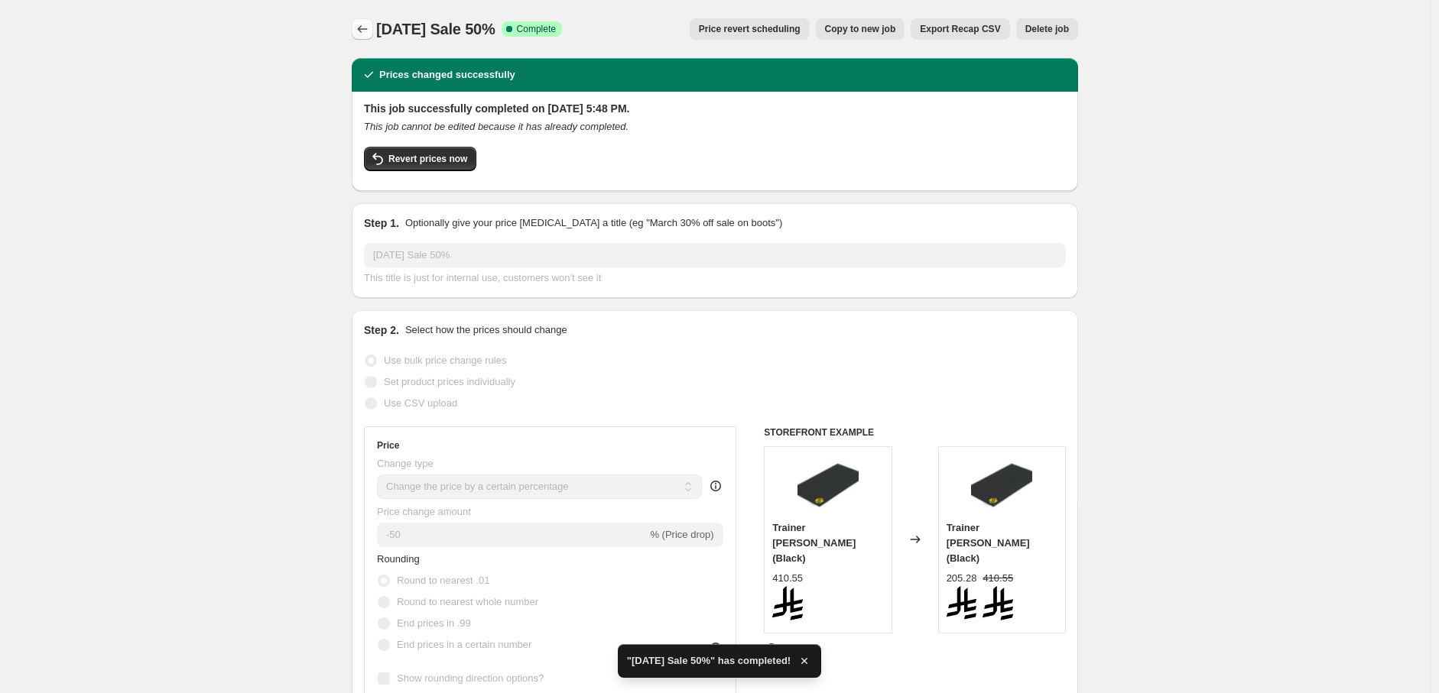
click at [359, 31] on icon "Price change jobs" at bounding box center [362, 28] width 15 height 15
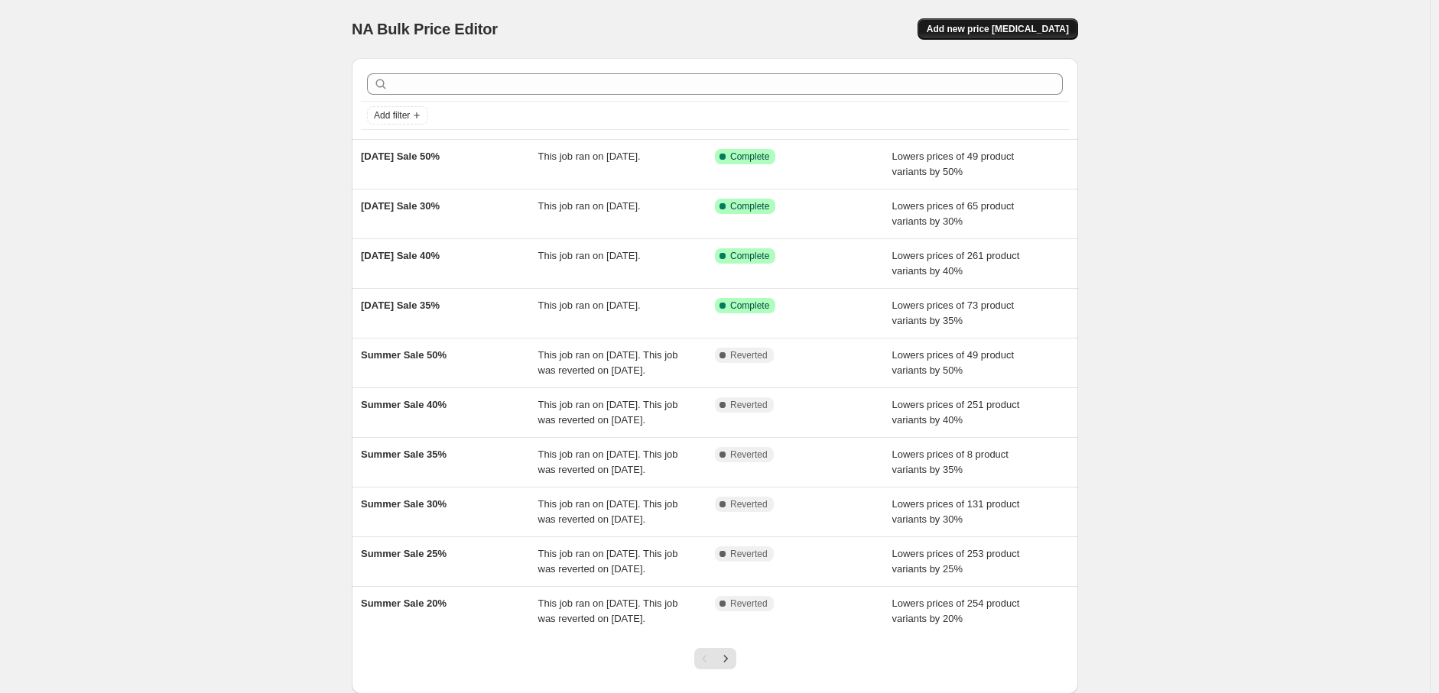
click at [999, 26] on span "Add new price [MEDICAL_DATA]" at bounding box center [998, 29] width 142 height 12
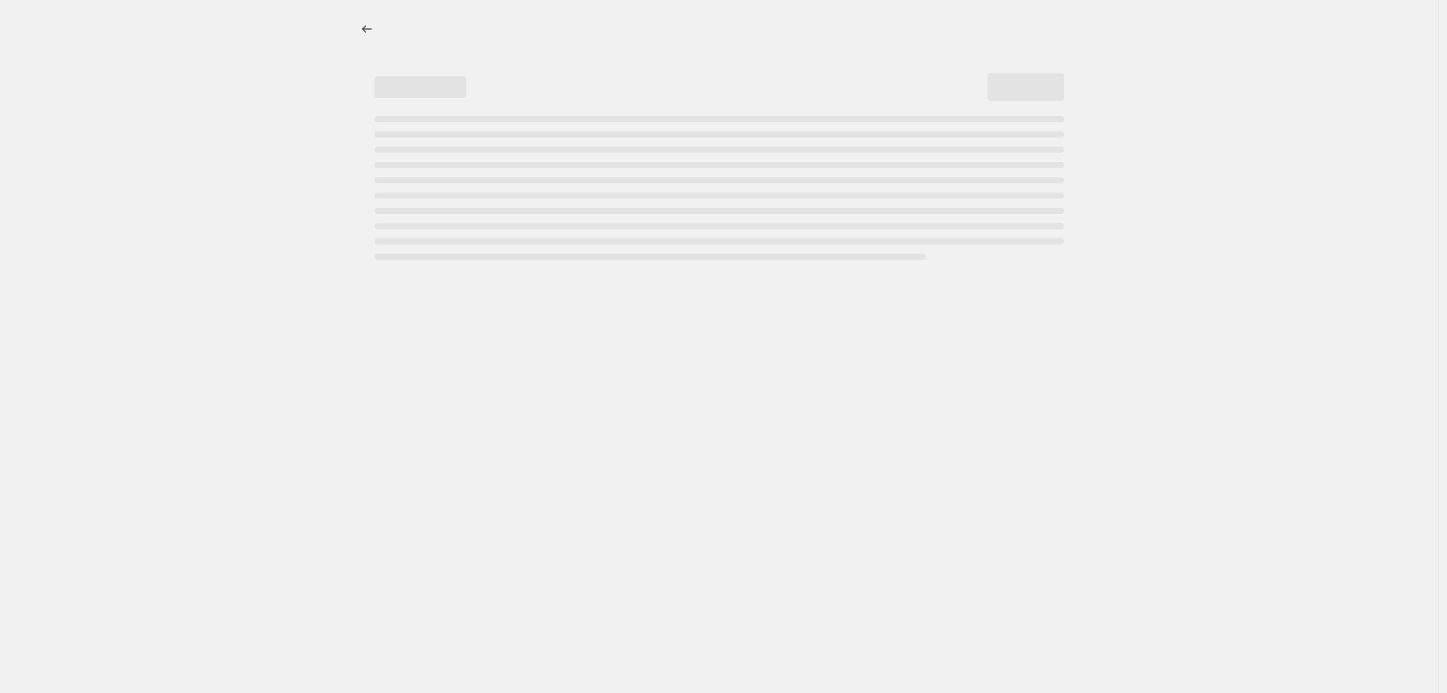
select select "percentage"
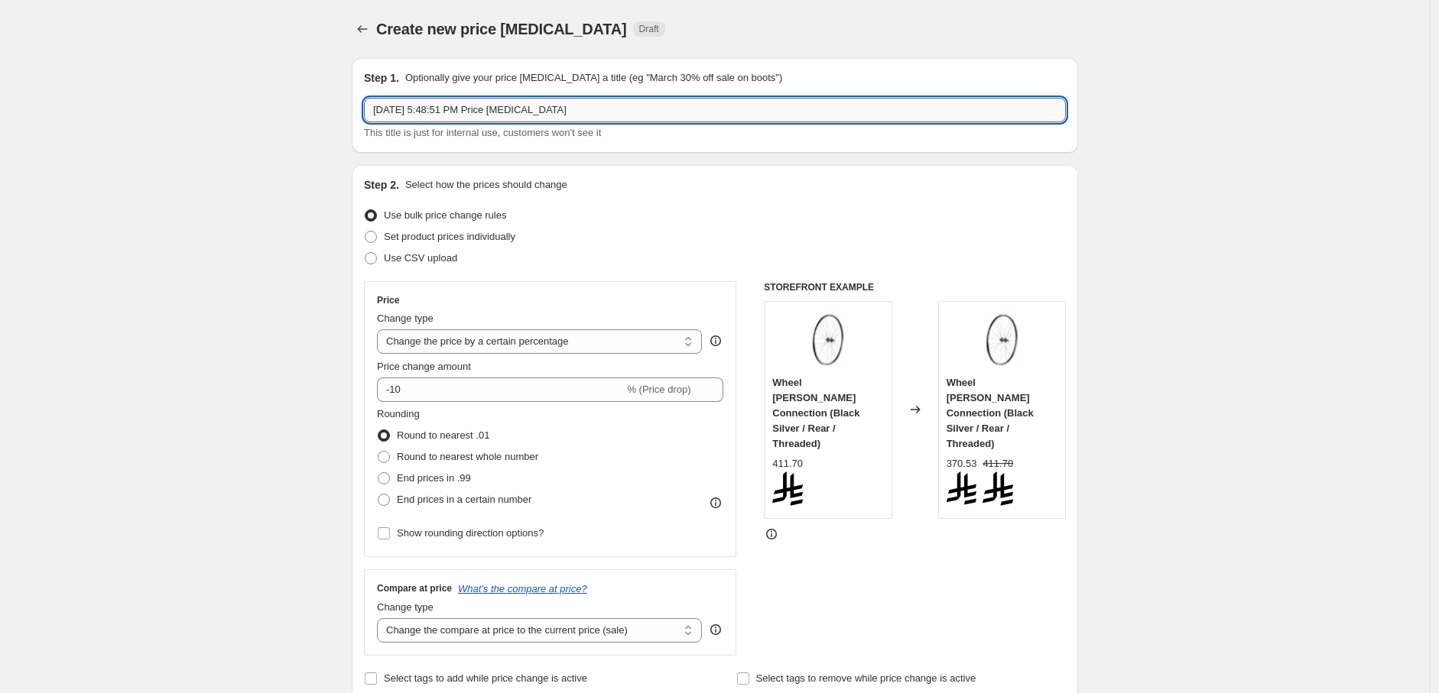
click at [669, 109] on input "[DATE] 5:48:51 PM Price [MEDICAL_DATA]" at bounding box center [715, 110] width 702 height 24
paste input "[DATE] Sale 20%"
type input "[DATE] Sale 20%"
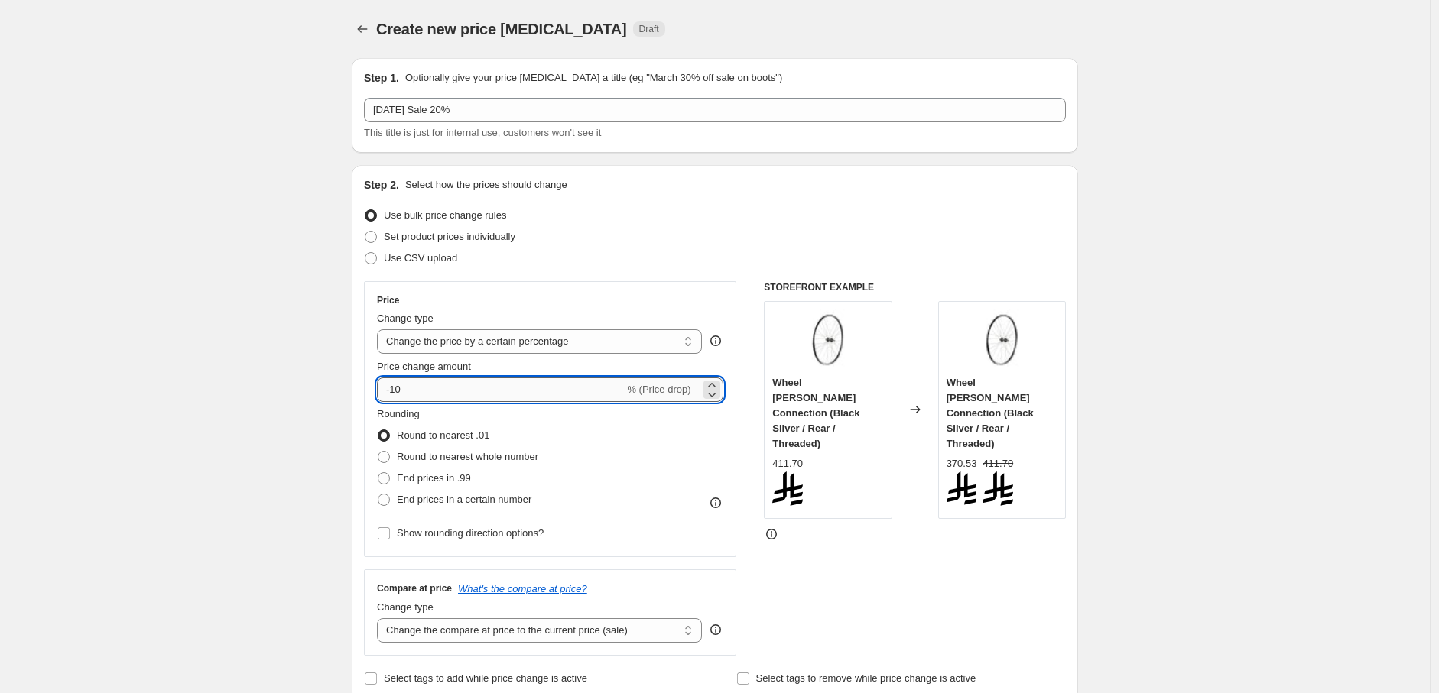
drag, startPoint x: 398, startPoint y: 389, endPoint x: 405, endPoint y: 390, distance: 7.7
click at [405, 390] on input "-10" at bounding box center [500, 390] width 247 height 24
drag, startPoint x: 394, startPoint y: 389, endPoint x: 413, endPoint y: 385, distance: 19.7
click at [413, 385] on input "-10" at bounding box center [500, 390] width 247 height 24
type input "-20"
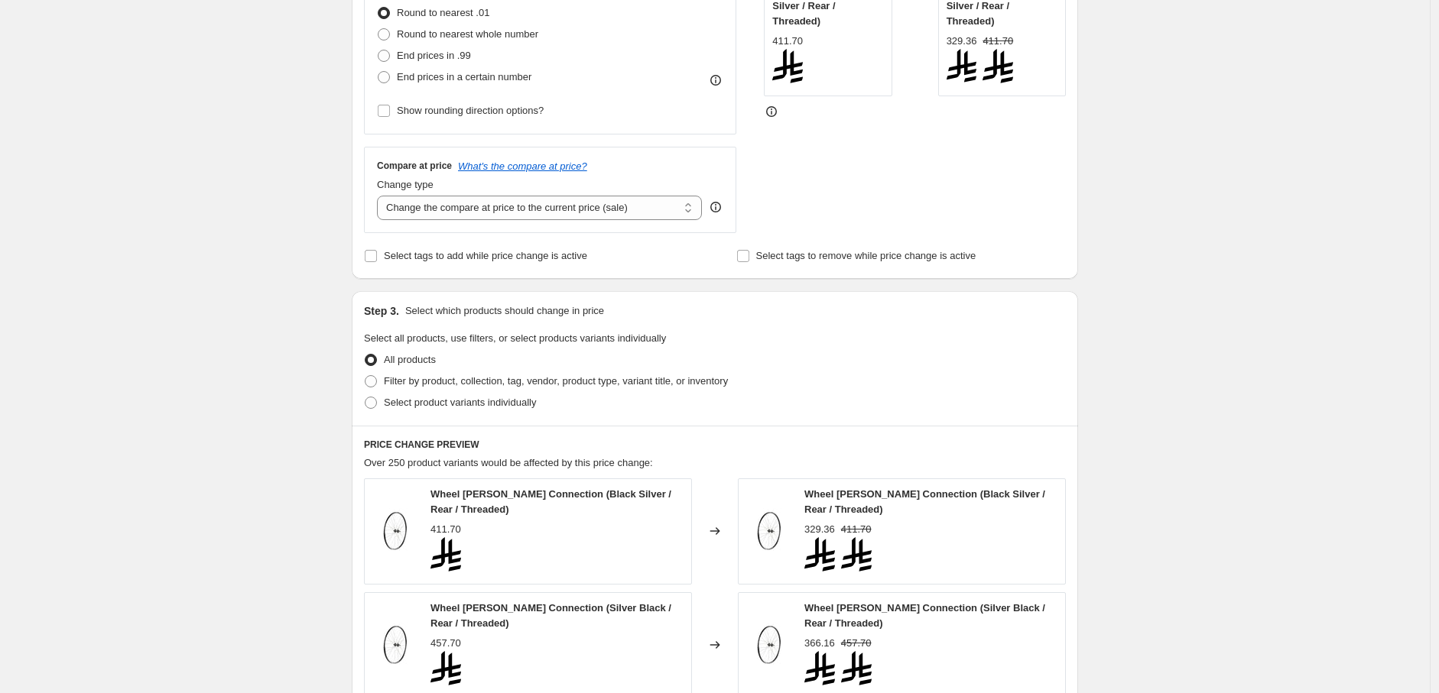
scroll to position [424, 0]
click at [404, 378] on span "Filter by product, collection, tag, vendor, product type, variant title, or inv…" at bounding box center [556, 379] width 344 height 11
click at [365, 375] on input "Filter by product, collection, tag, vendor, product type, variant title, or inv…" at bounding box center [365, 374] width 1 height 1
radio input "true"
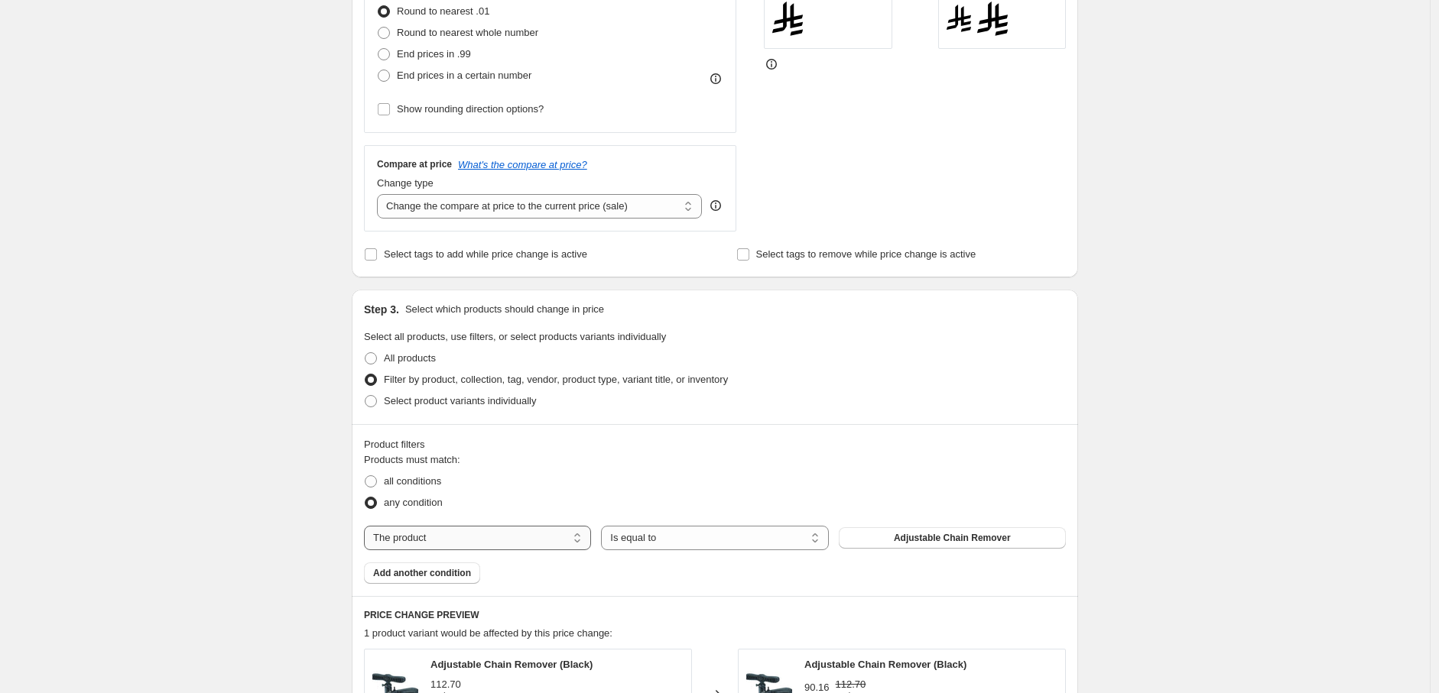
click at [529, 531] on select "The product The product's collection The product's tag The product's vendor The…" at bounding box center [477, 538] width 227 height 24
select select "collection"
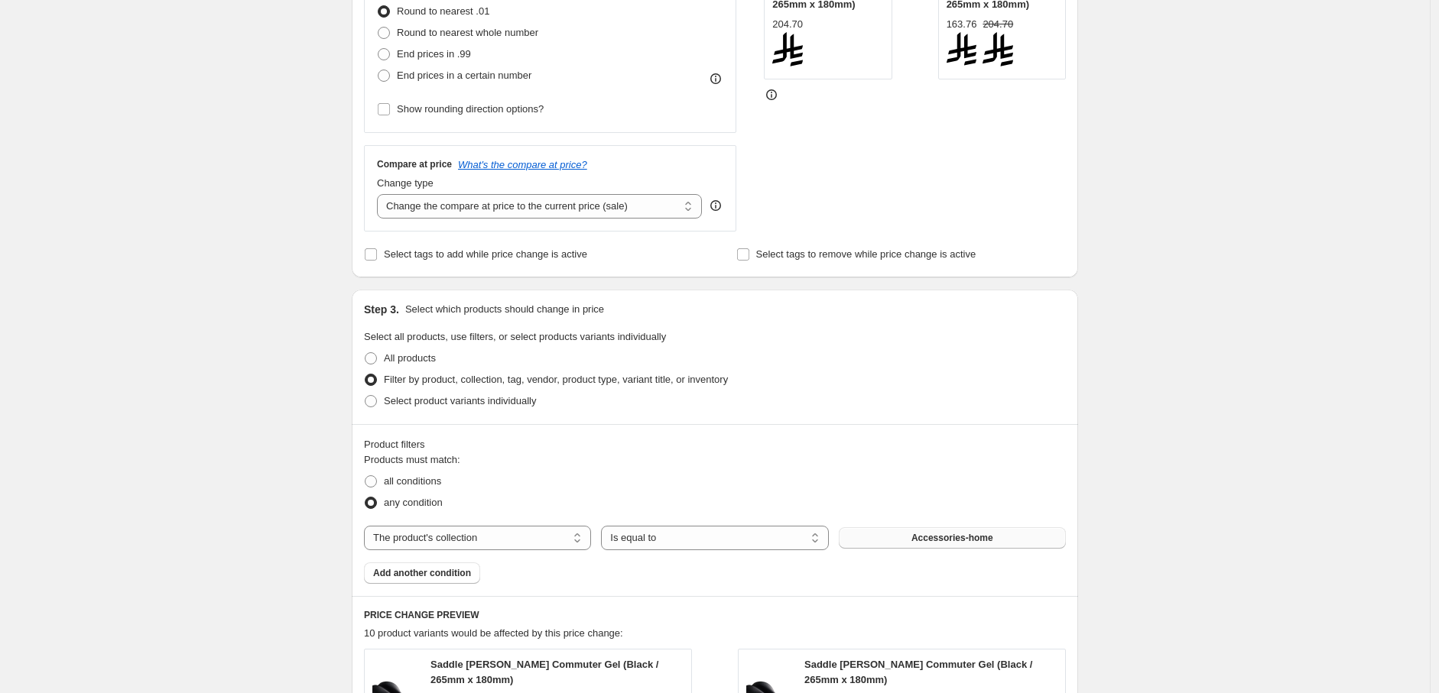
click at [974, 538] on span "Accessories-home" at bounding box center [952, 538] width 82 height 12
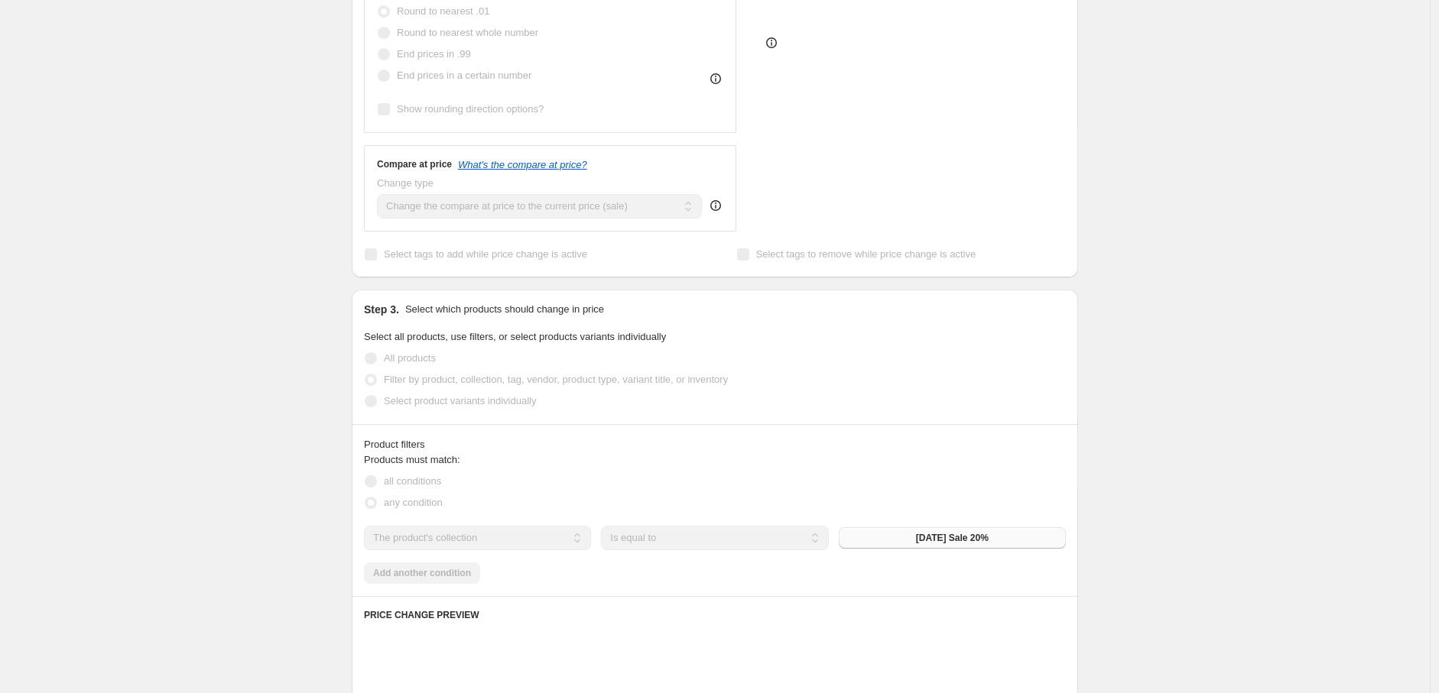
click at [1222, 499] on div "Create new price change job. This page is ready Create new price change job Dra…" at bounding box center [715, 481] width 1430 height 1810
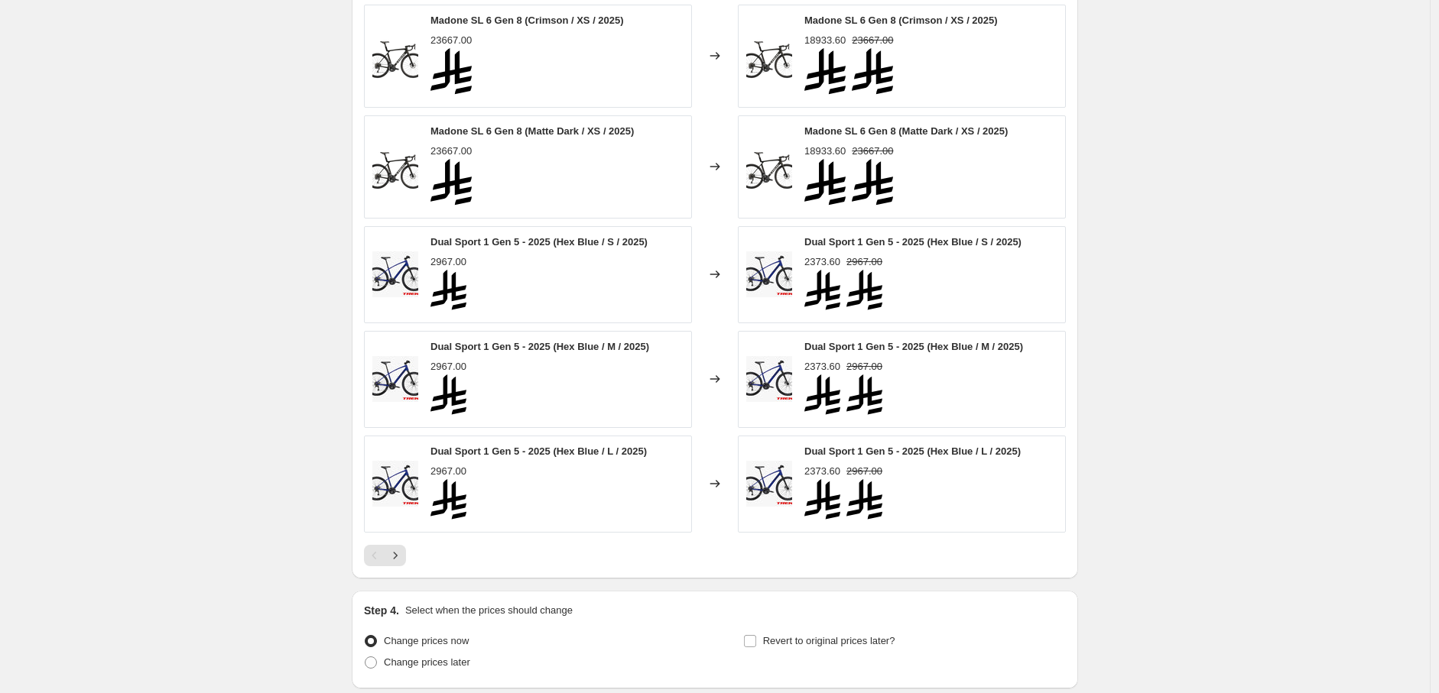
scroll to position [1193, 0]
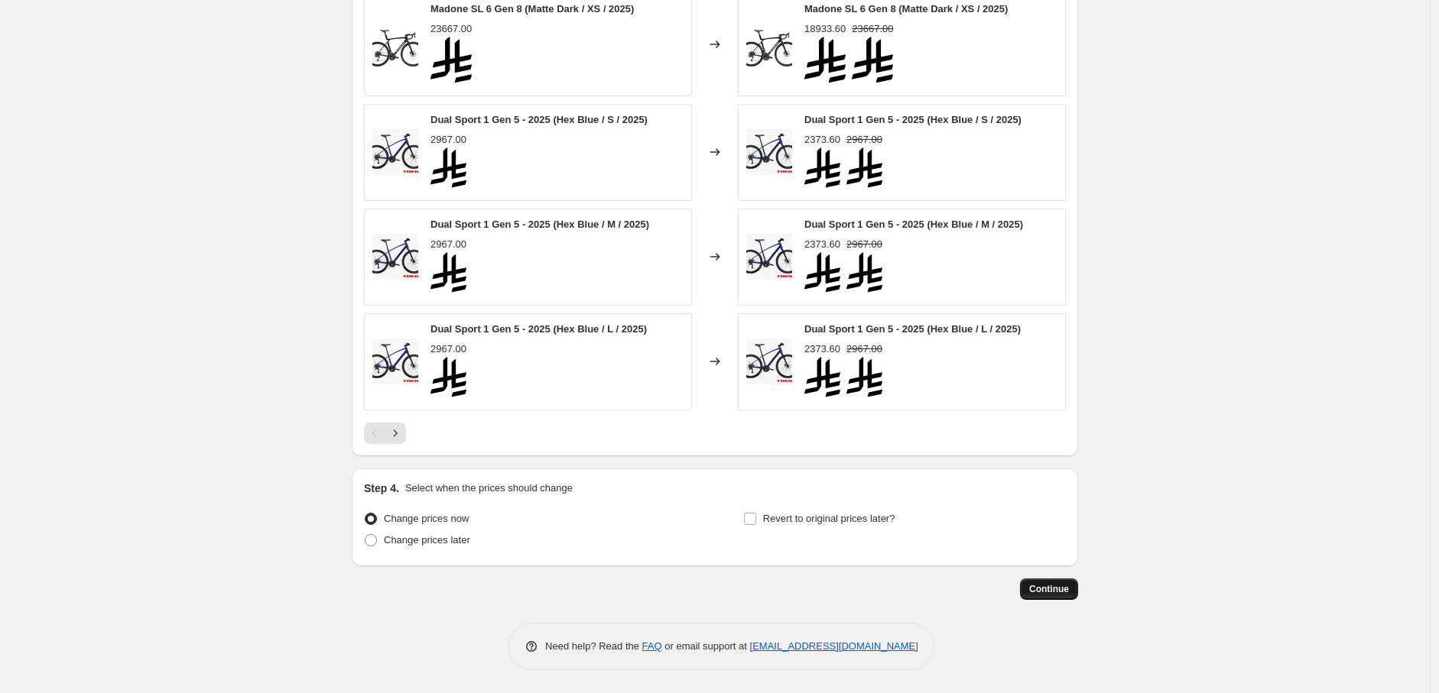
click at [1069, 597] on button "Continue" at bounding box center [1049, 589] width 58 height 21
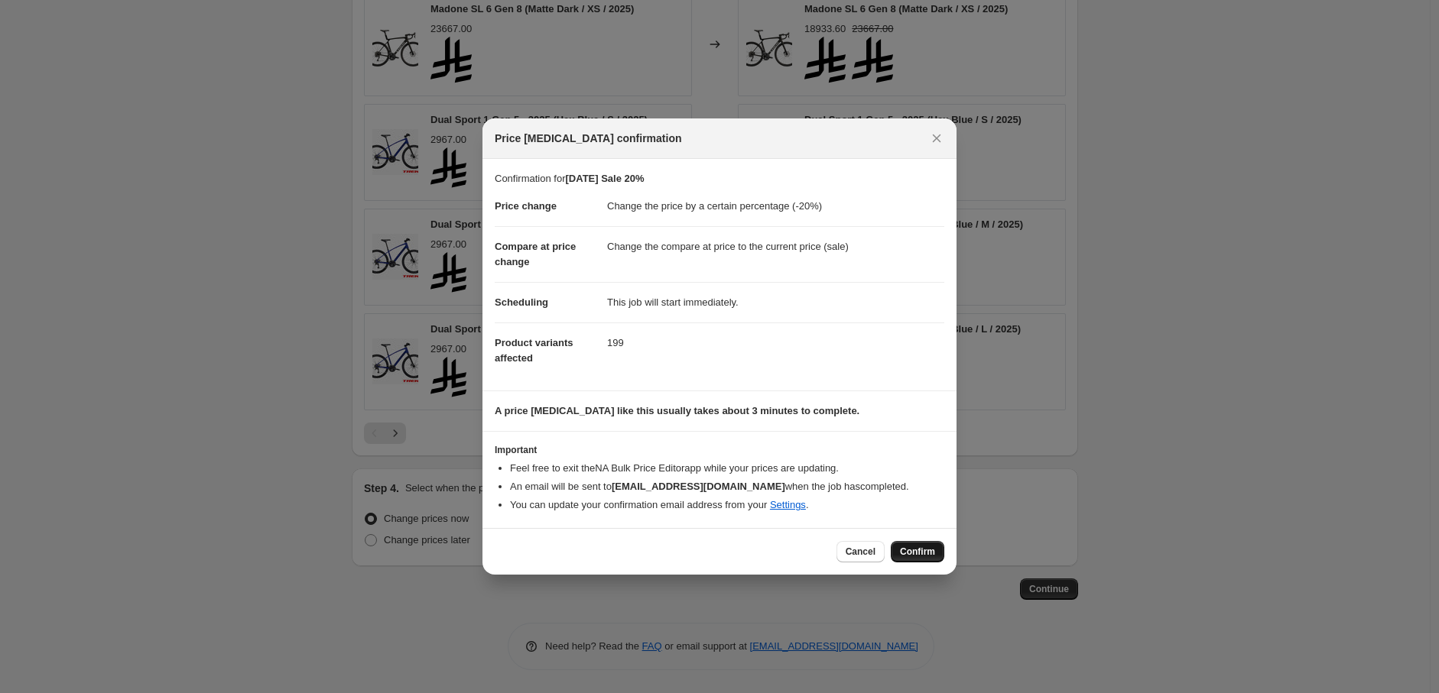
click at [913, 547] on span "Confirm" at bounding box center [917, 552] width 35 height 12
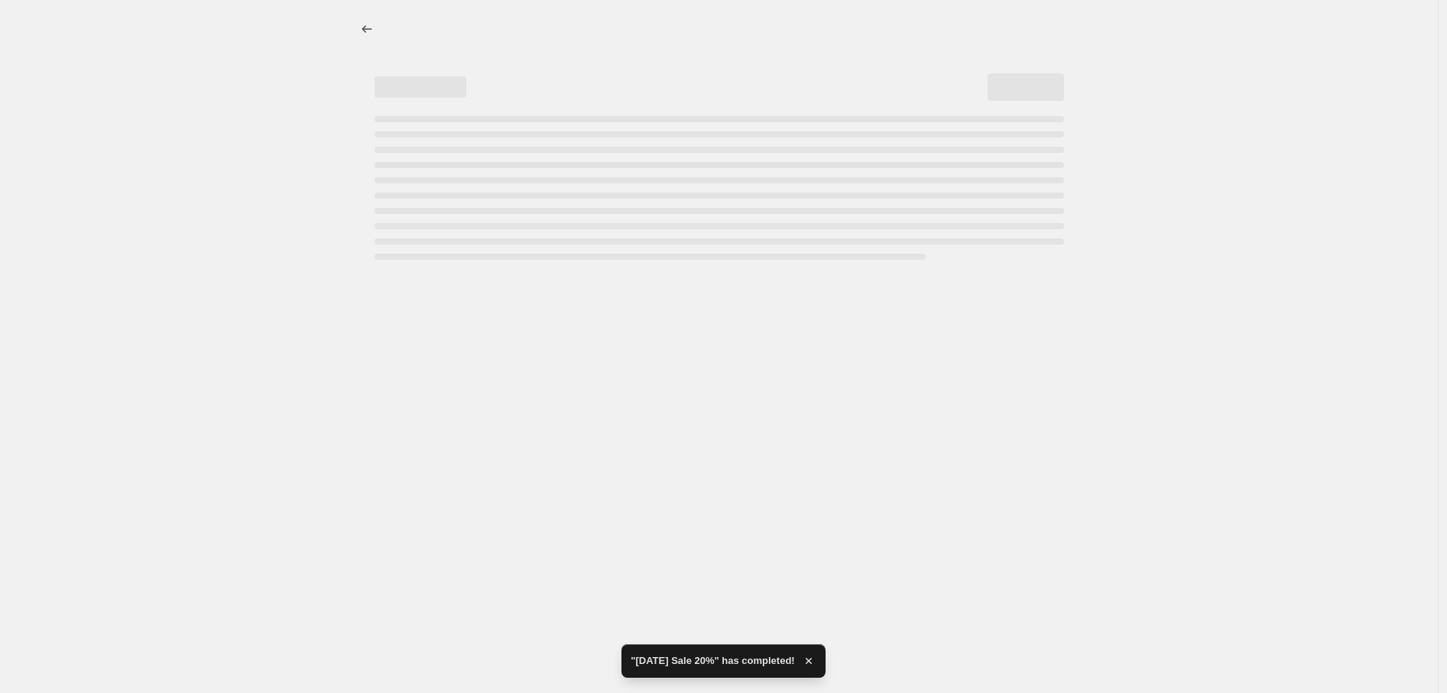
select select "percentage"
select select "collection"
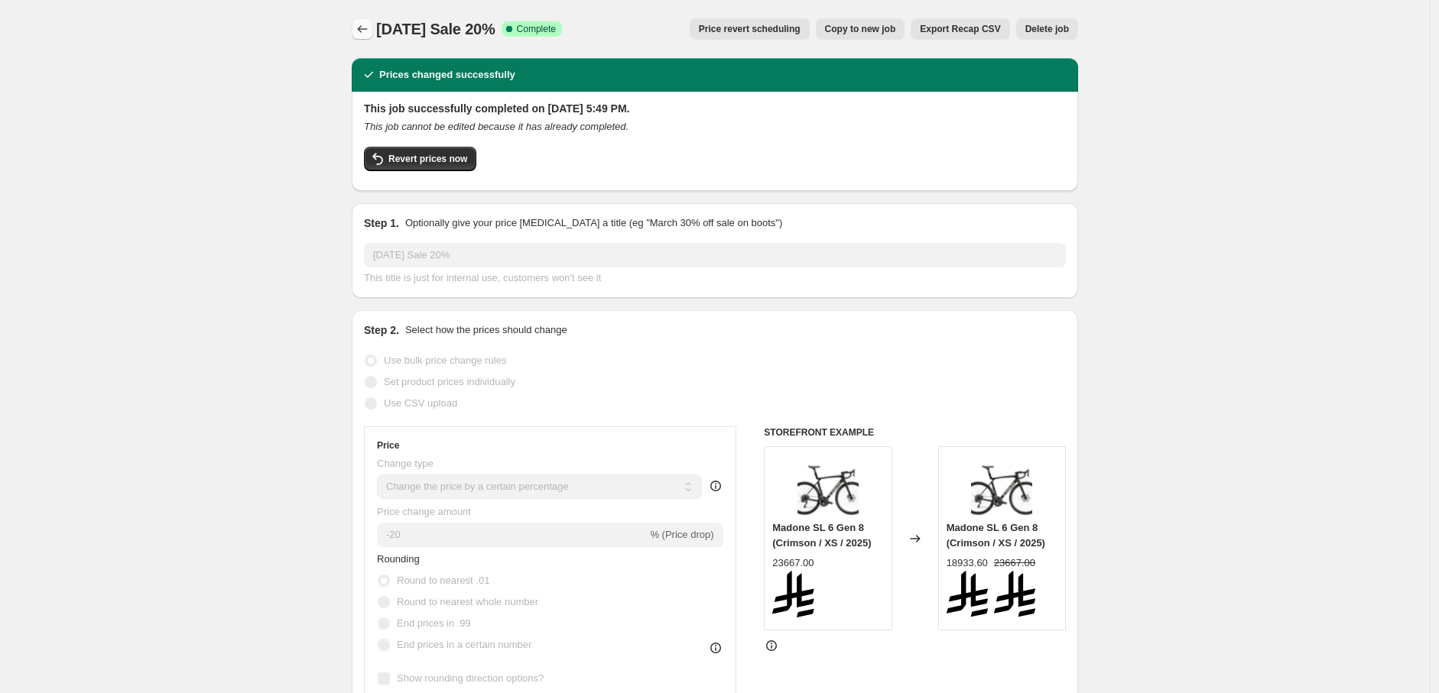
click at [373, 31] on button "Price change jobs" at bounding box center [362, 28] width 21 height 21
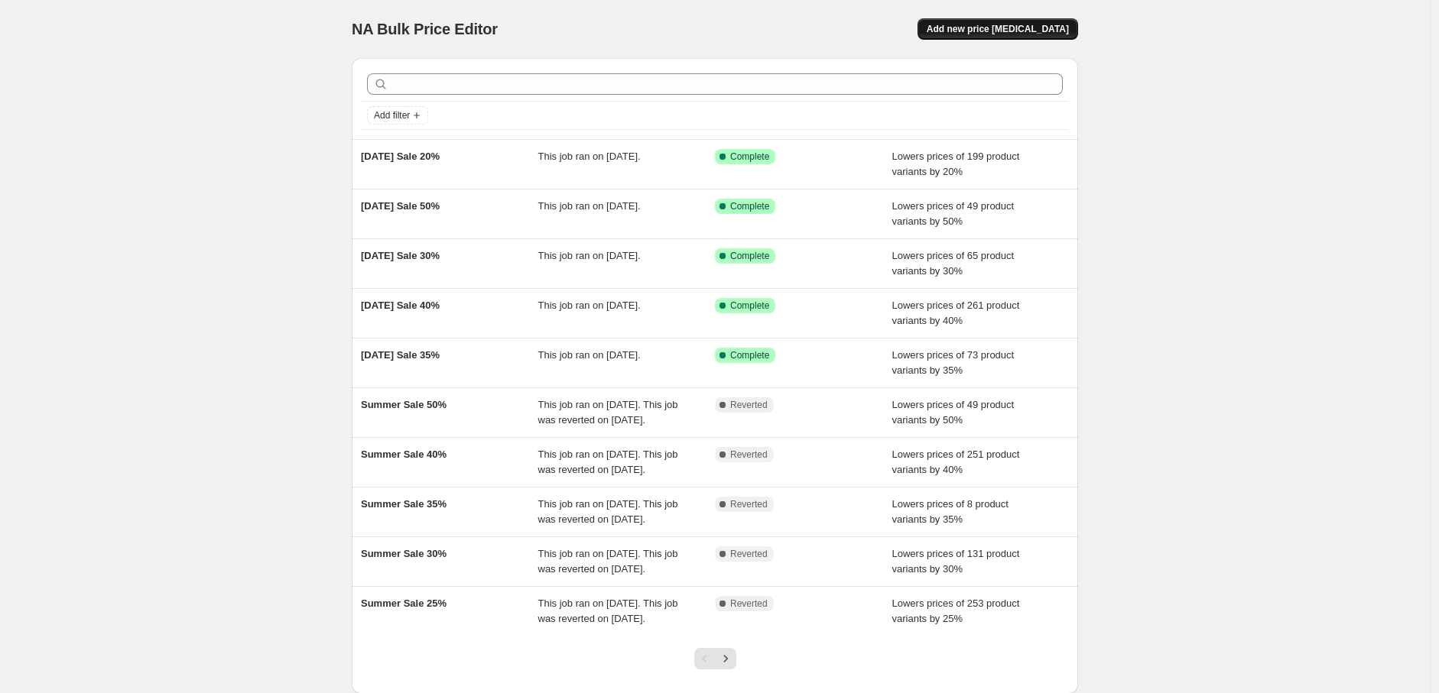
click at [975, 26] on span "Add new price [MEDICAL_DATA]" at bounding box center [998, 29] width 142 height 12
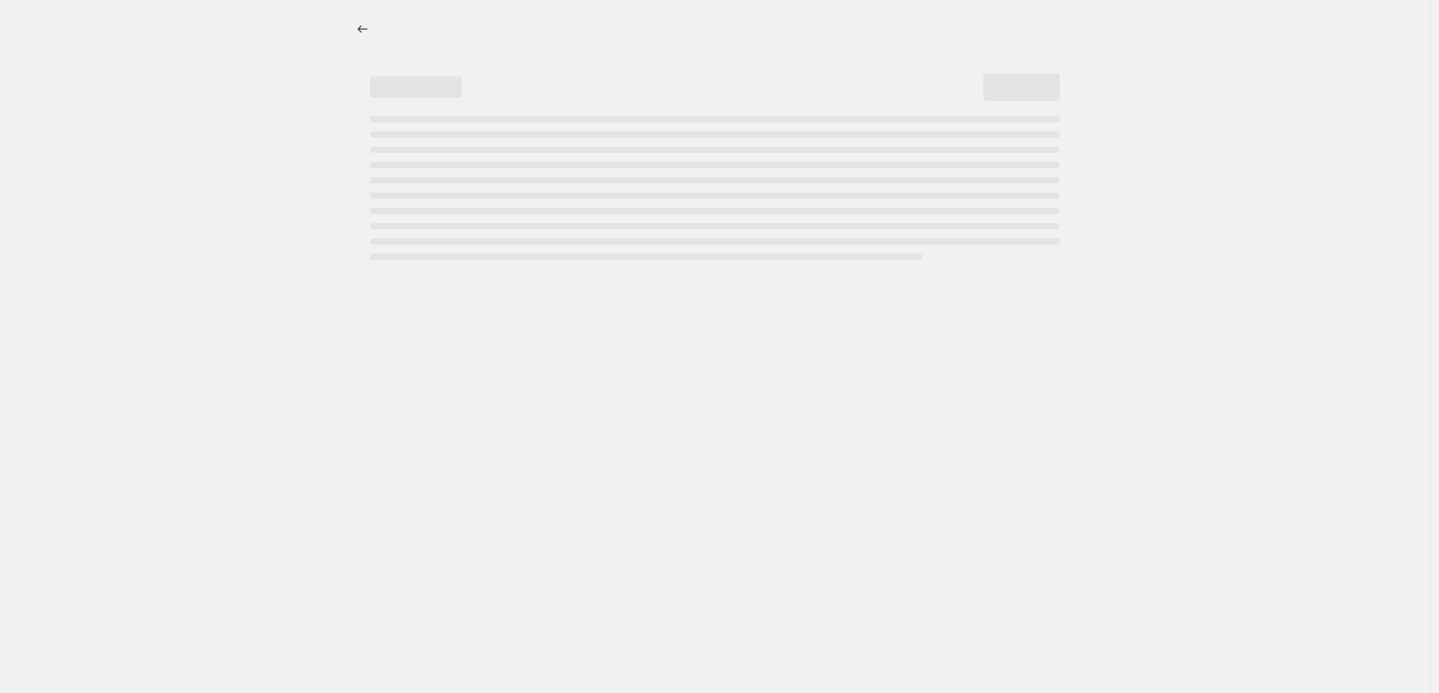
select select "percentage"
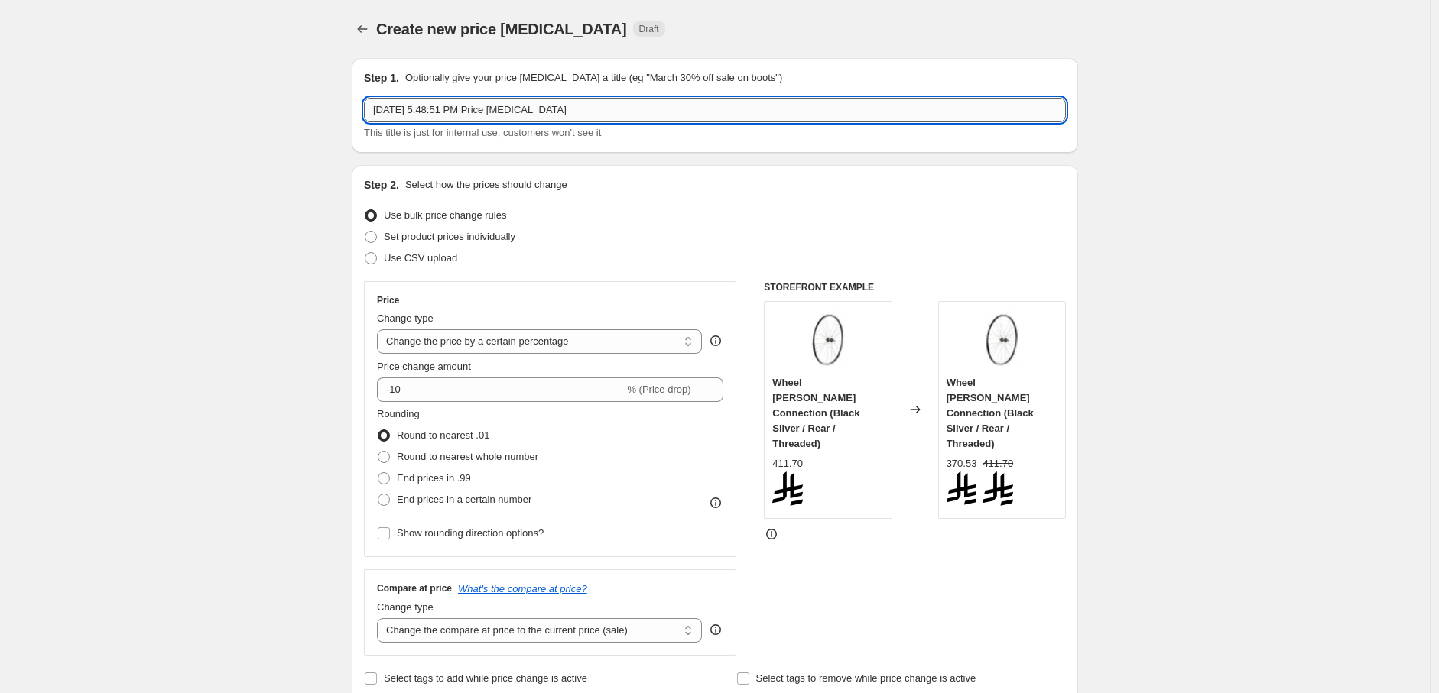
click at [689, 107] on input "Sep 15, 2025, 5:48:51 PM Price change job" at bounding box center [715, 110] width 702 height 24
paste input "[DATE] Sale 15%"
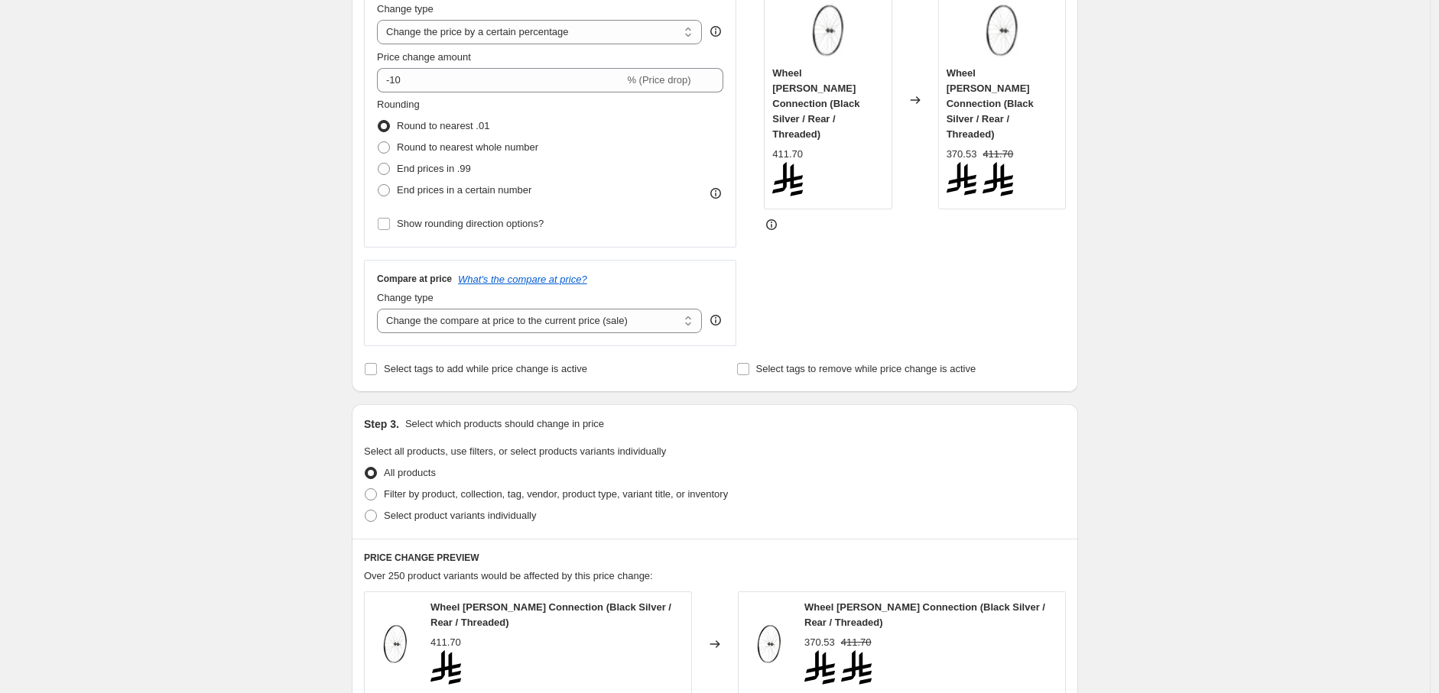
scroll to position [339, 0]
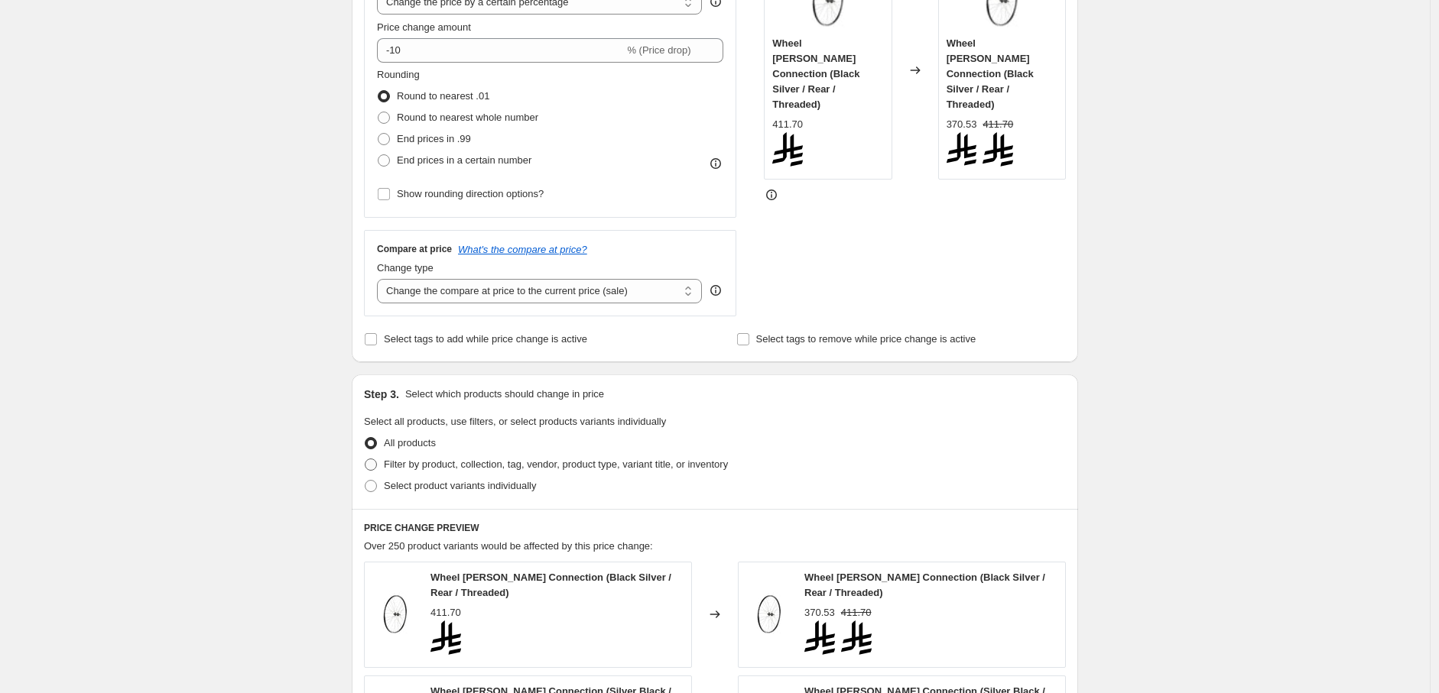
type input "[DATE] Sale 15%"
click at [420, 457] on span "Filter by product, collection, tag, vendor, product type, variant title, or inv…" at bounding box center [556, 464] width 344 height 15
click at [365, 459] on input "Filter by product, collection, tag, vendor, product type, variant title, or inv…" at bounding box center [365, 459] width 1 height 1
radio input "true"
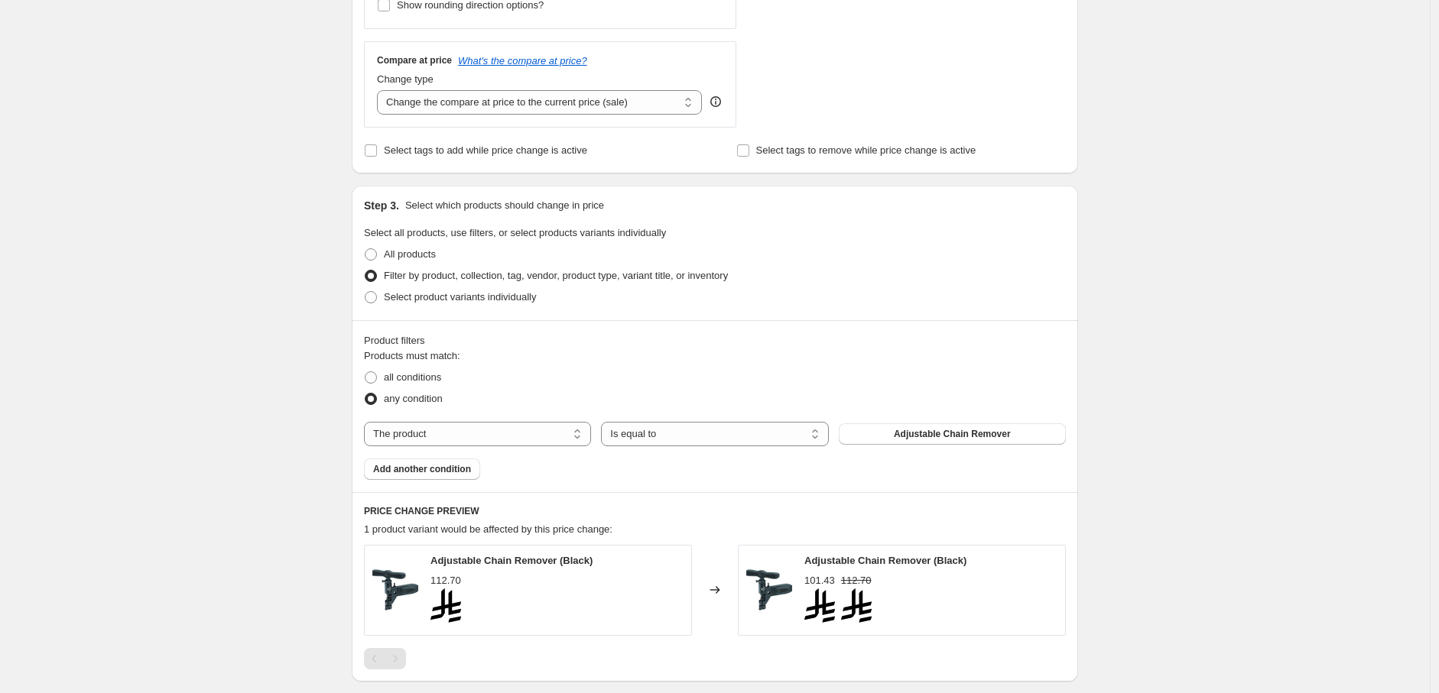
scroll to position [594, 0]
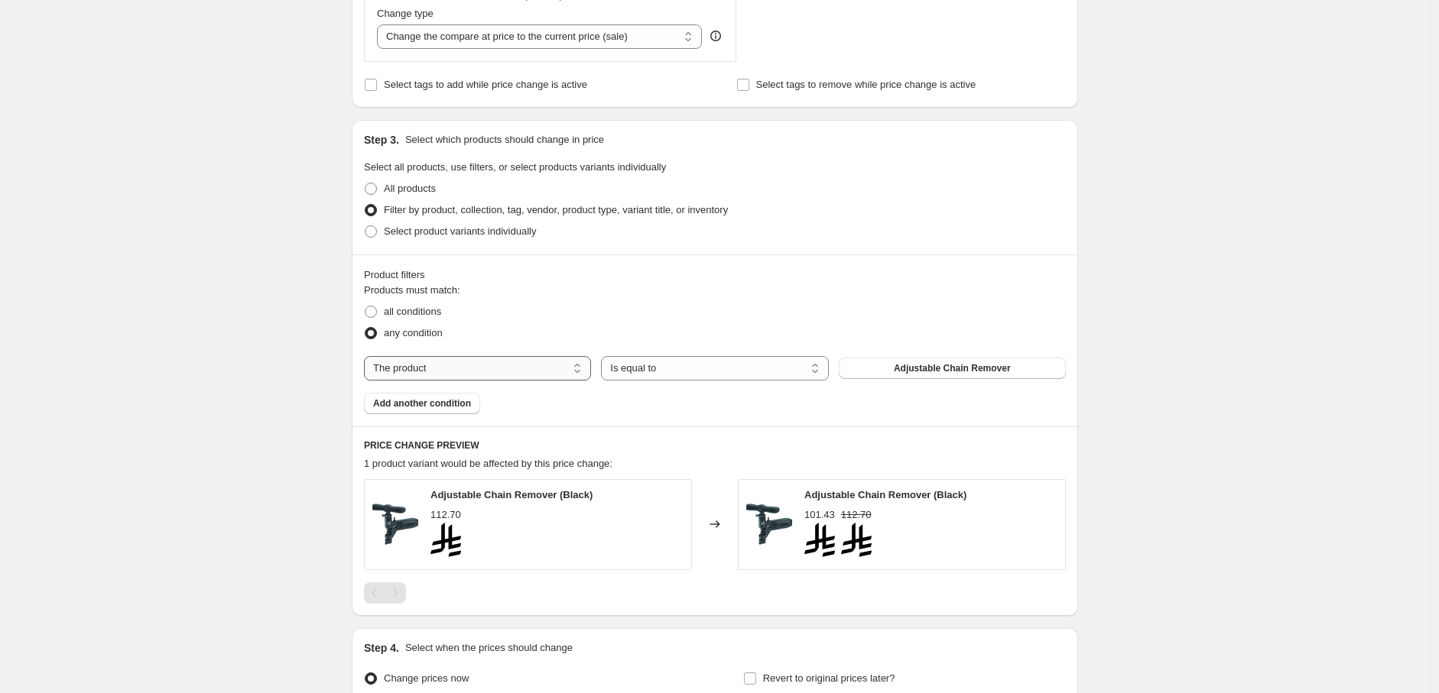
click at [493, 375] on select "The product The product's collection The product's tag The product's vendor The…" at bounding box center [477, 368] width 227 height 24
select select "collection"
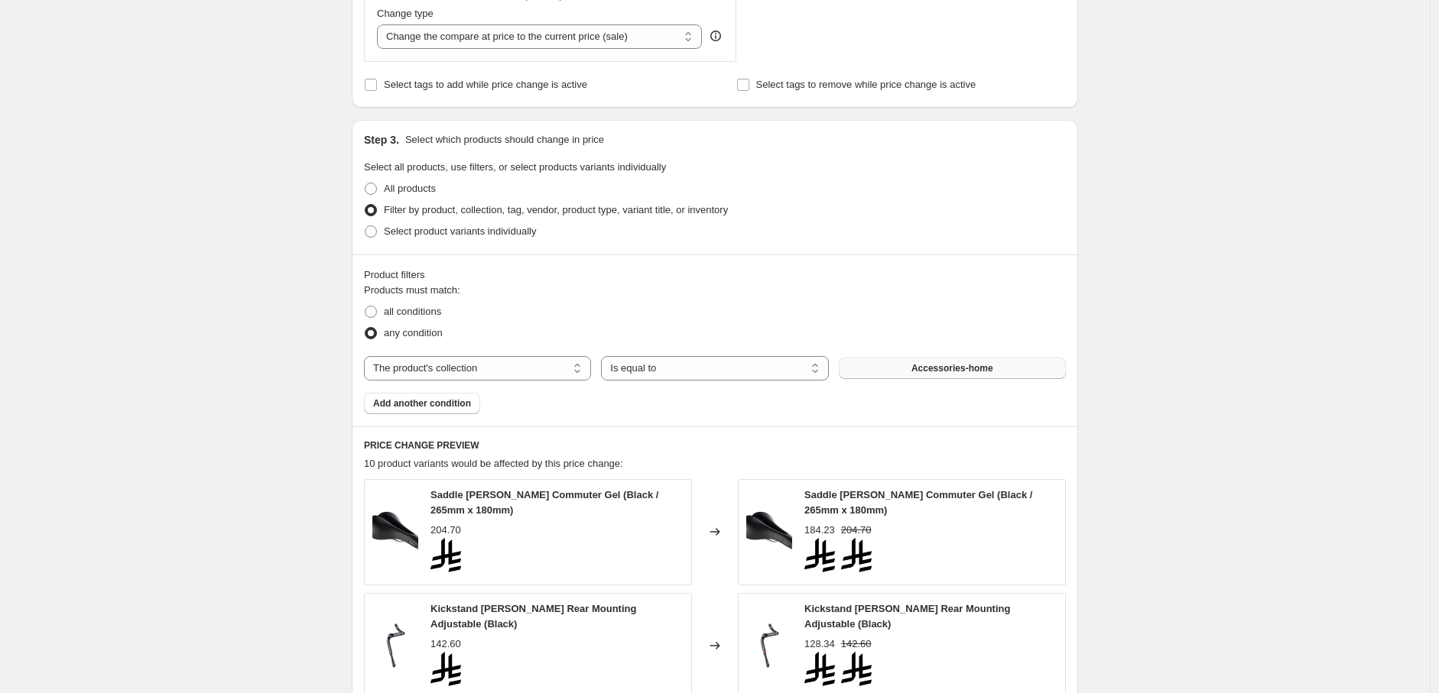
click at [906, 377] on button "Accessories-home" at bounding box center [952, 368] width 227 height 21
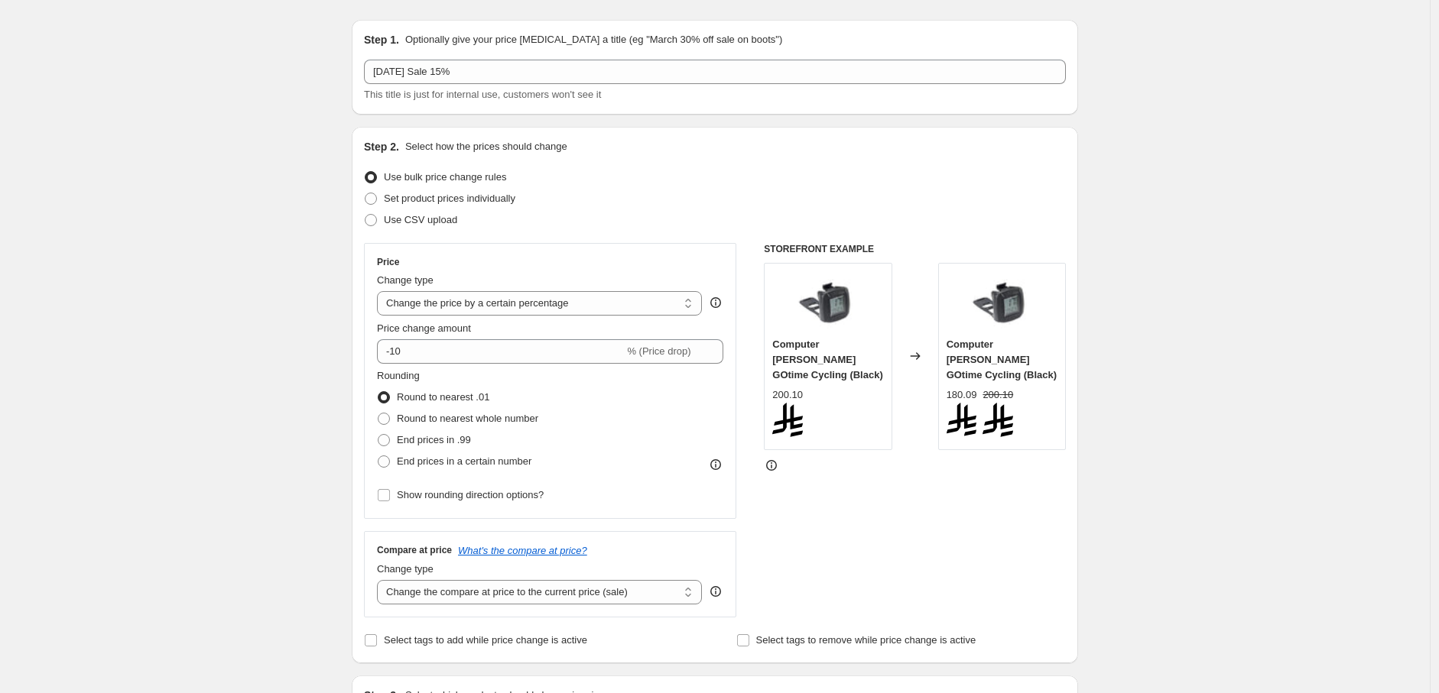
scroll to position [0, 0]
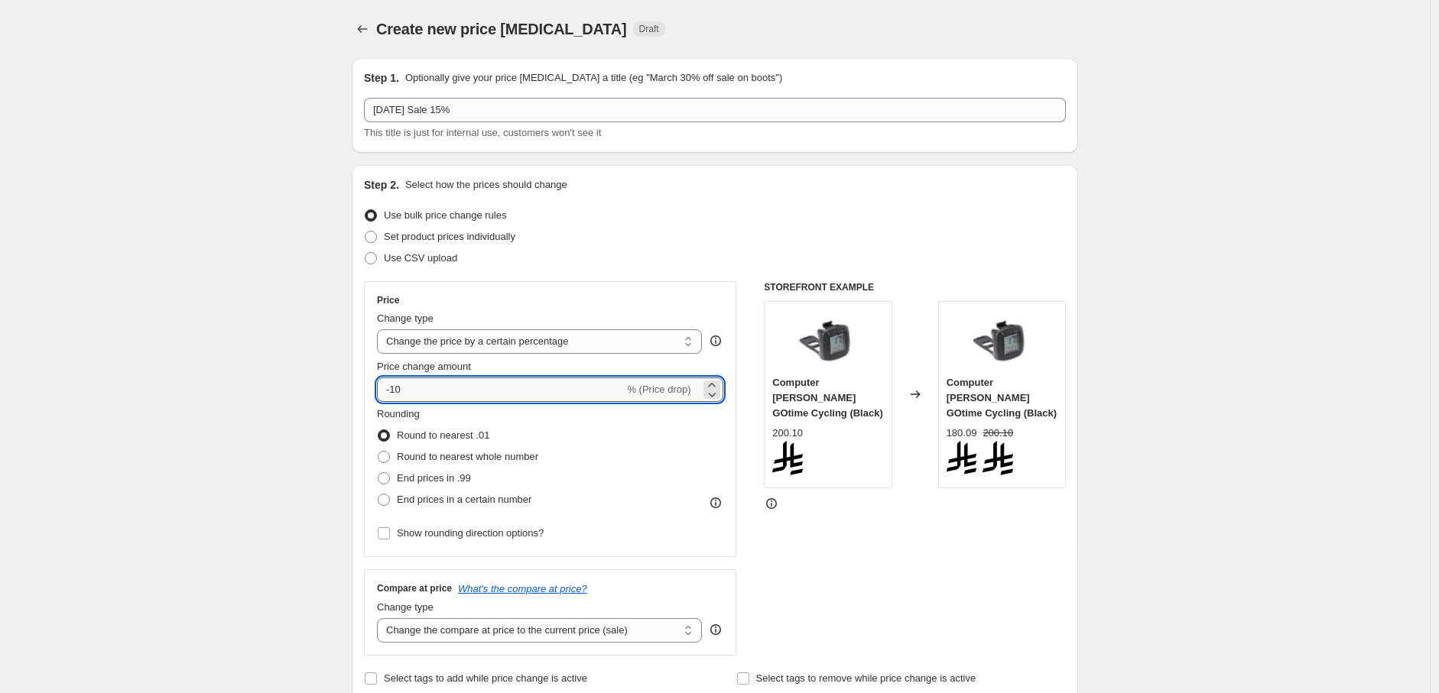
drag, startPoint x: 394, startPoint y: 391, endPoint x: 414, endPoint y: 391, distance: 19.1
click at [414, 391] on input "-10" at bounding box center [500, 390] width 247 height 24
type input "-15"
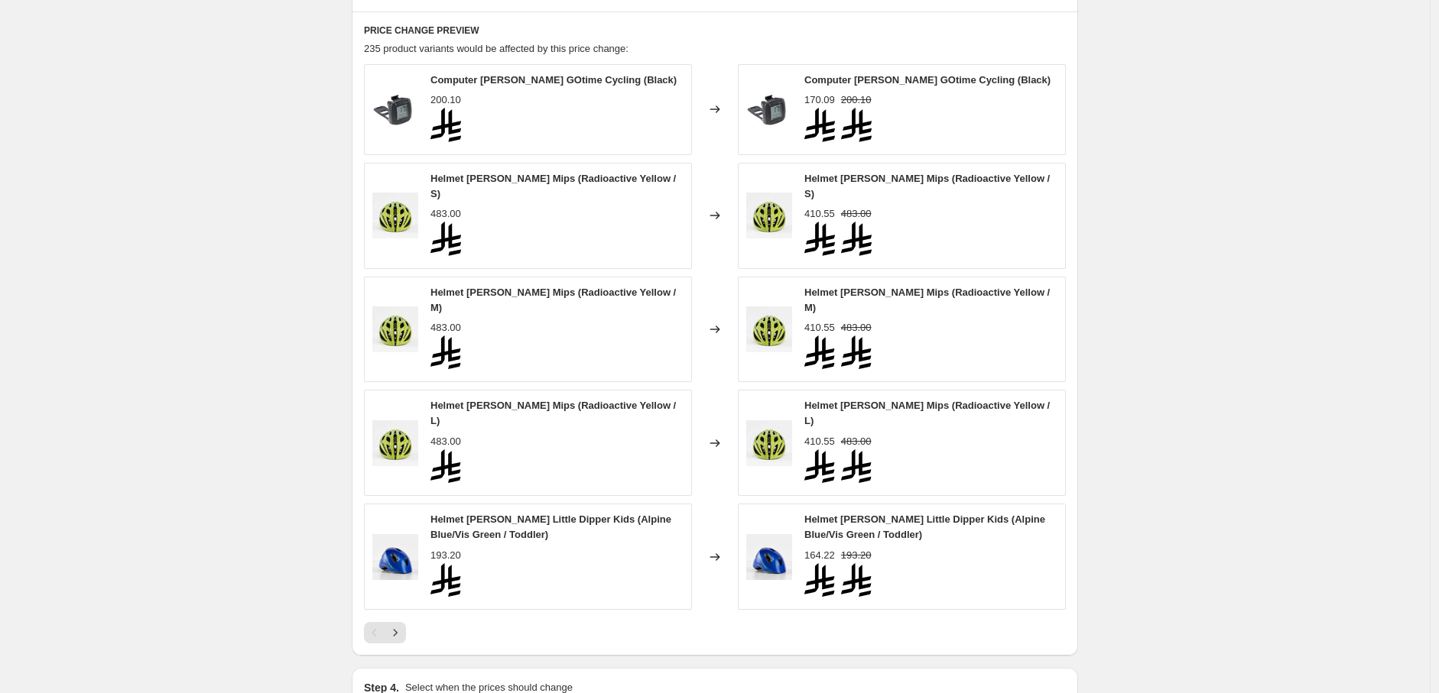
scroll to position [1211, 0]
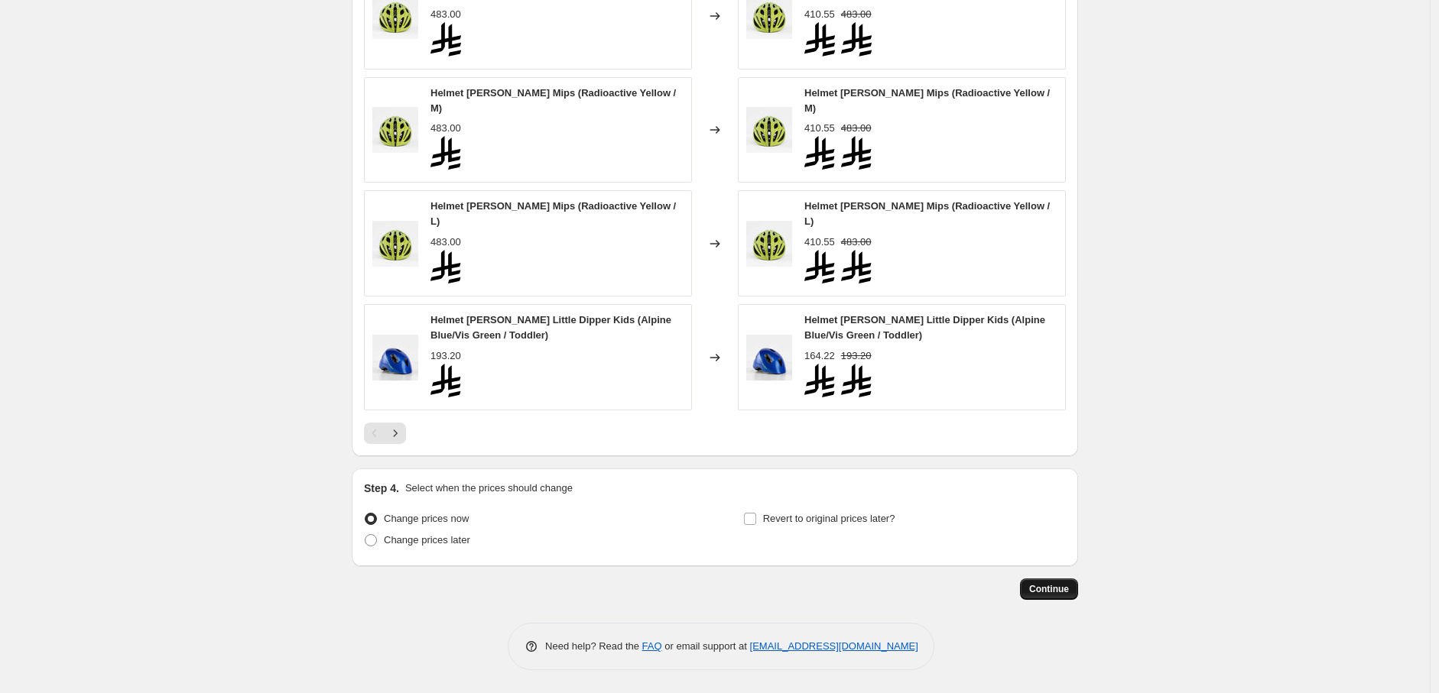
click at [1065, 588] on span "Continue" at bounding box center [1049, 589] width 40 height 12
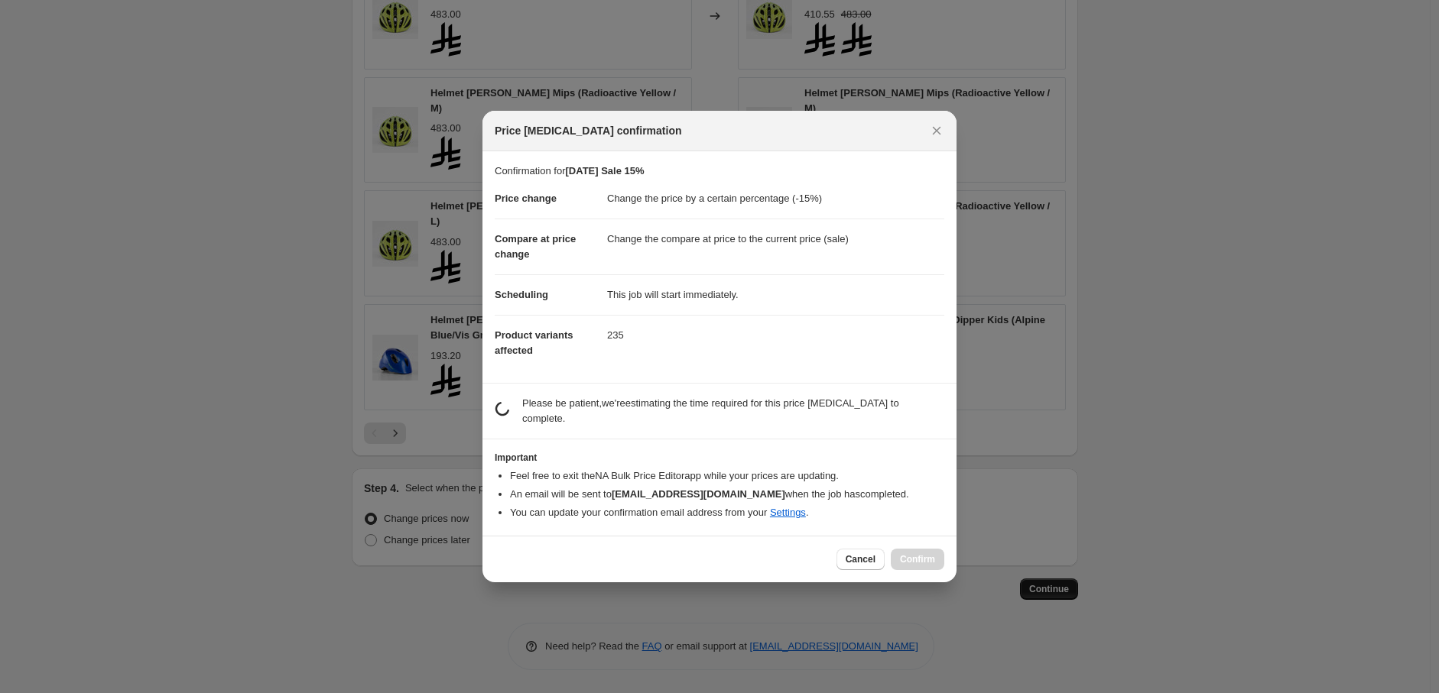
scroll to position [0, 0]
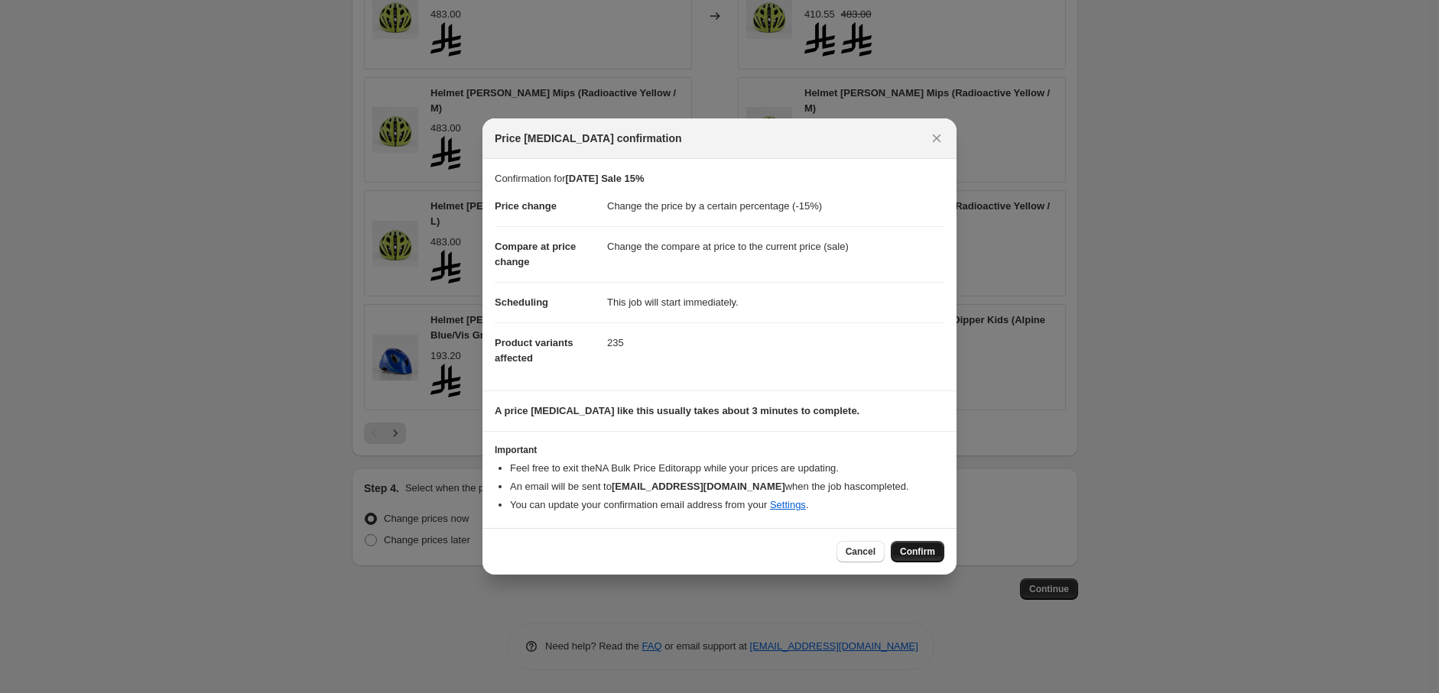
click at [922, 551] on span "Confirm" at bounding box center [917, 552] width 35 height 12
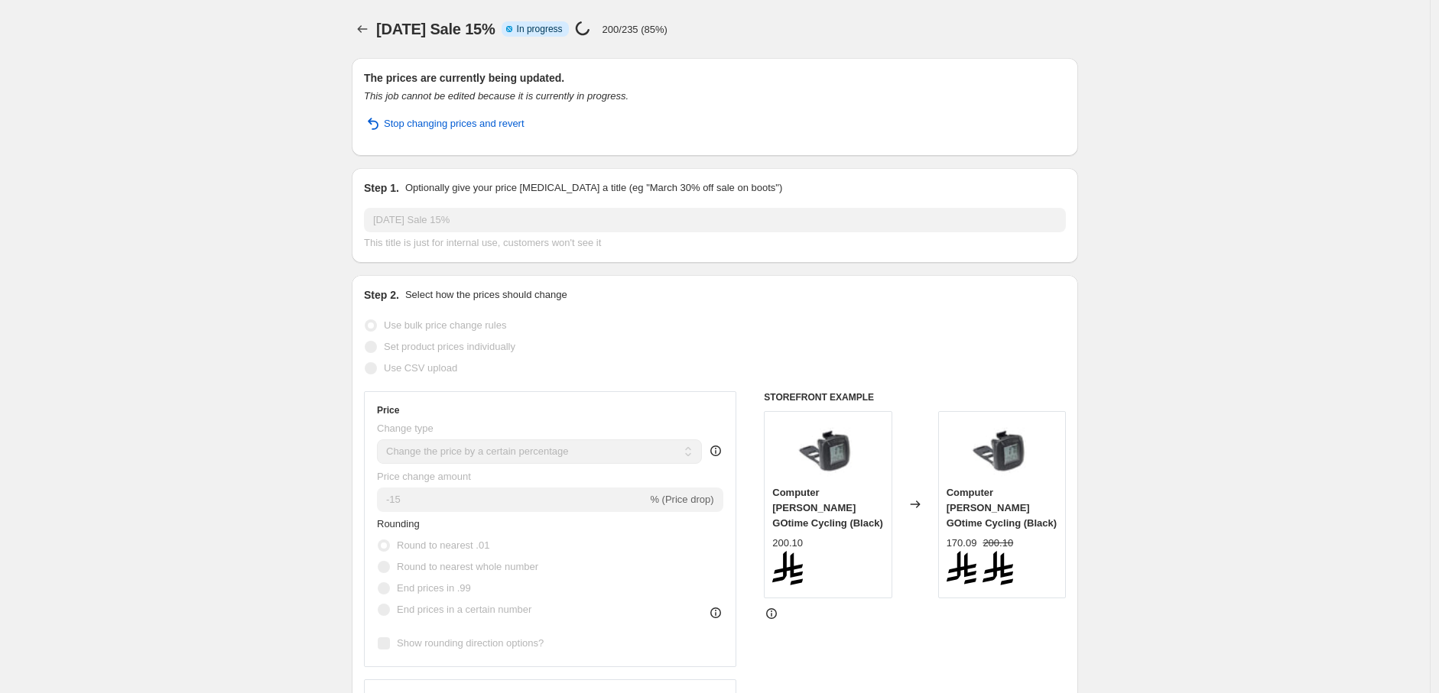
select select "percentage"
select select "collection"
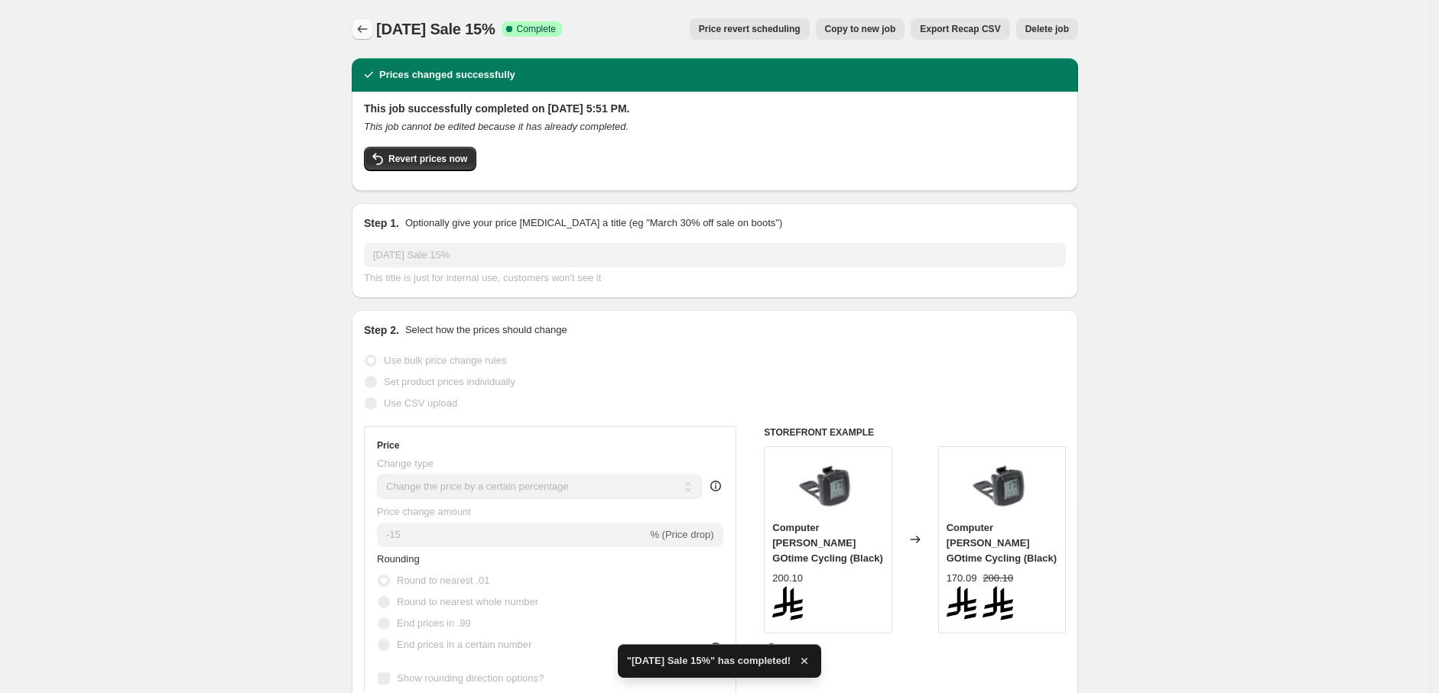
click at [368, 35] on icon "Price change jobs" at bounding box center [362, 28] width 15 height 15
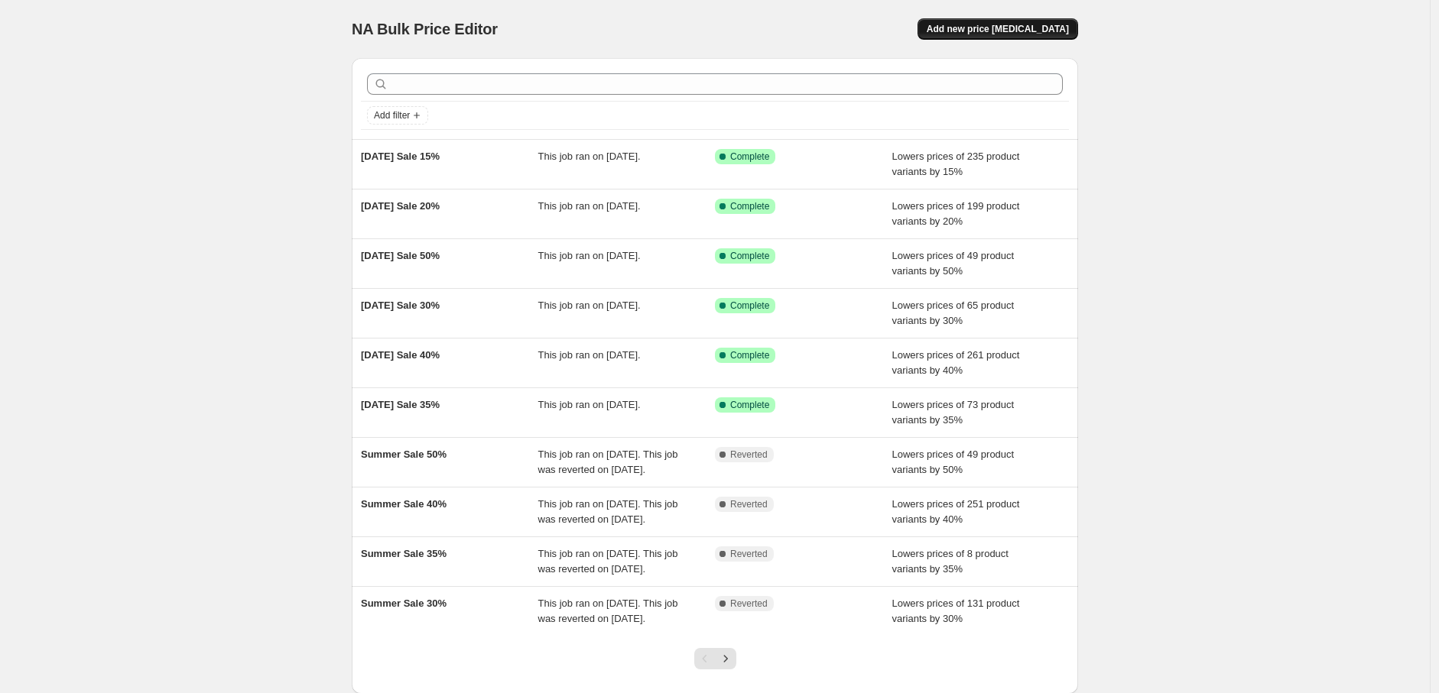
click at [1006, 31] on span "Add new price [MEDICAL_DATA]" at bounding box center [998, 29] width 142 height 12
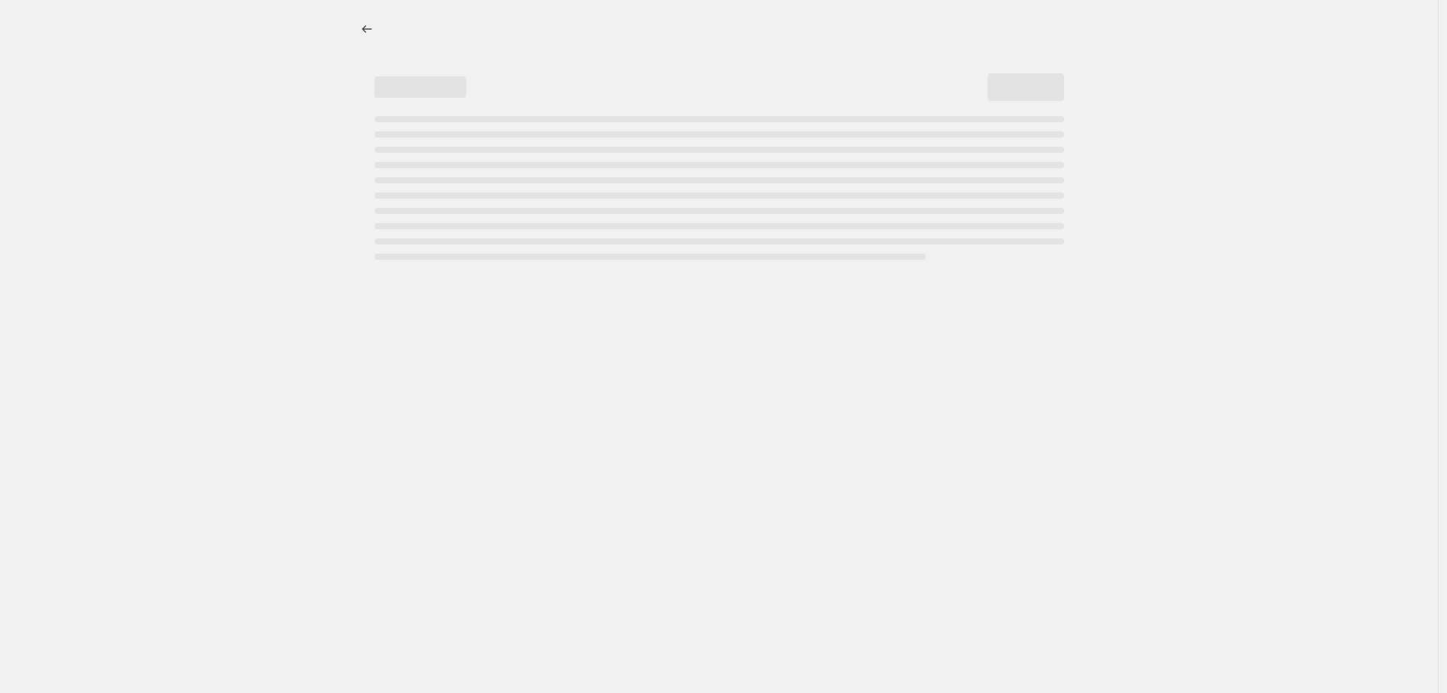
select select "percentage"
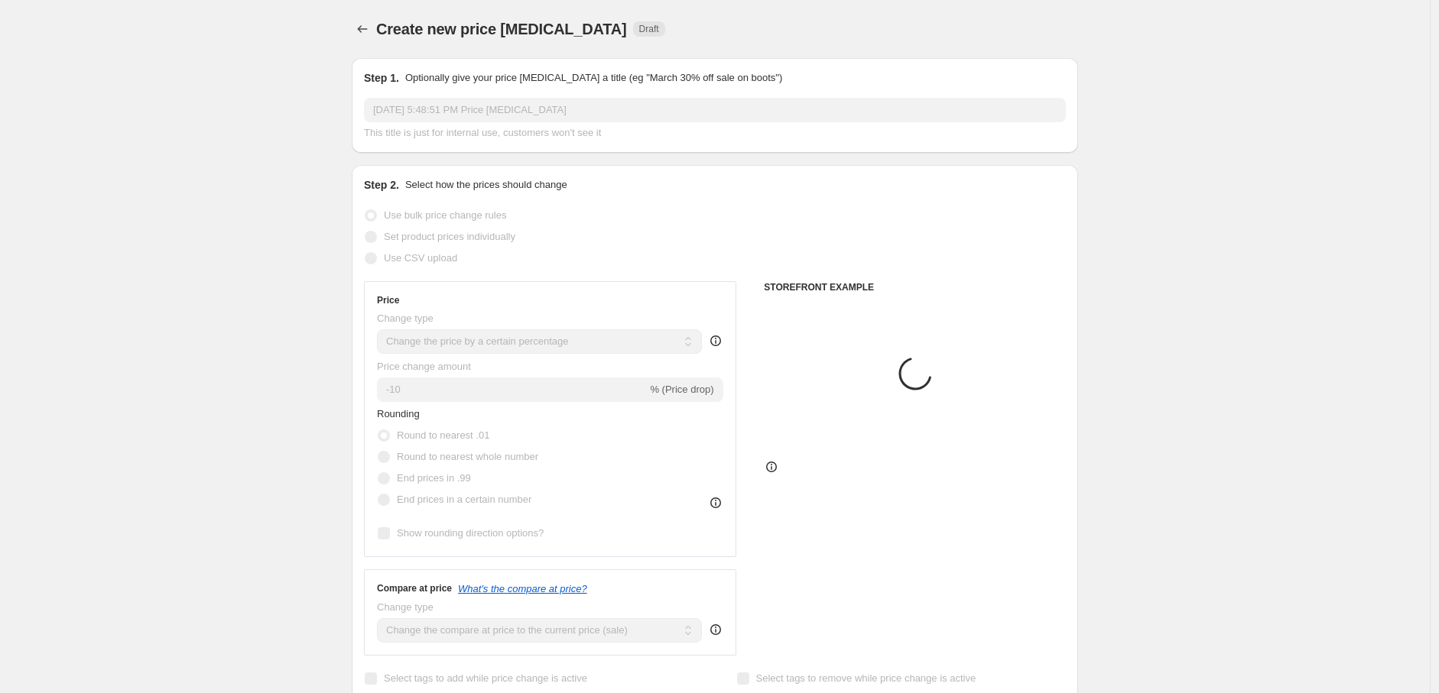
click at [479, 107] on input "Sep 15, 2025, 5:48:51 PM Price change job" at bounding box center [715, 110] width 702 height 24
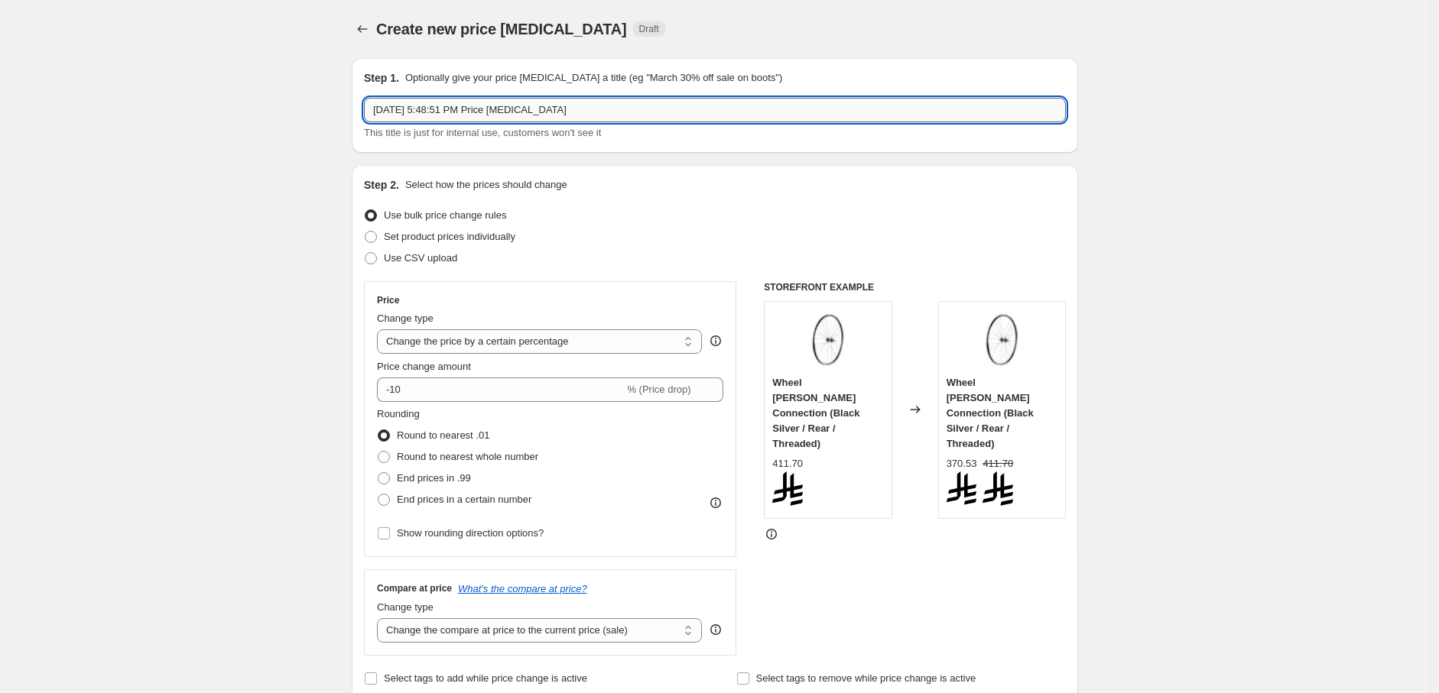
click at [492, 109] on input "Sep 15, 2025, 5:48:51 PM Price change job" at bounding box center [715, 110] width 702 height 24
paste input "[DATE] Sale 25%"
type input "[DATE] Sale 25%"
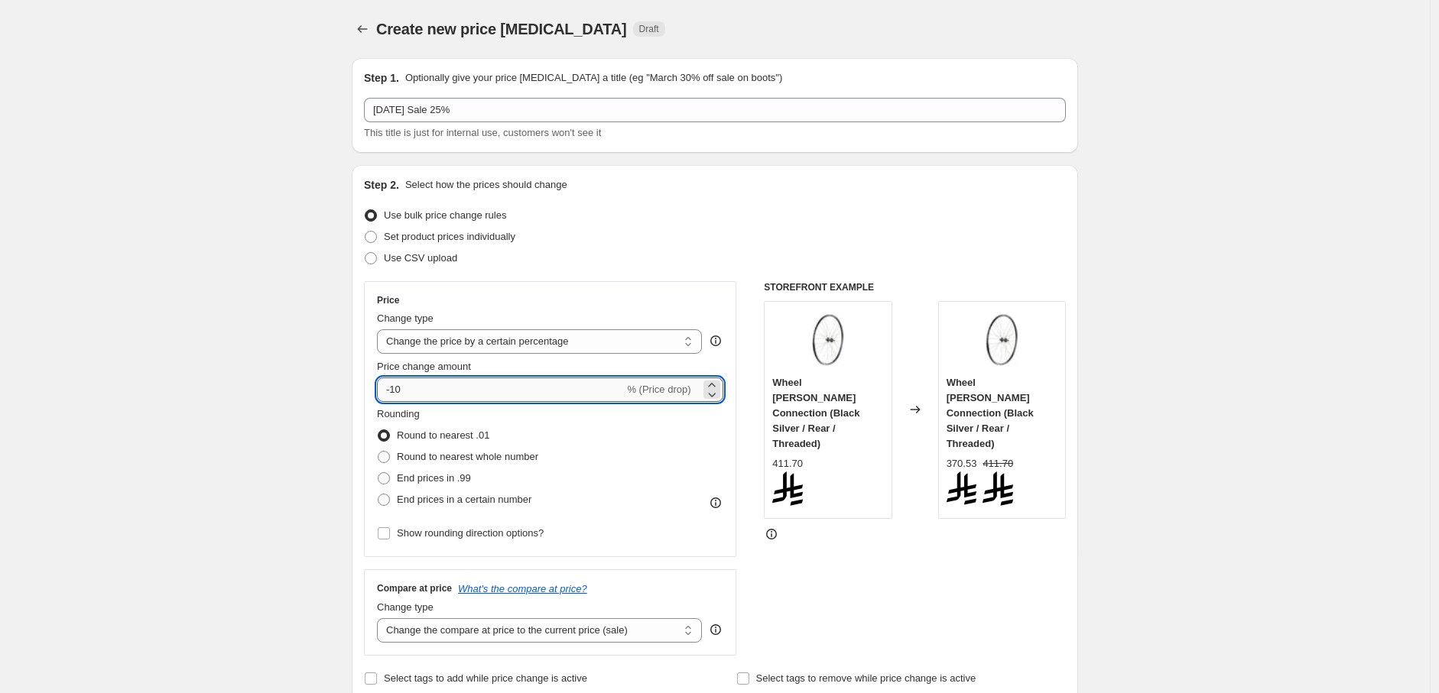
click at [429, 393] on input "-10" at bounding box center [500, 390] width 247 height 24
type input "-1"
type input "-25"
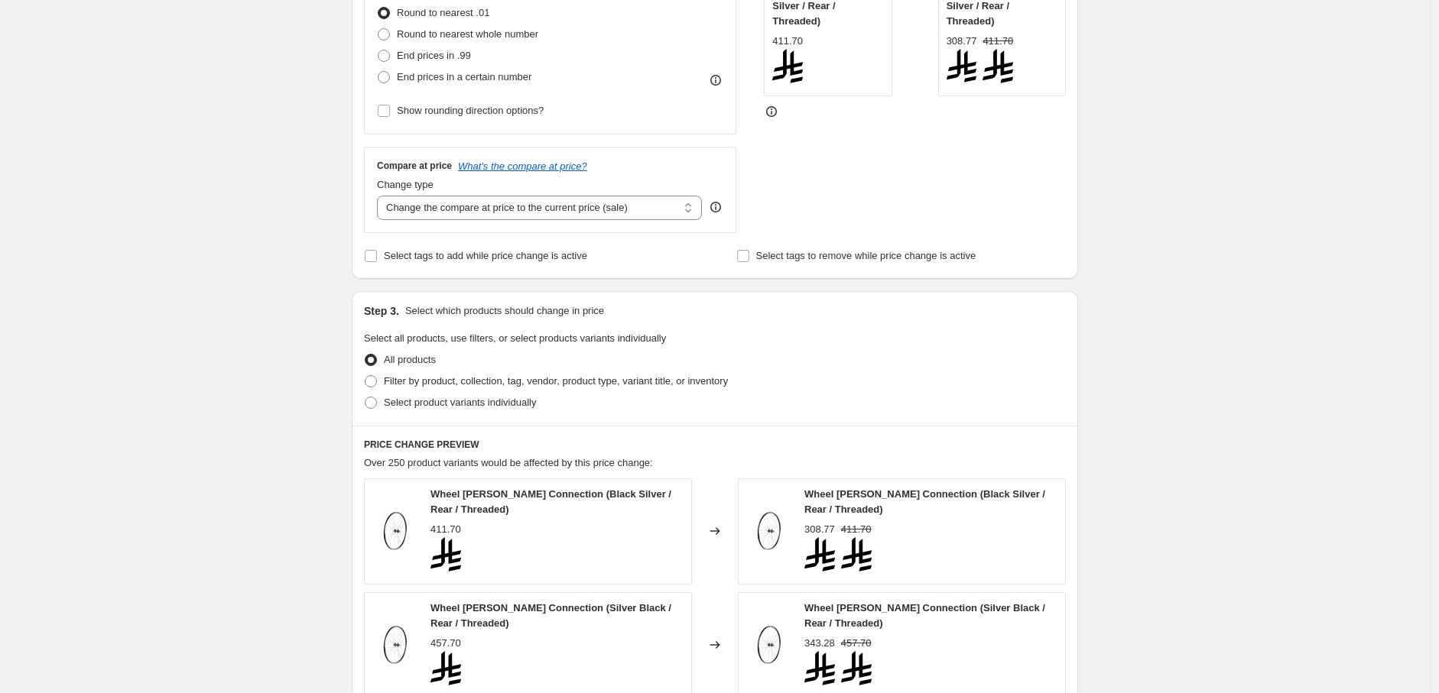
scroll to position [424, 0]
click at [462, 378] on span "Filter by product, collection, tag, vendor, product type, variant title, or inv…" at bounding box center [556, 379] width 344 height 11
click at [365, 375] on input "Filter by product, collection, tag, vendor, product type, variant title, or inv…" at bounding box center [365, 374] width 1 height 1
radio input "true"
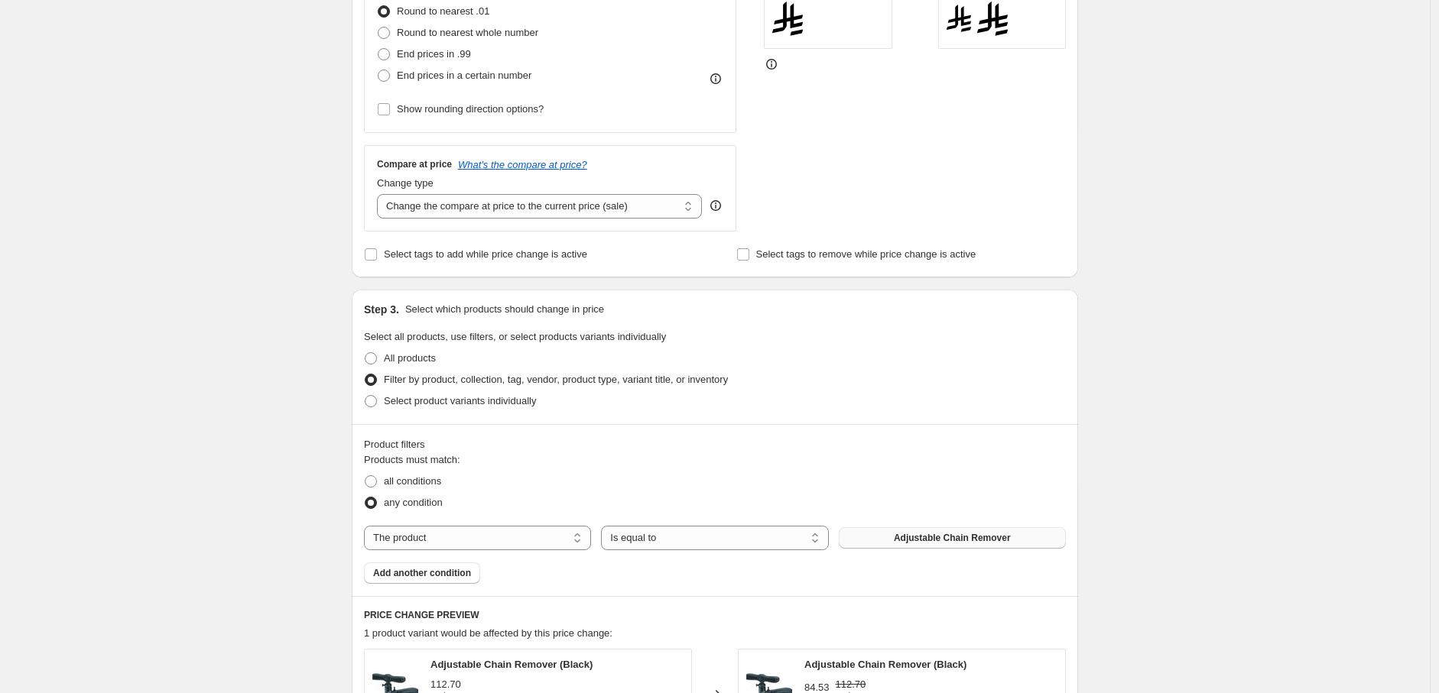
click at [884, 547] on button "Adjustable Chain Remover" at bounding box center [952, 537] width 227 height 21
click at [520, 543] on select "The product The product's collection The product's tag The product's vendor The…" at bounding box center [477, 538] width 227 height 24
select select "collection"
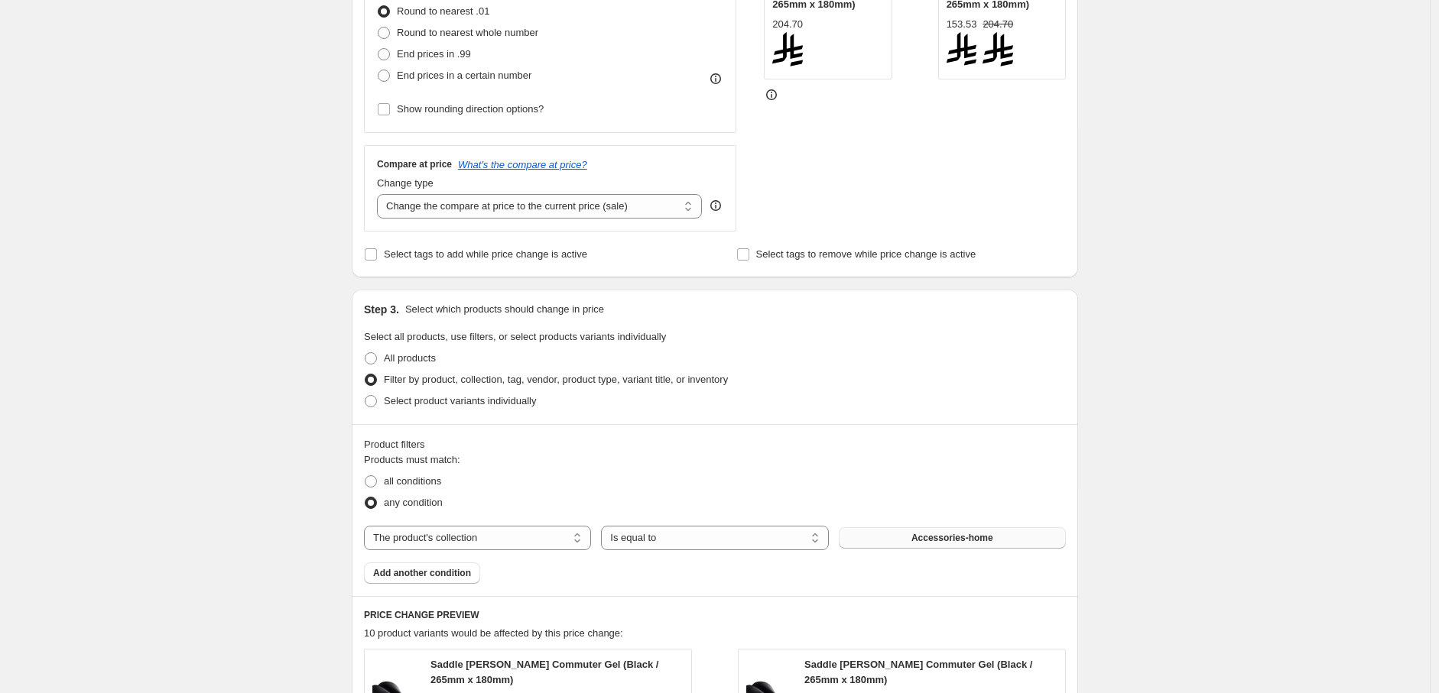
click at [884, 542] on button "Accessories-home" at bounding box center [952, 537] width 227 height 21
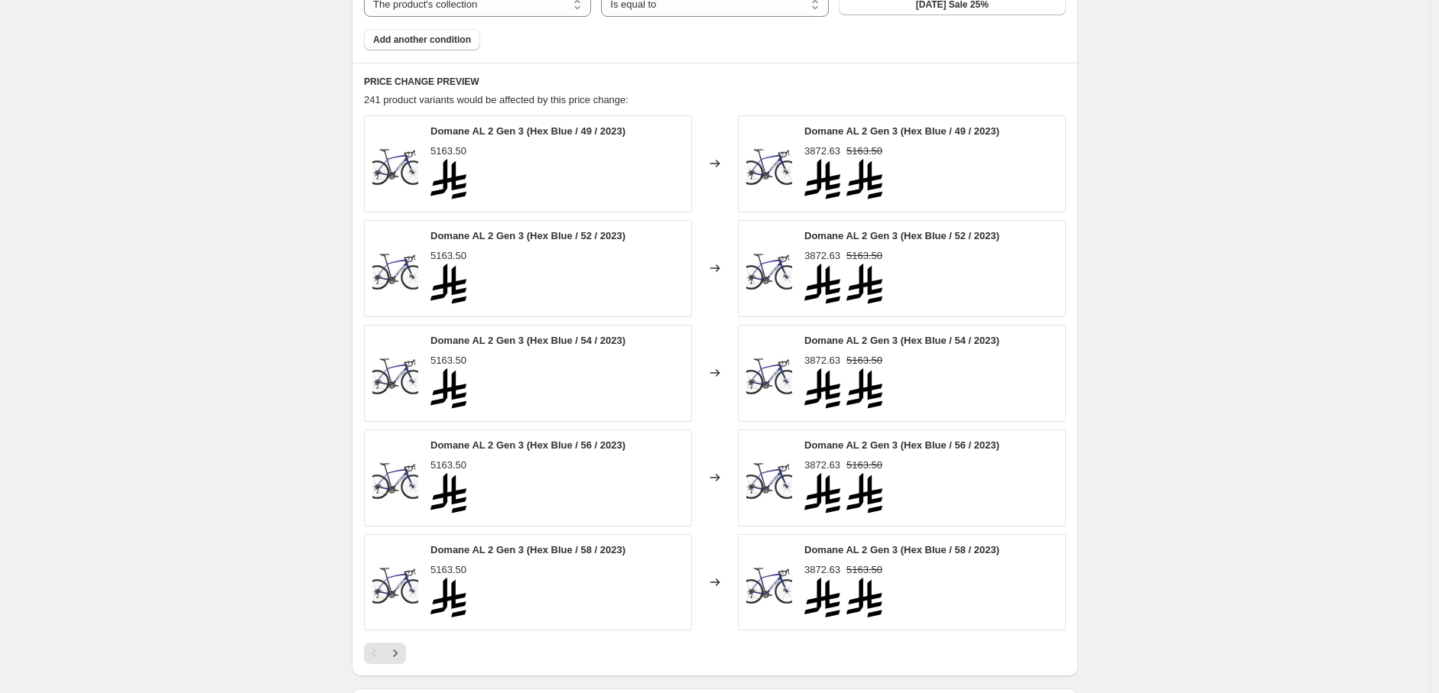
scroll to position [1180, 0]
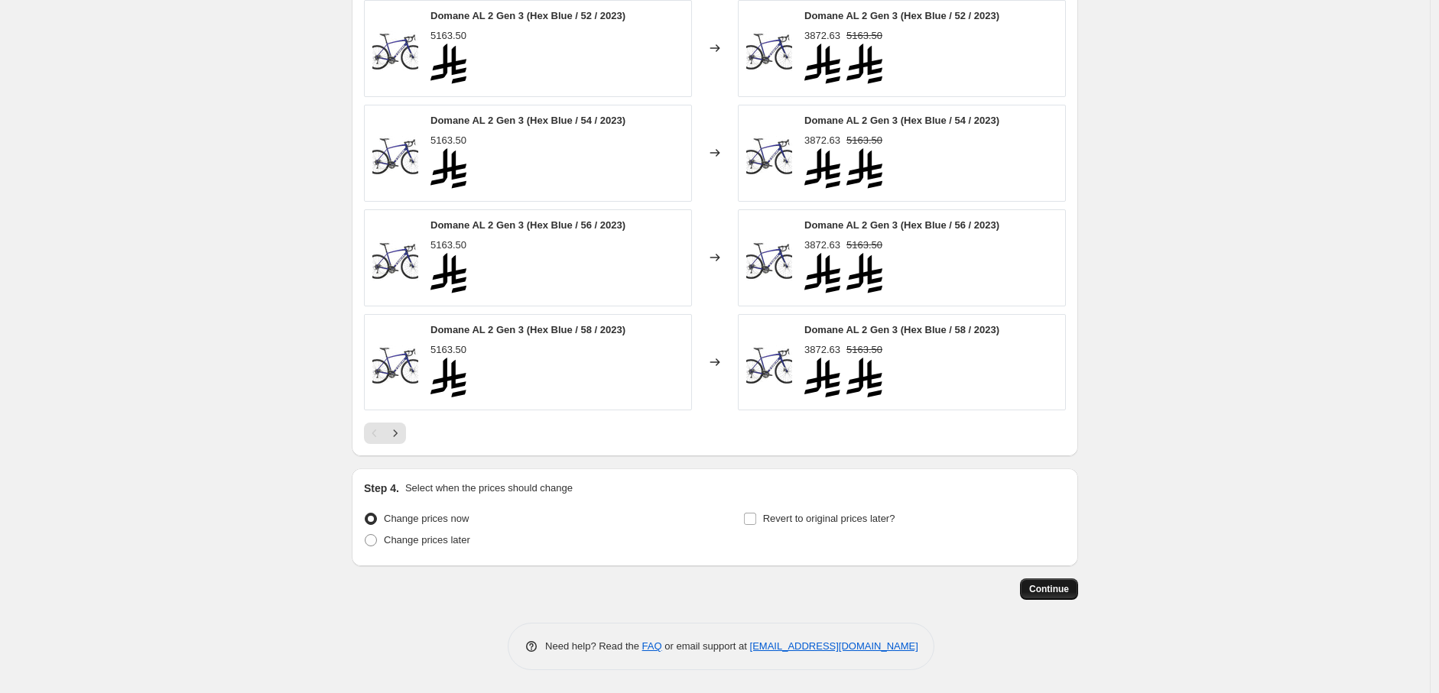
click at [1057, 583] on span "Continue" at bounding box center [1049, 589] width 40 height 12
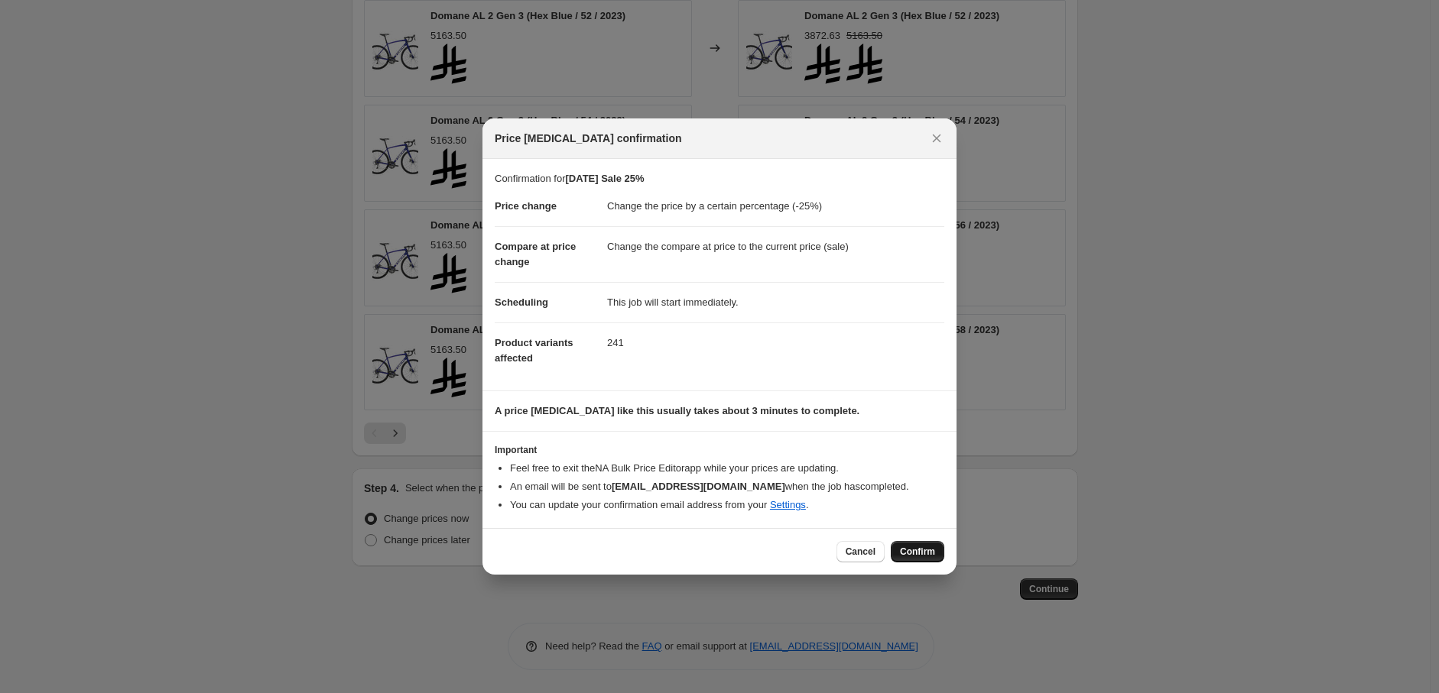
click at [922, 545] on button "Confirm" at bounding box center [918, 551] width 54 height 21
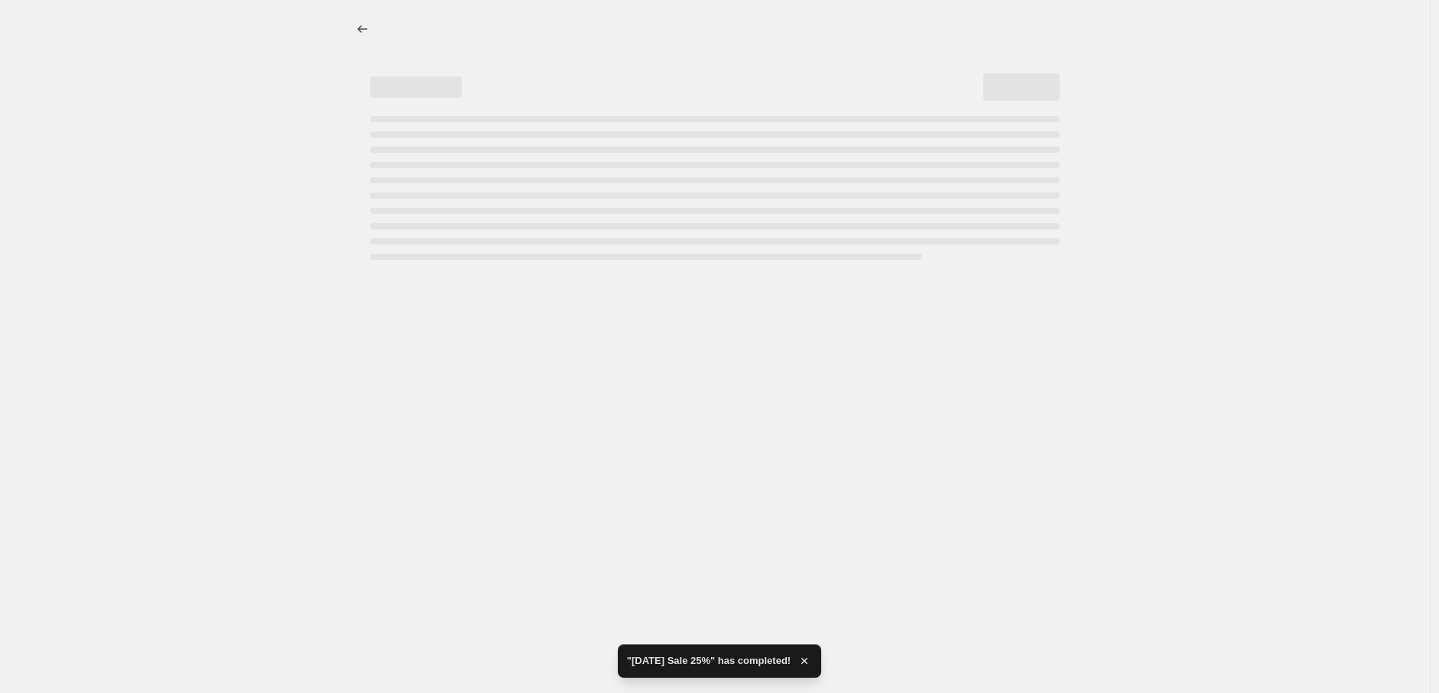
select select "percentage"
select select "collection"
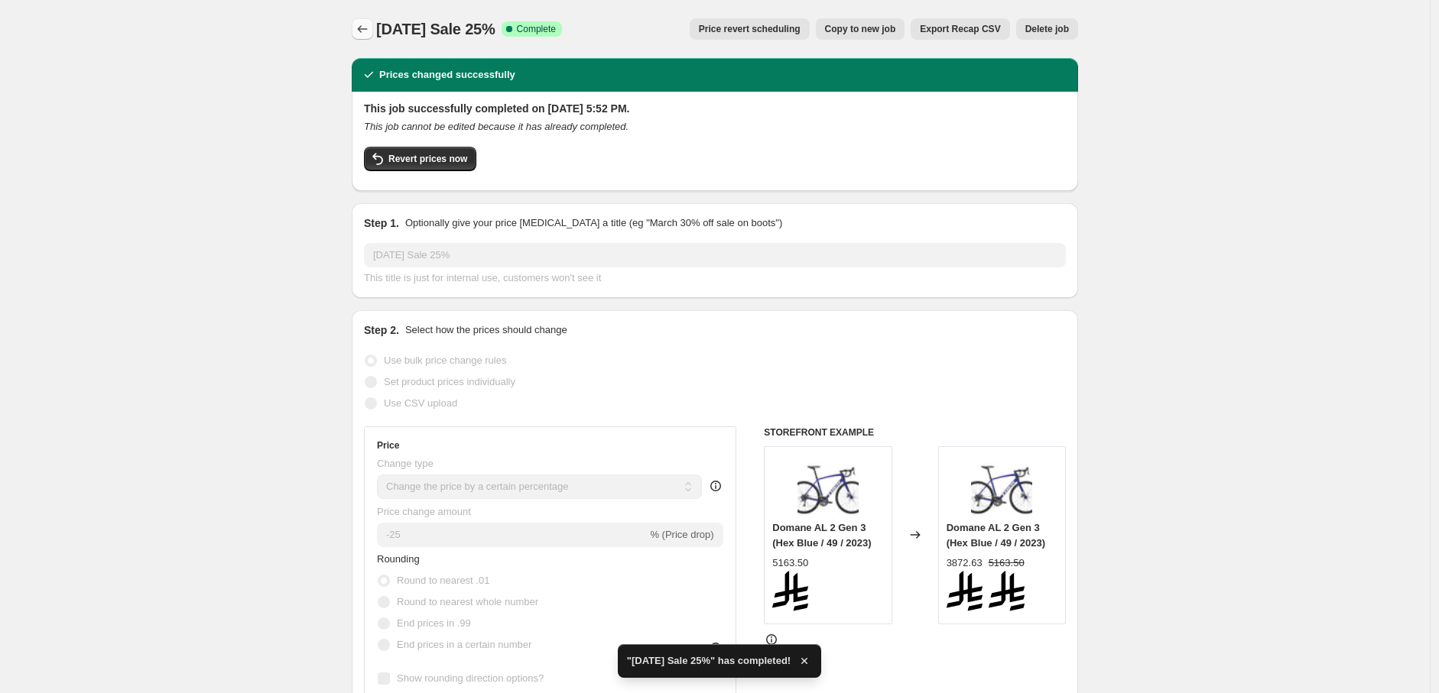
click at [369, 33] on icon "Price change jobs" at bounding box center [362, 28] width 15 height 15
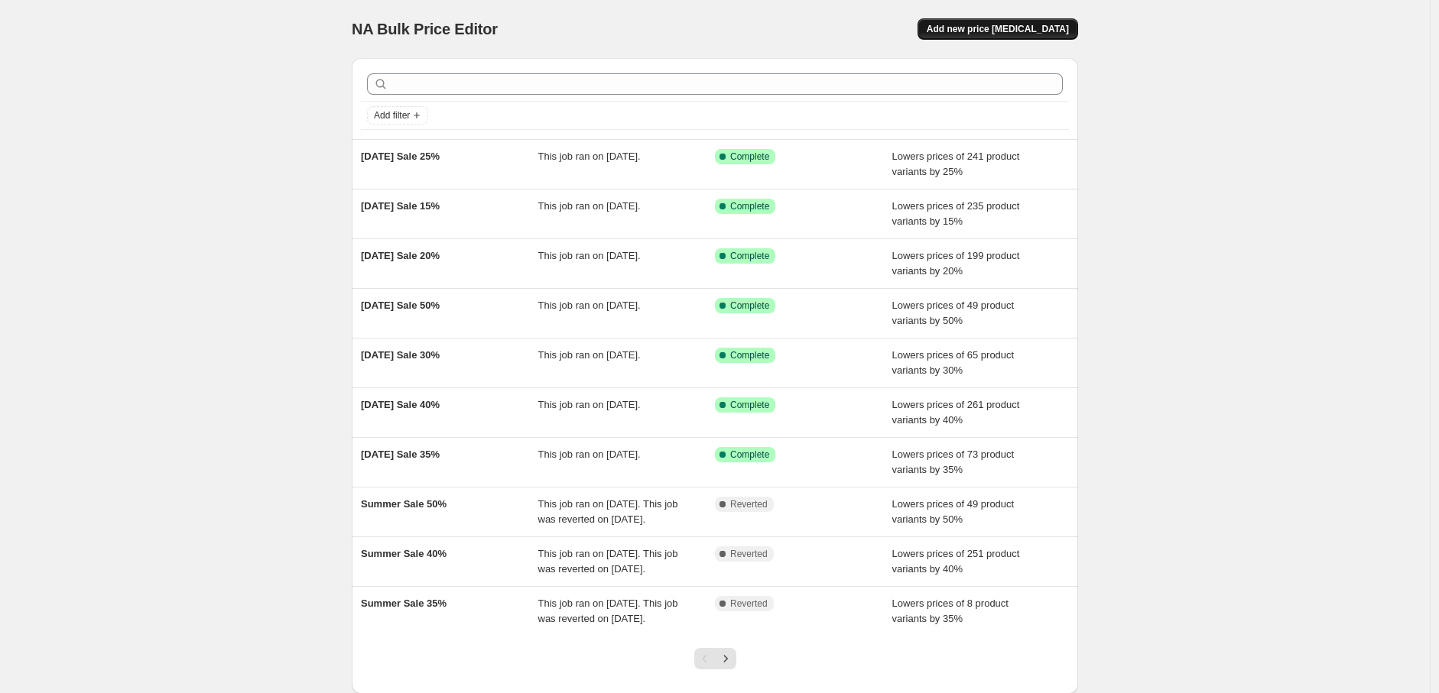
click at [1019, 33] on span "Add new price [MEDICAL_DATA]" at bounding box center [998, 29] width 142 height 12
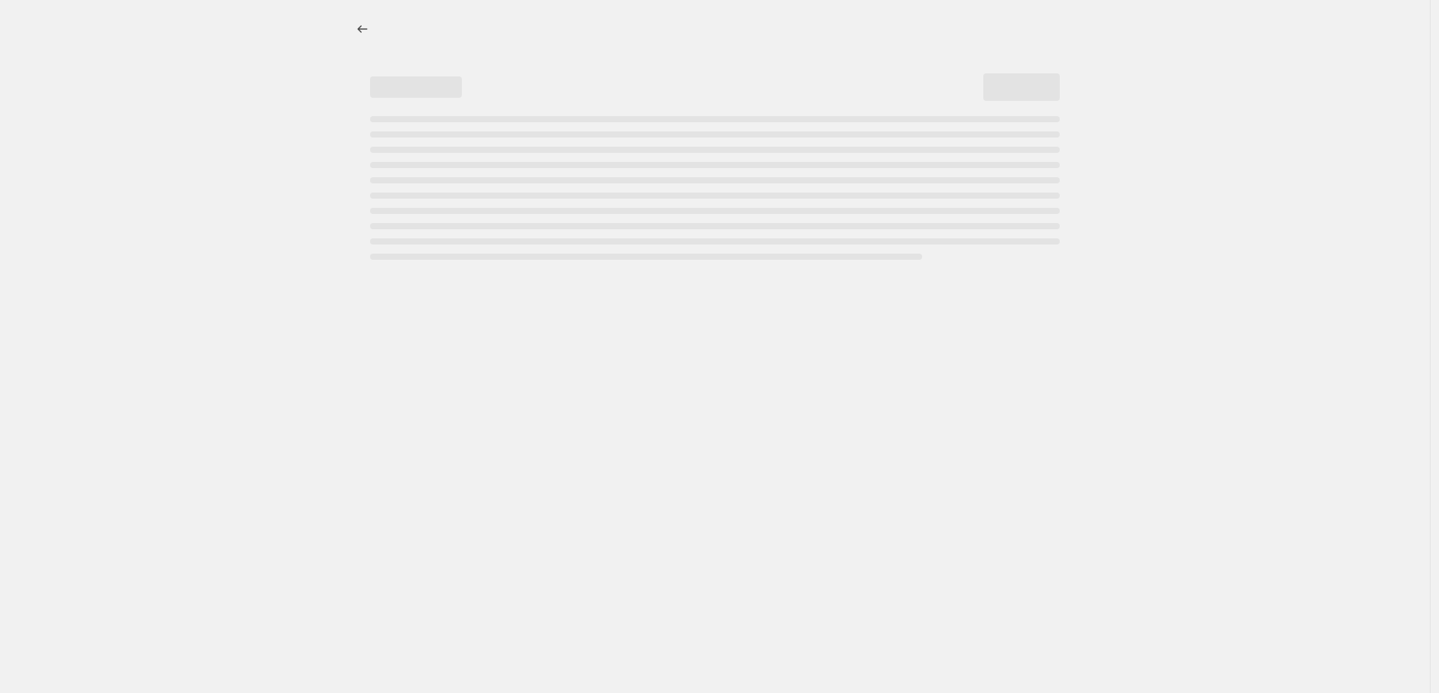
select select "percentage"
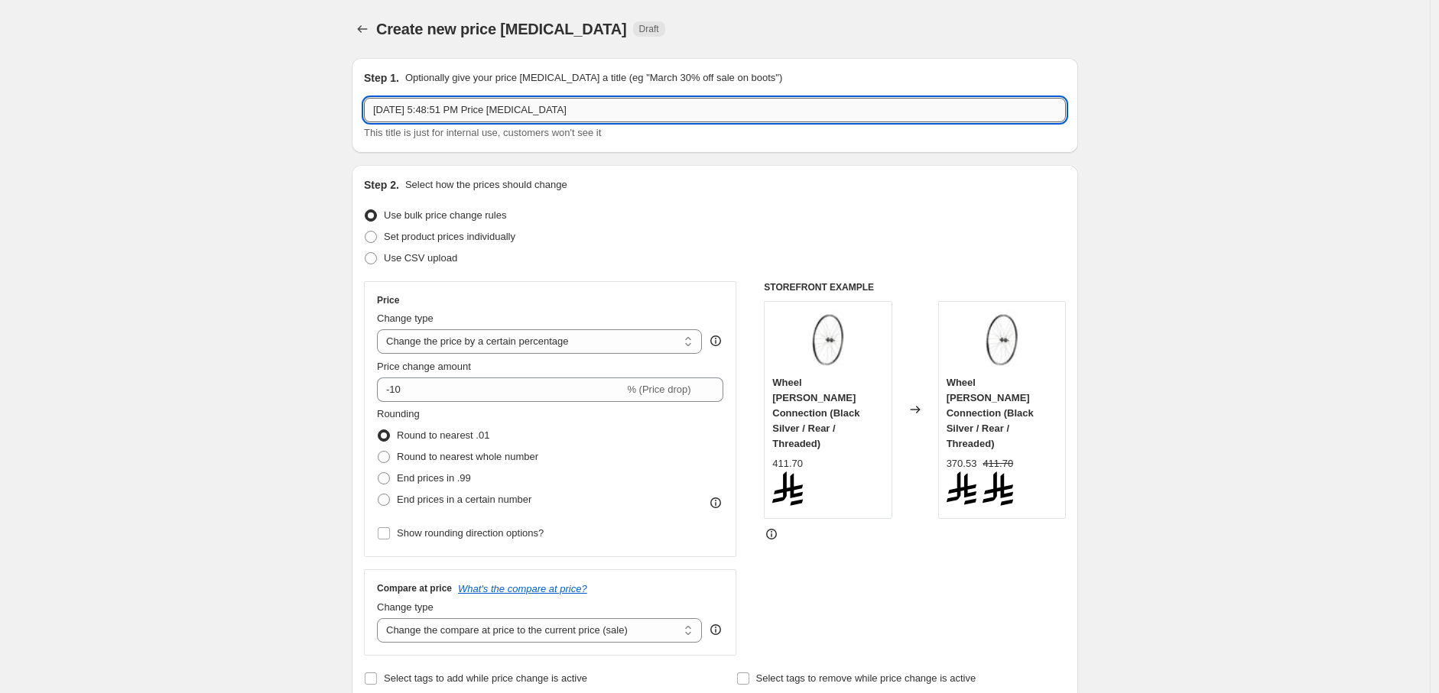
click at [591, 115] on input "Sep 15, 2025, 5:48:51 PM Price change job" at bounding box center [715, 110] width 702 height 24
paste input "[DATE] Sale 10%"
type input "[DATE] Sale 10%"
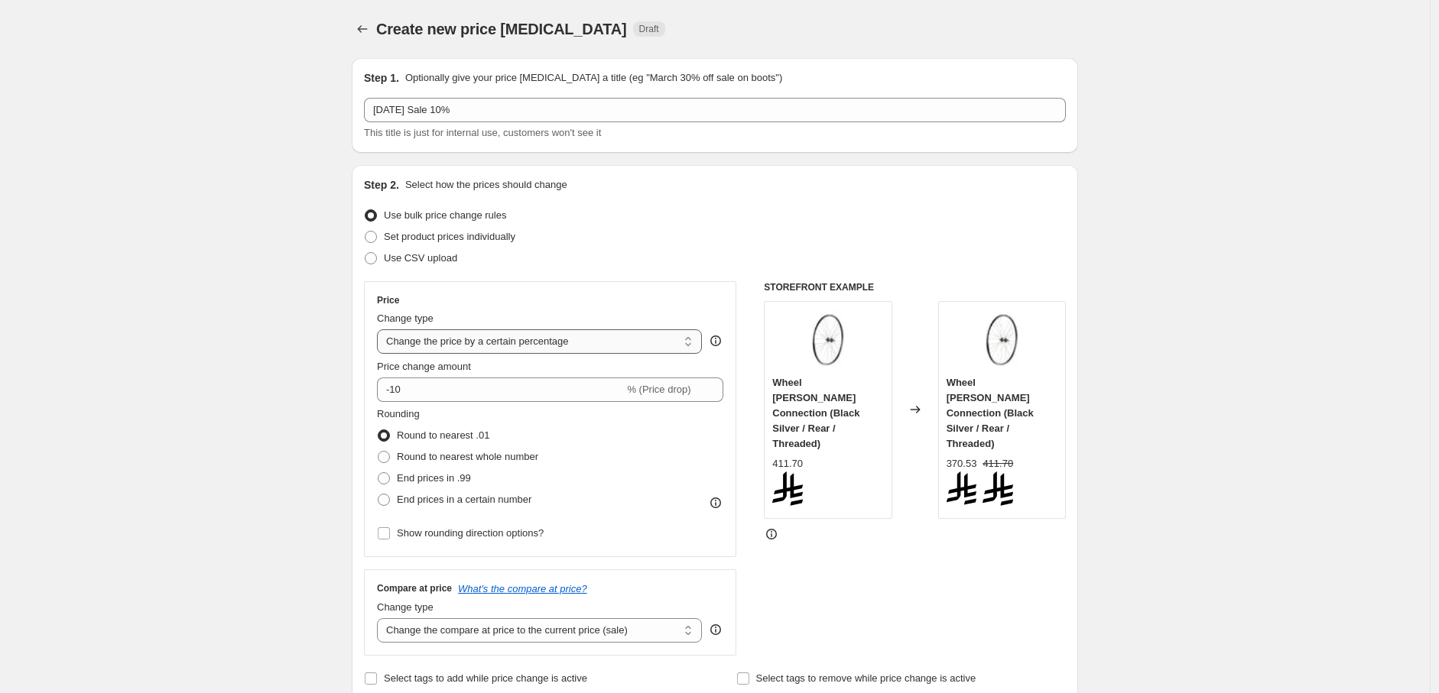
click at [570, 341] on select "Change the price to a certain amount Change the price by a certain amount Chang…" at bounding box center [539, 341] width 325 height 24
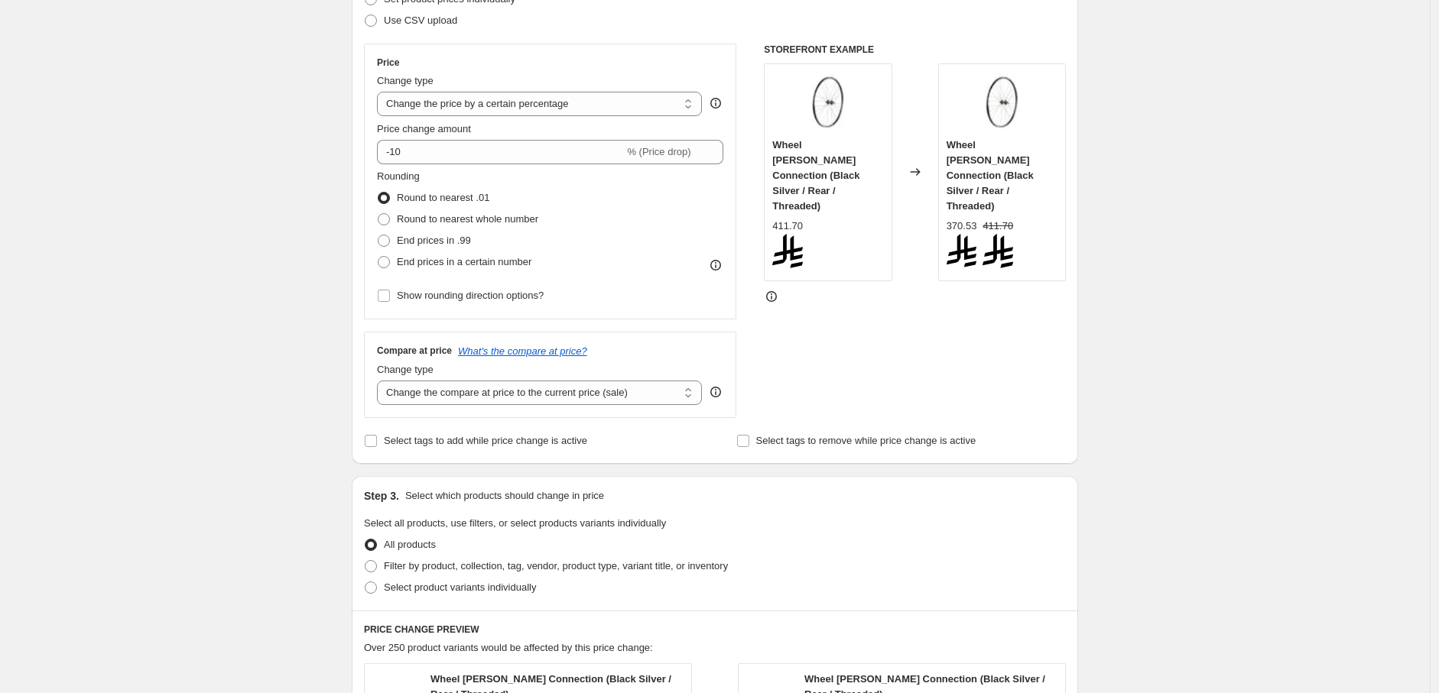
scroll to position [339, 0]
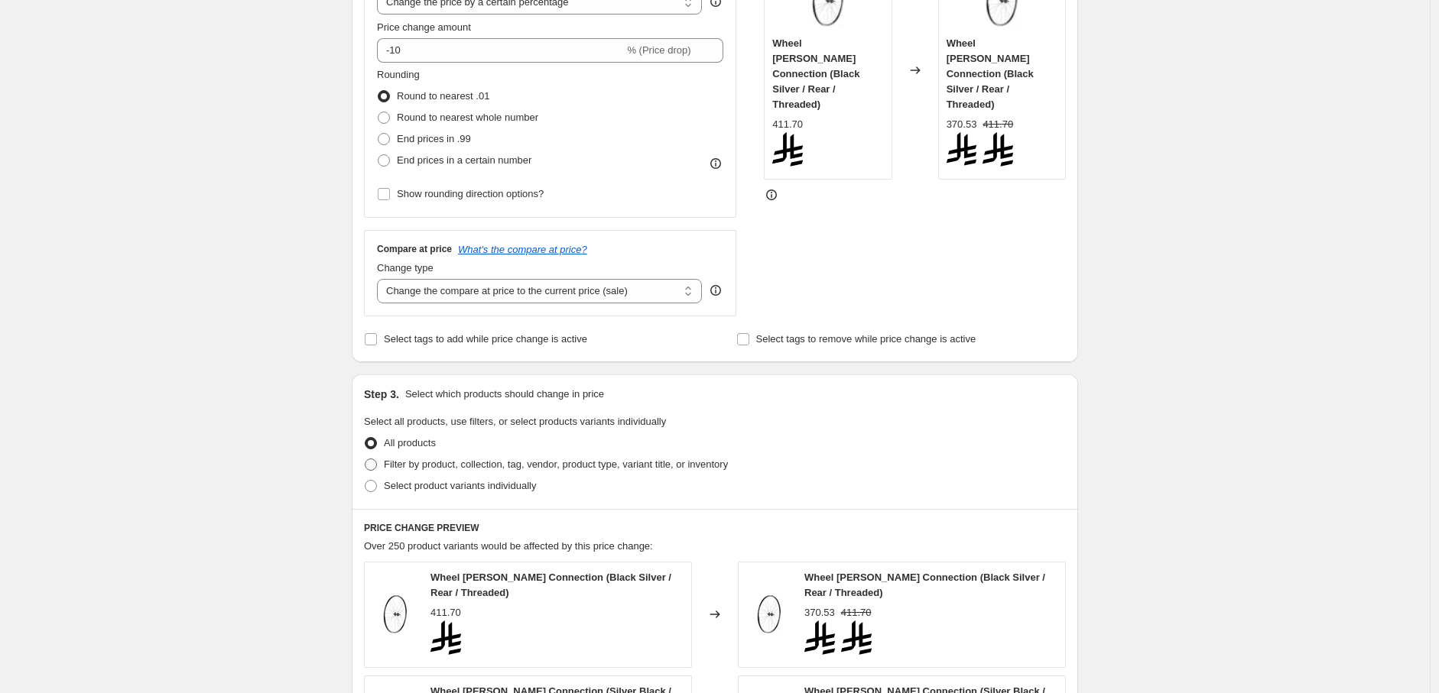
click at [462, 470] on span "Filter by product, collection, tag, vendor, product type, variant title, or inv…" at bounding box center [556, 464] width 344 height 11
click at [365, 459] on input "Filter by product, collection, tag, vendor, product type, variant title, or inv…" at bounding box center [365, 459] width 1 height 1
radio input "true"
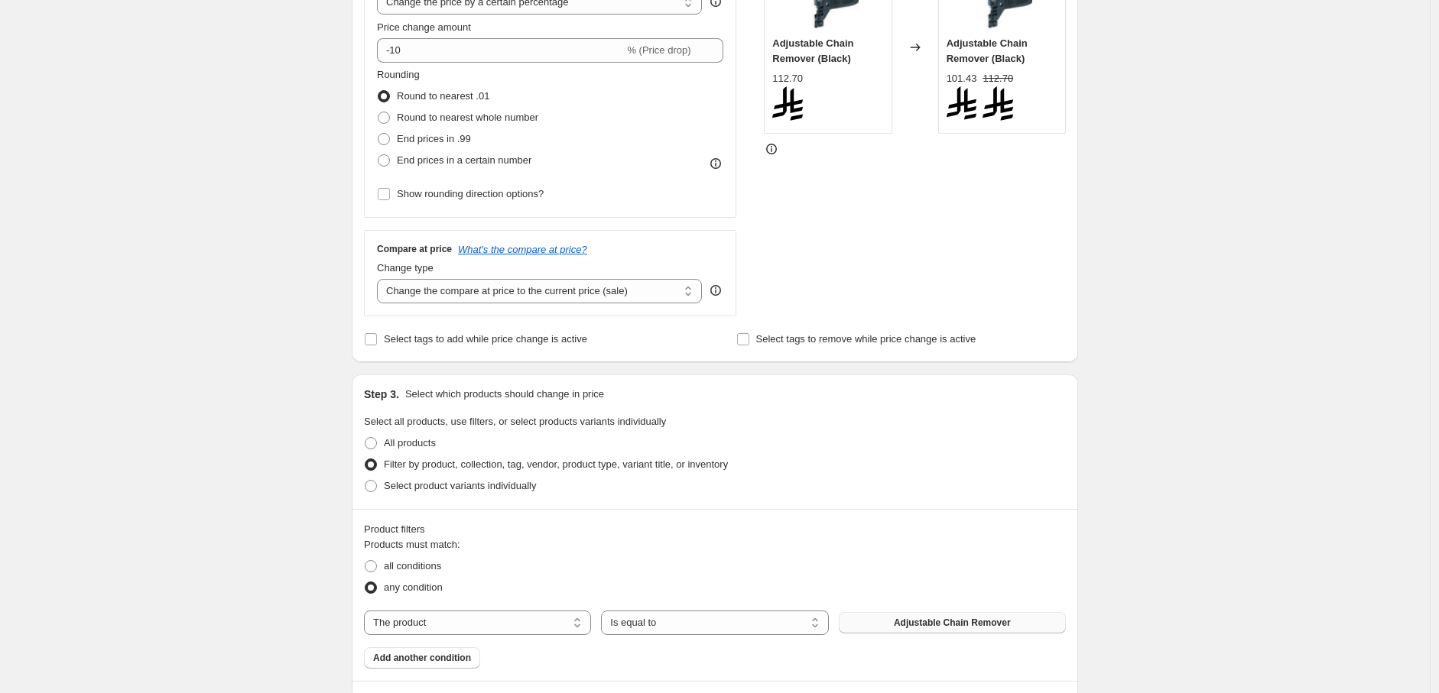
click at [877, 623] on button "Adjustable Chain Remover" at bounding box center [952, 622] width 227 height 21
click at [536, 618] on select "The product The product's collection The product's tag The product's vendor The…" at bounding box center [477, 623] width 227 height 24
select select "collection"
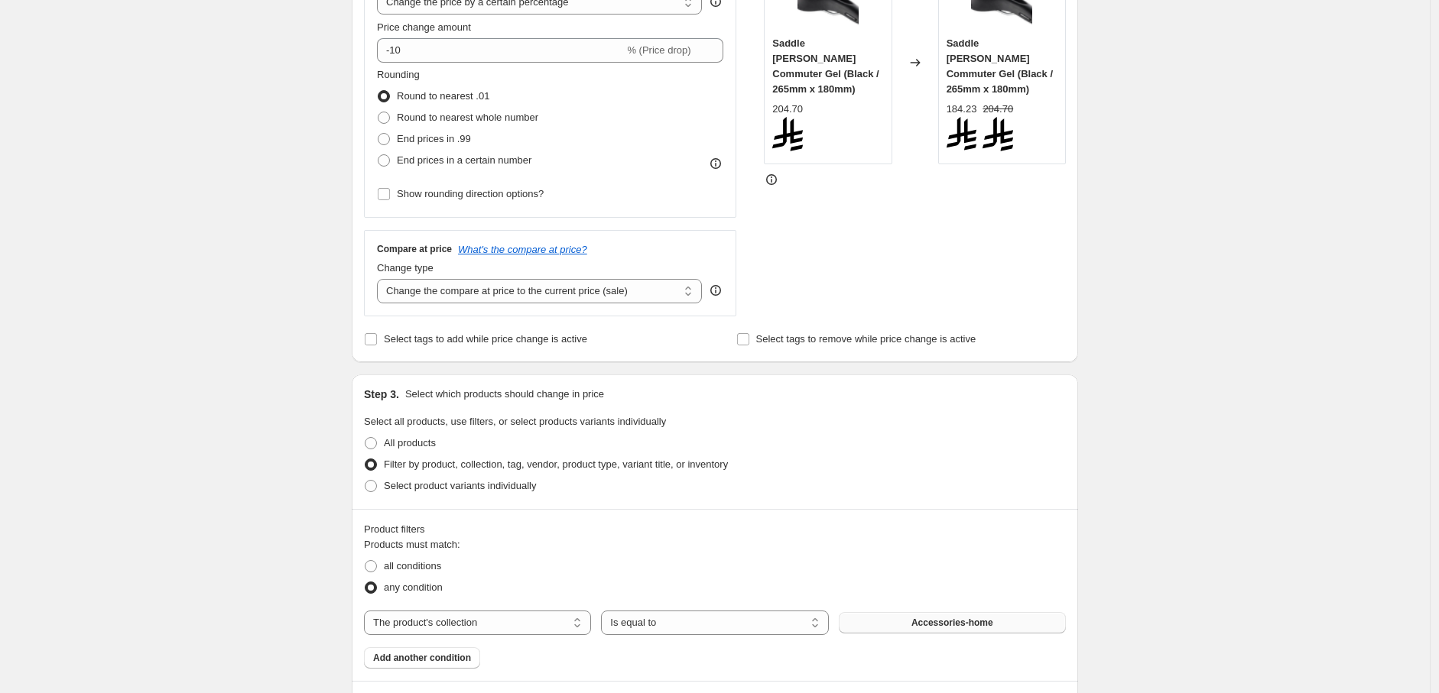
click at [904, 621] on button "Accessories-home" at bounding box center [952, 622] width 227 height 21
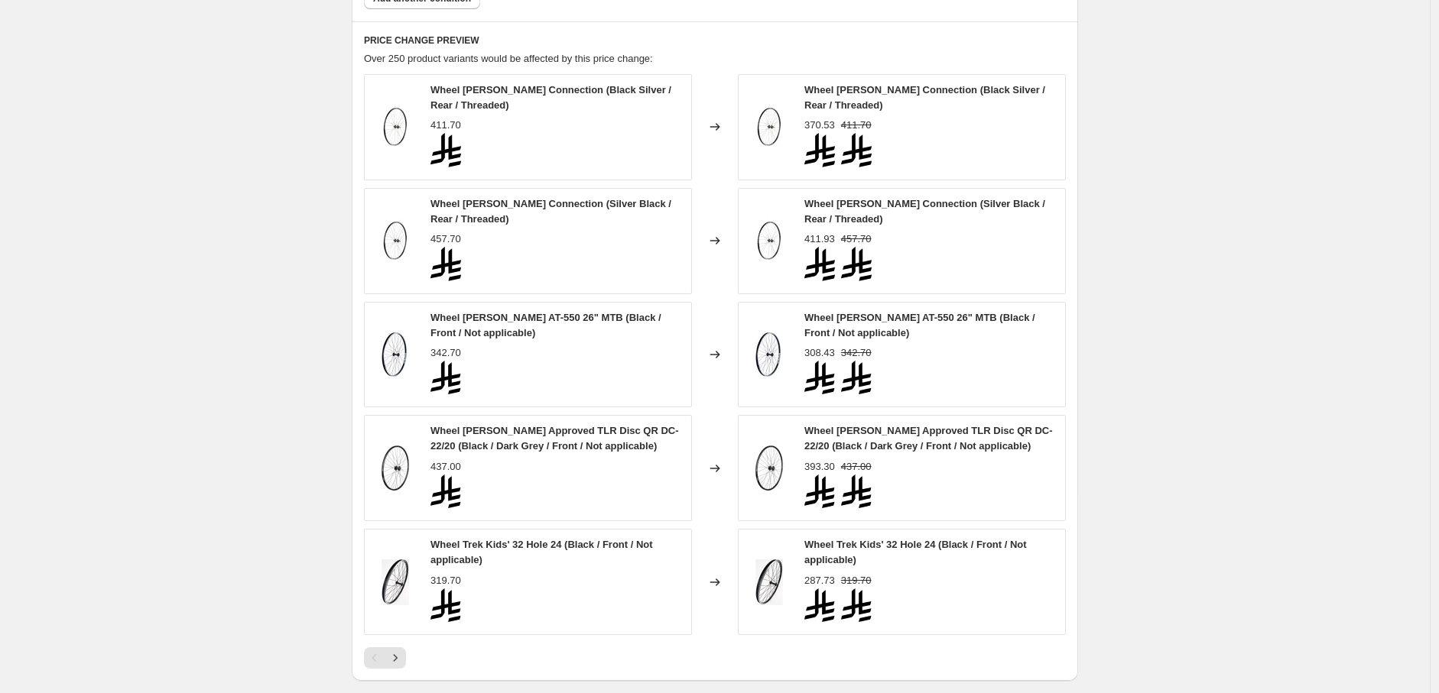
scroll to position [1226, 0]
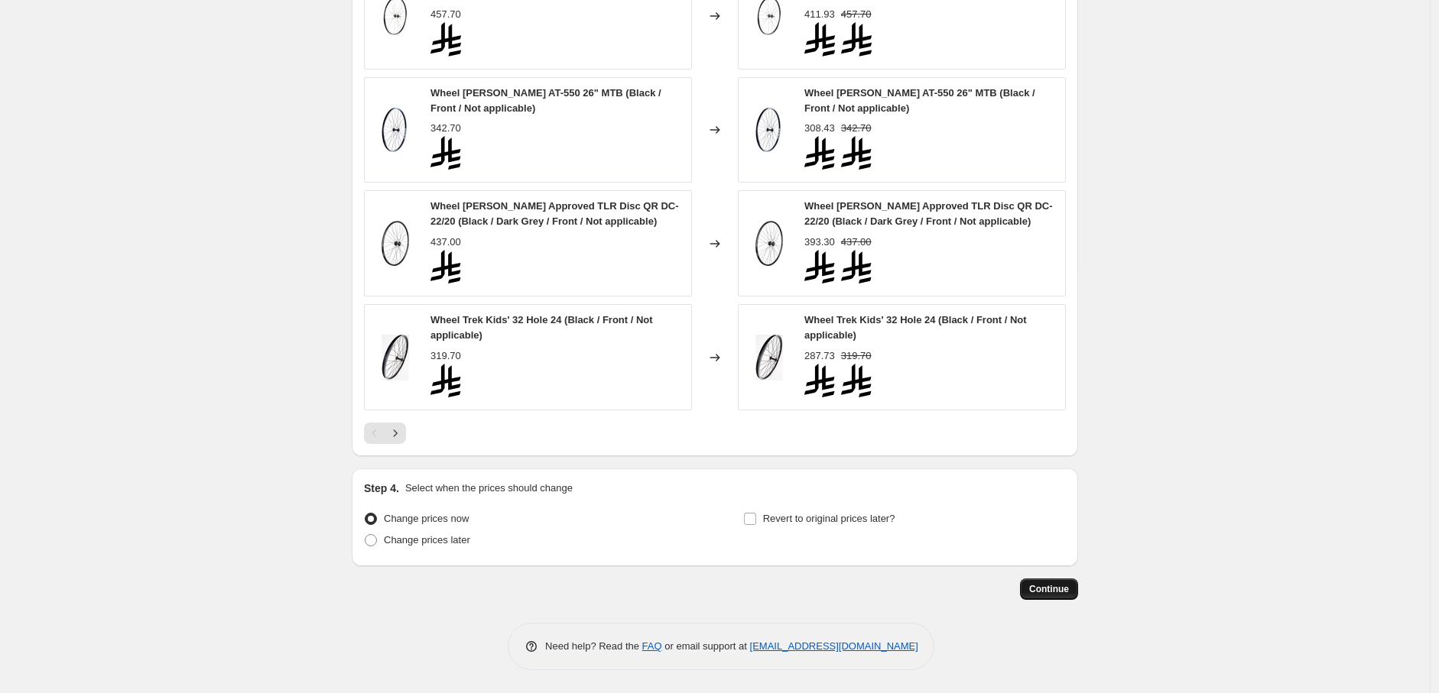
click at [1058, 583] on button "Continue" at bounding box center [1049, 589] width 58 height 21
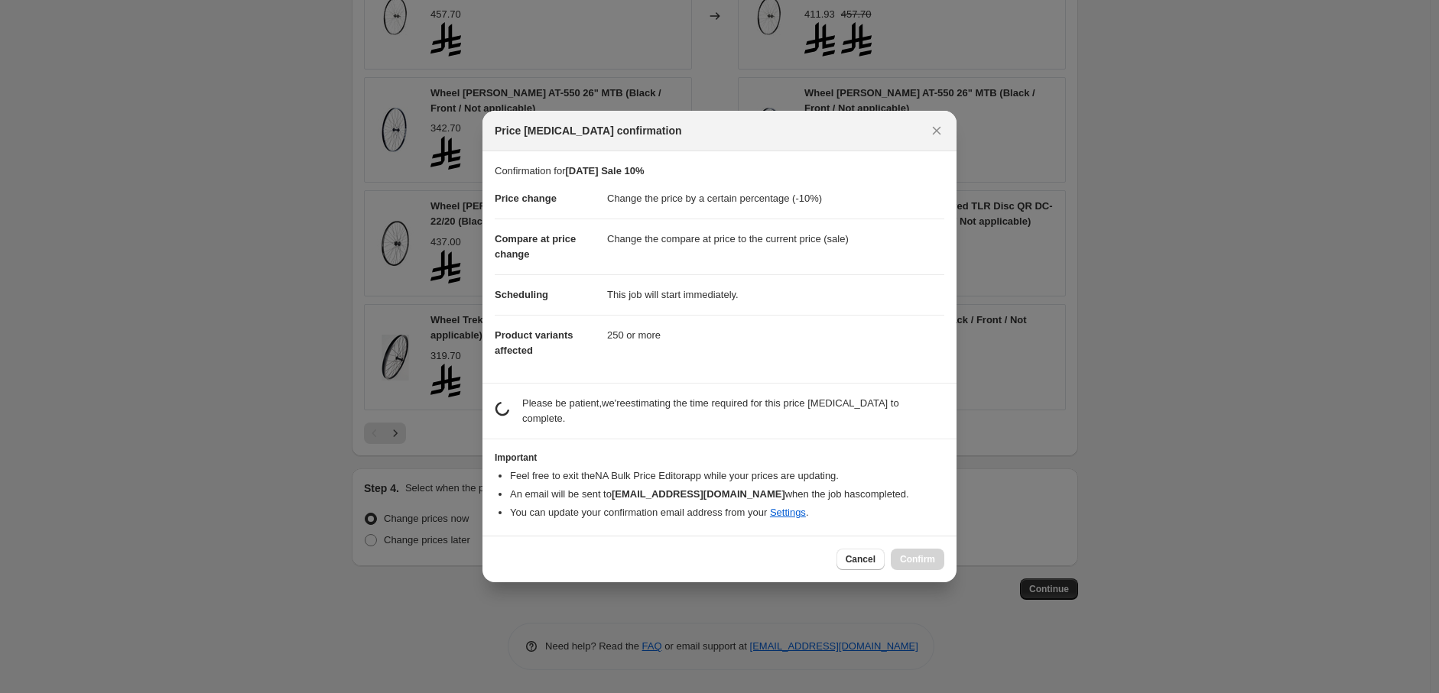
click at [810, 407] on p "Please be patient, we're estimating the time required for this price change job…" at bounding box center [733, 411] width 422 height 31
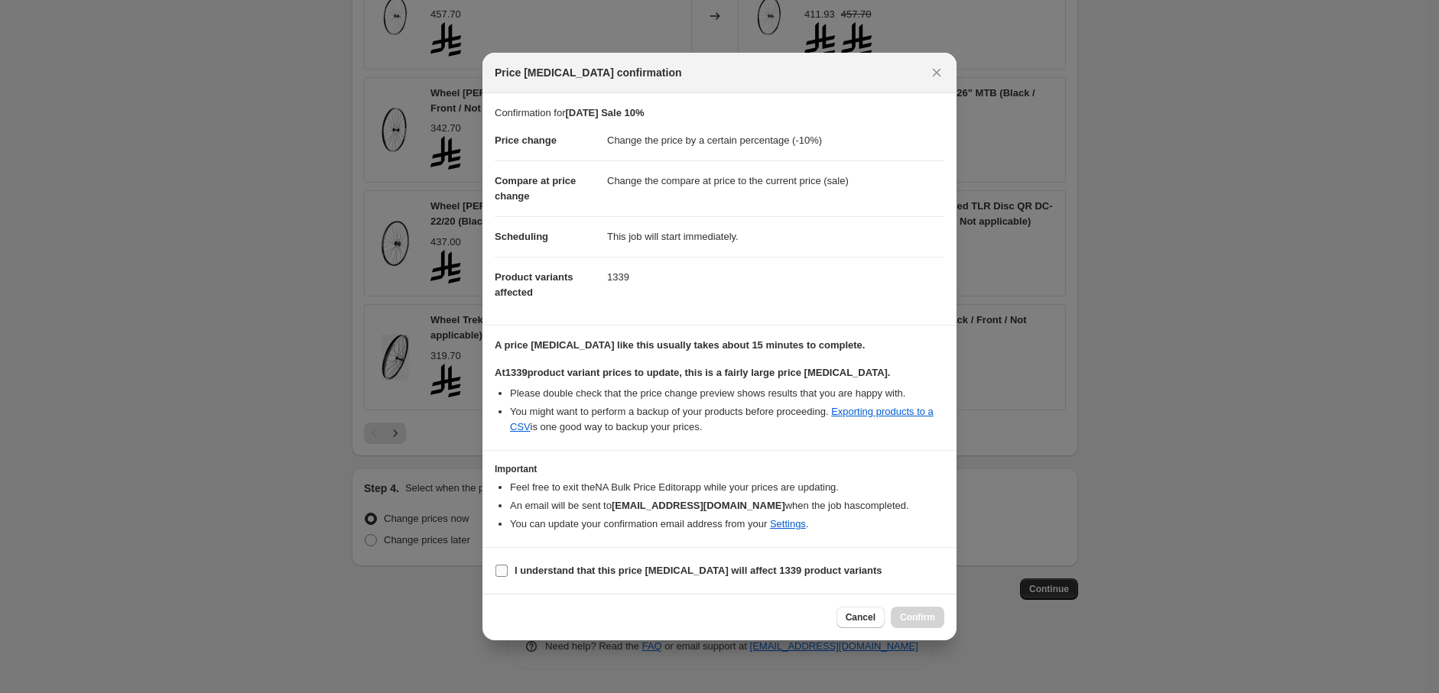
click at [668, 573] on b "I understand that this price change job will affect 1339 product variants" at bounding box center [698, 570] width 368 height 11
click at [508, 573] on input "I understand that this price change job will affect 1339 product variants" at bounding box center [501, 571] width 12 height 12
checkbox input "true"
click at [922, 620] on span "Confirm" at bounding box center [917, 618] width 35 height 12
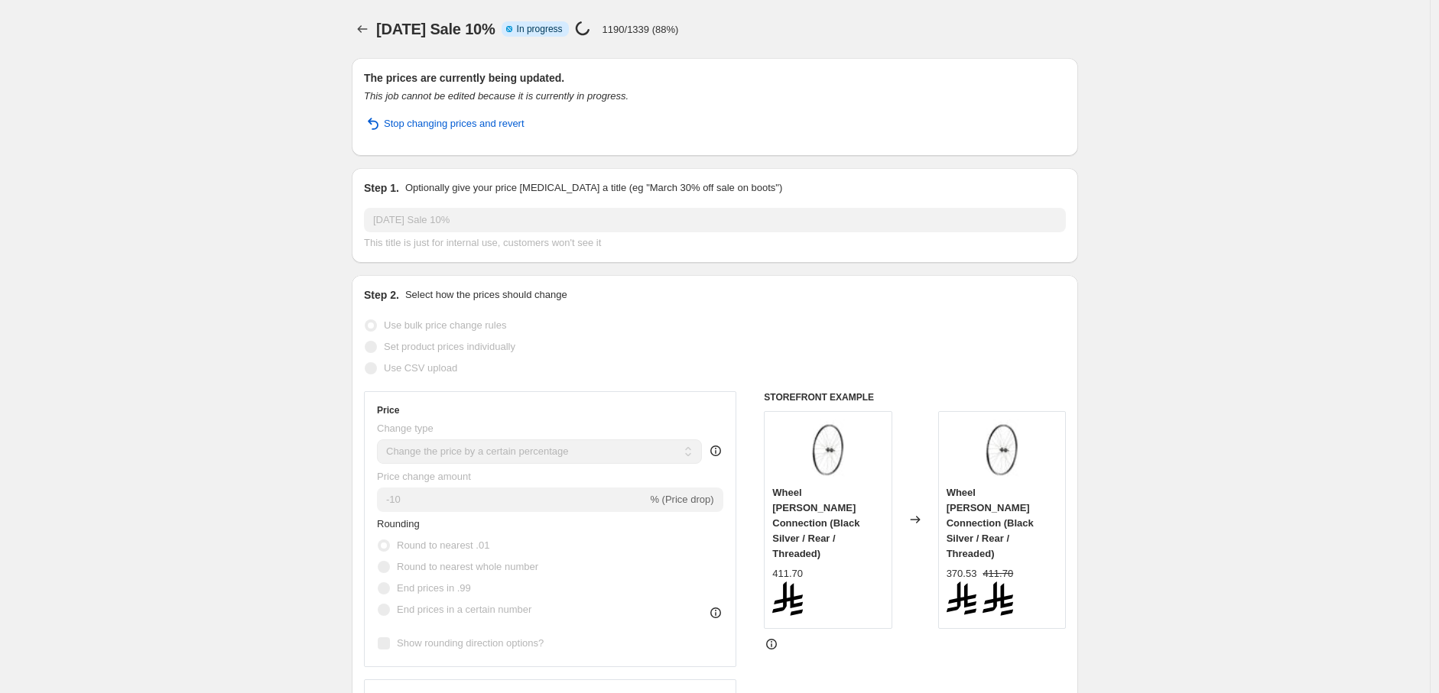
click at [935, 133] on div "Stop changing prices and revert" at bounding box center [715, 130] width 702 height 28
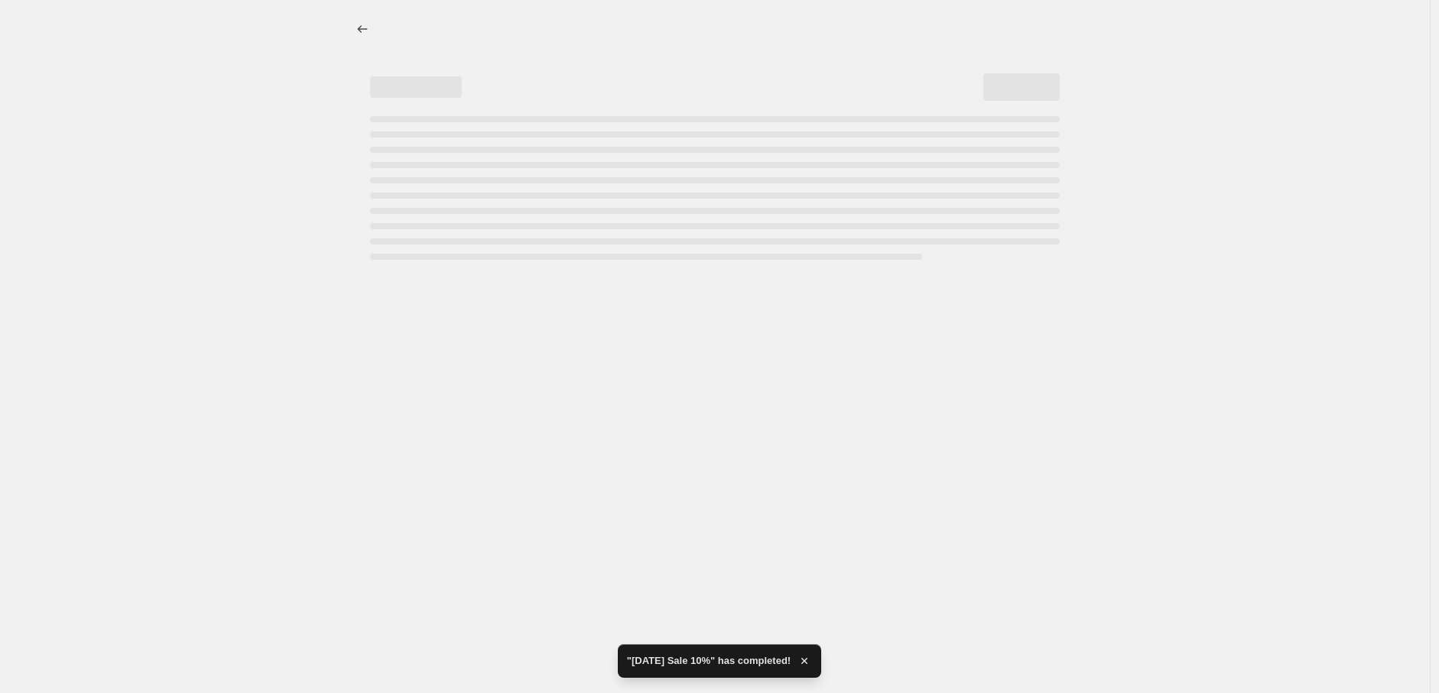
select select "percentage"
select select "collection"
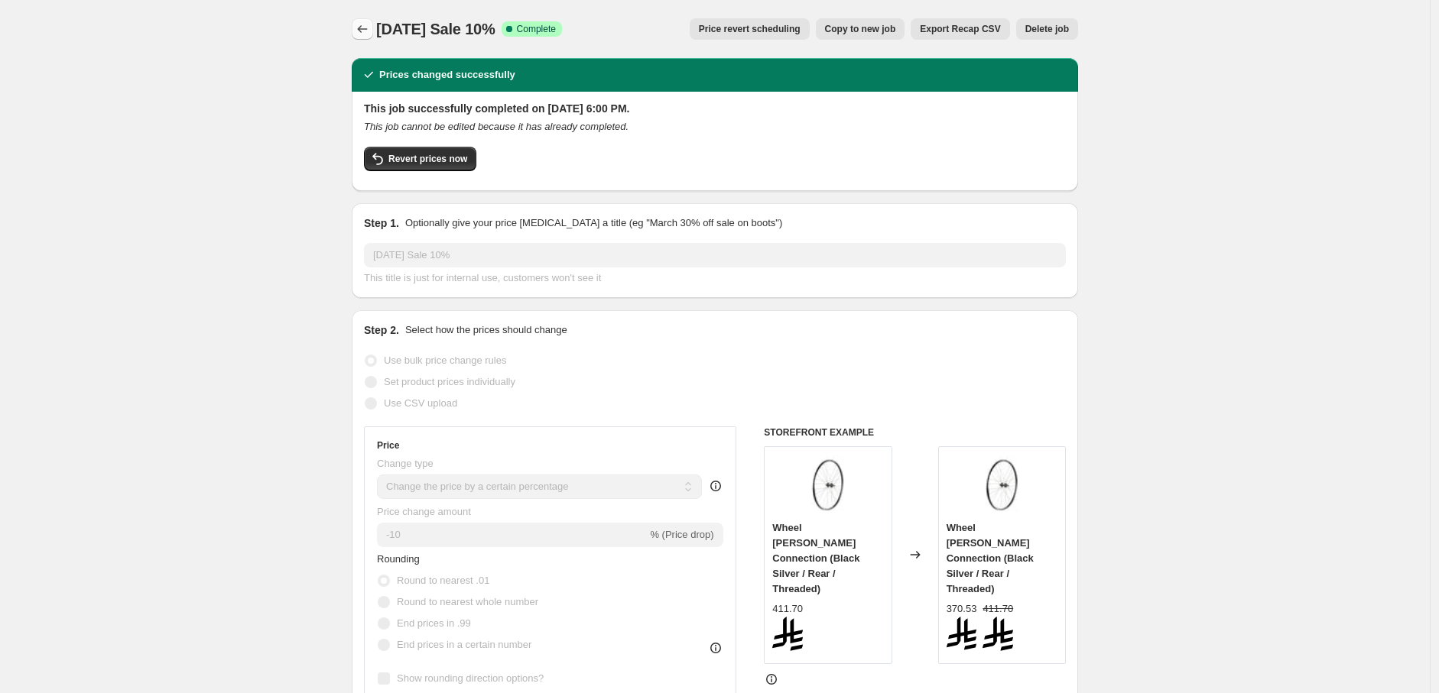
click at [362, 31] on icon "Price change jobs" at bounding box center [362, 28] width 15 height 15
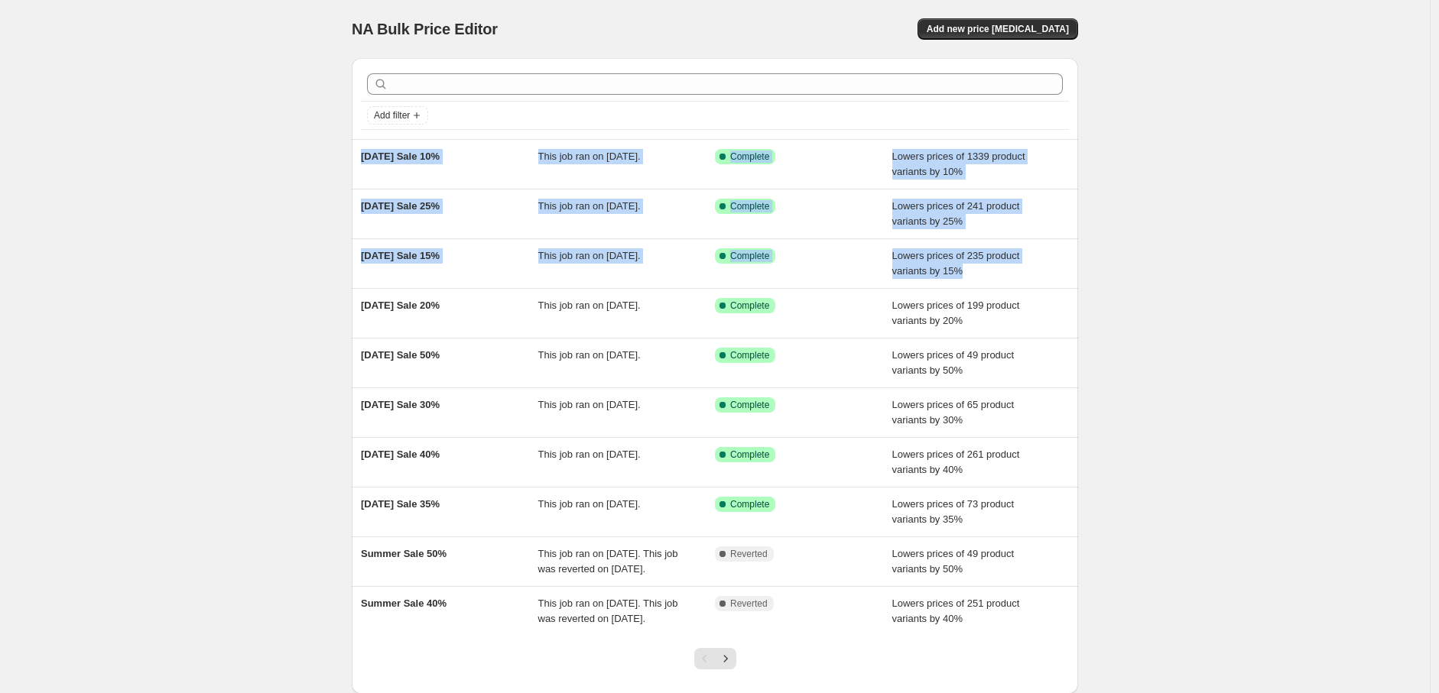
drag, startPoint x: 296, startPoint y: 154, endPoint x: 323, endPoint y: 298, distance: 146.3
click at [323, 298] on div "NA Bulk Price Editor. This page is ready NA Bulk Price Editor Add new price [ME…" at bounding box center [715, 393] width 1430 height 787
click at [200, 310] on div "NA Bulk Price Editor. This page is ready NA Bulk Price Editor Add new price [ME…" at bounding box center [715, 393] width 1430 height 787
